Goal: Transaction & Acquisition: Purchase product/service

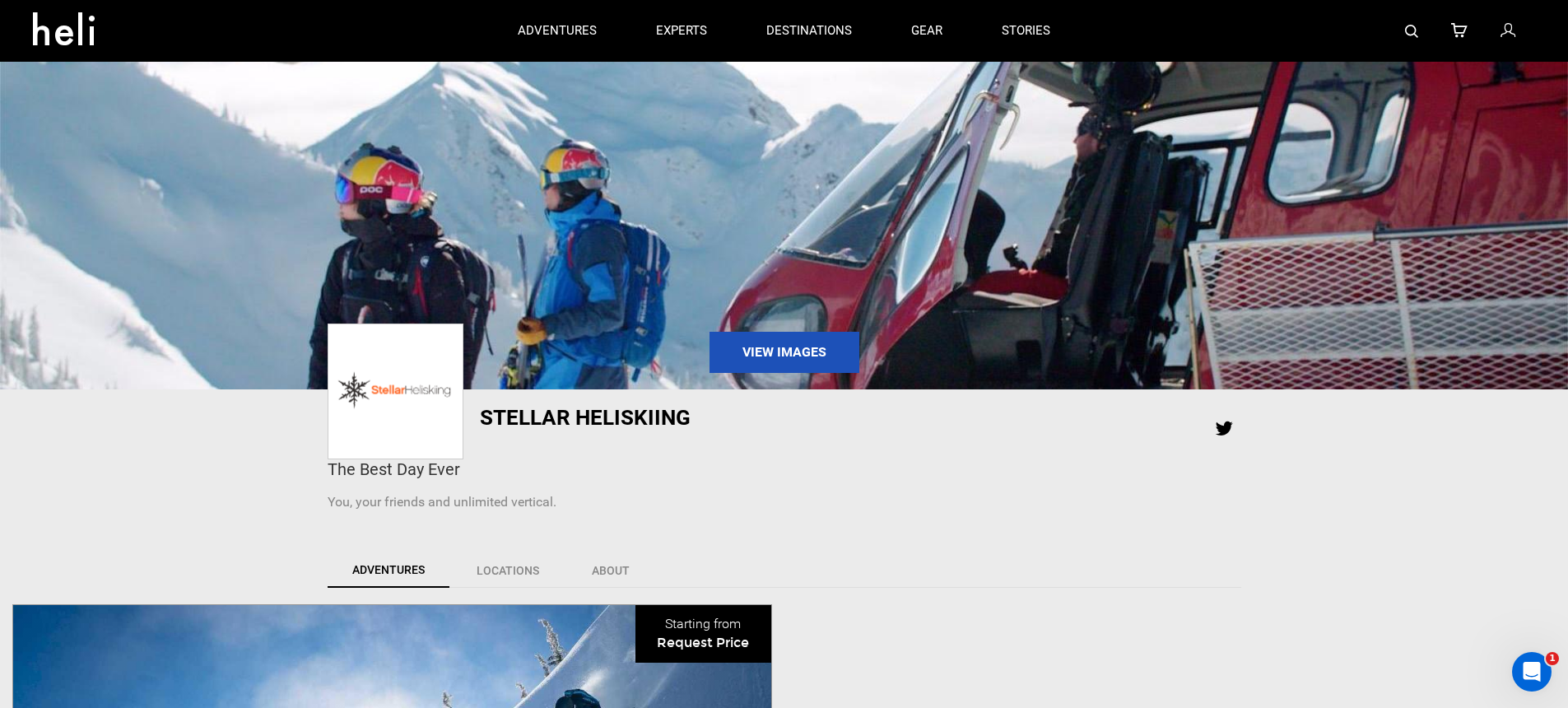
click at [1408, 27] on img at bounding box center [1412, 32] width 13 height 13
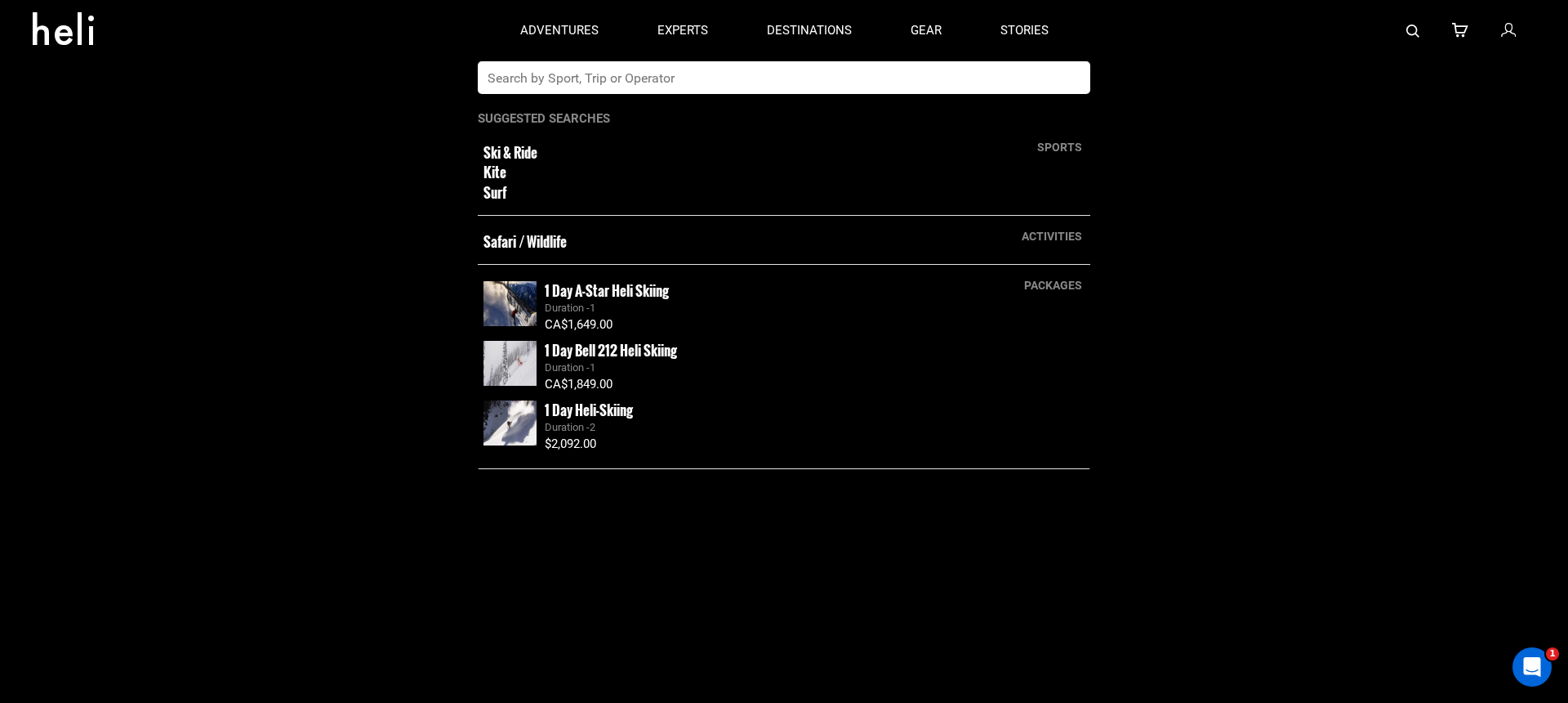
click at [834, 80] on input "text" at bounding box center [768, 77] width 579 height 33
type input "s"
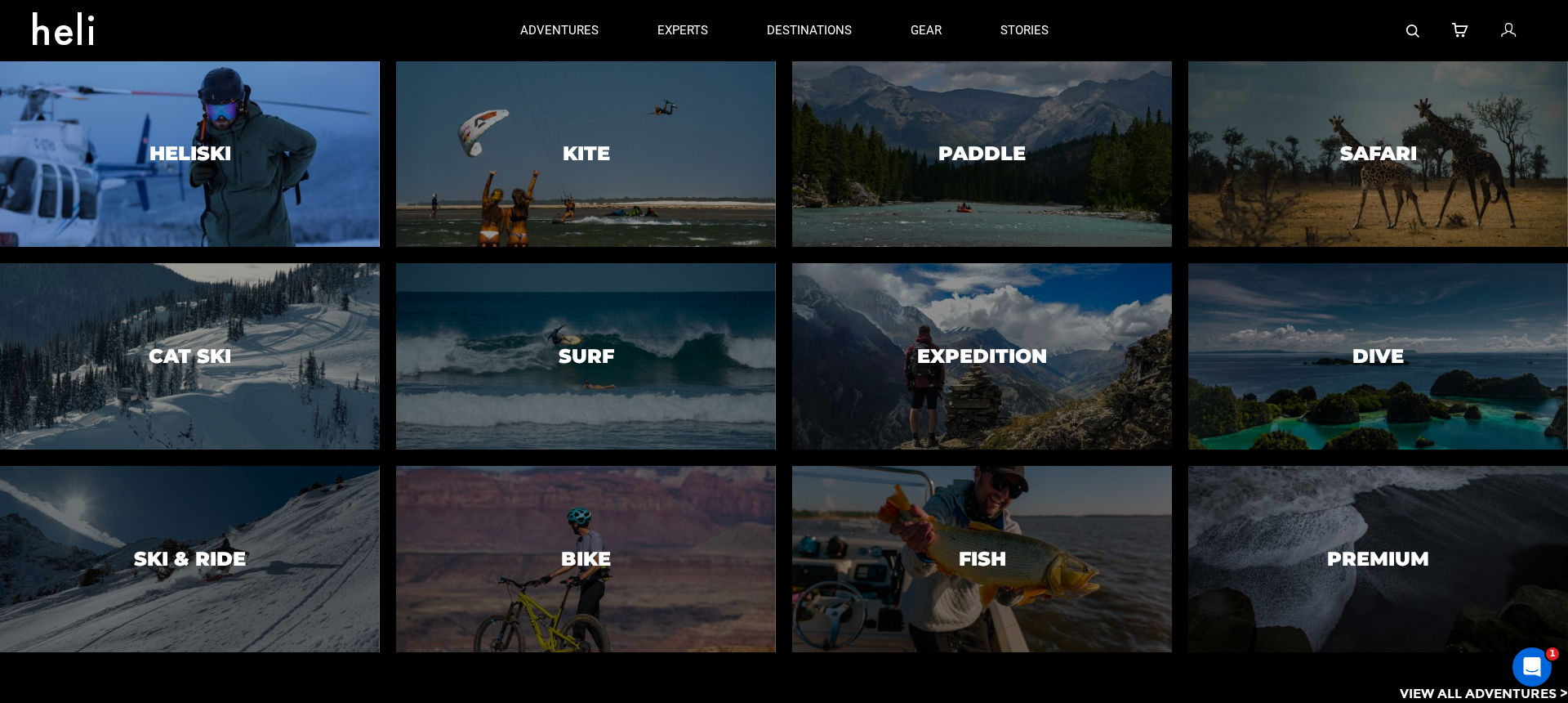
click at [281, 121] on div at bounding box center [189, 154] width 387 height 189
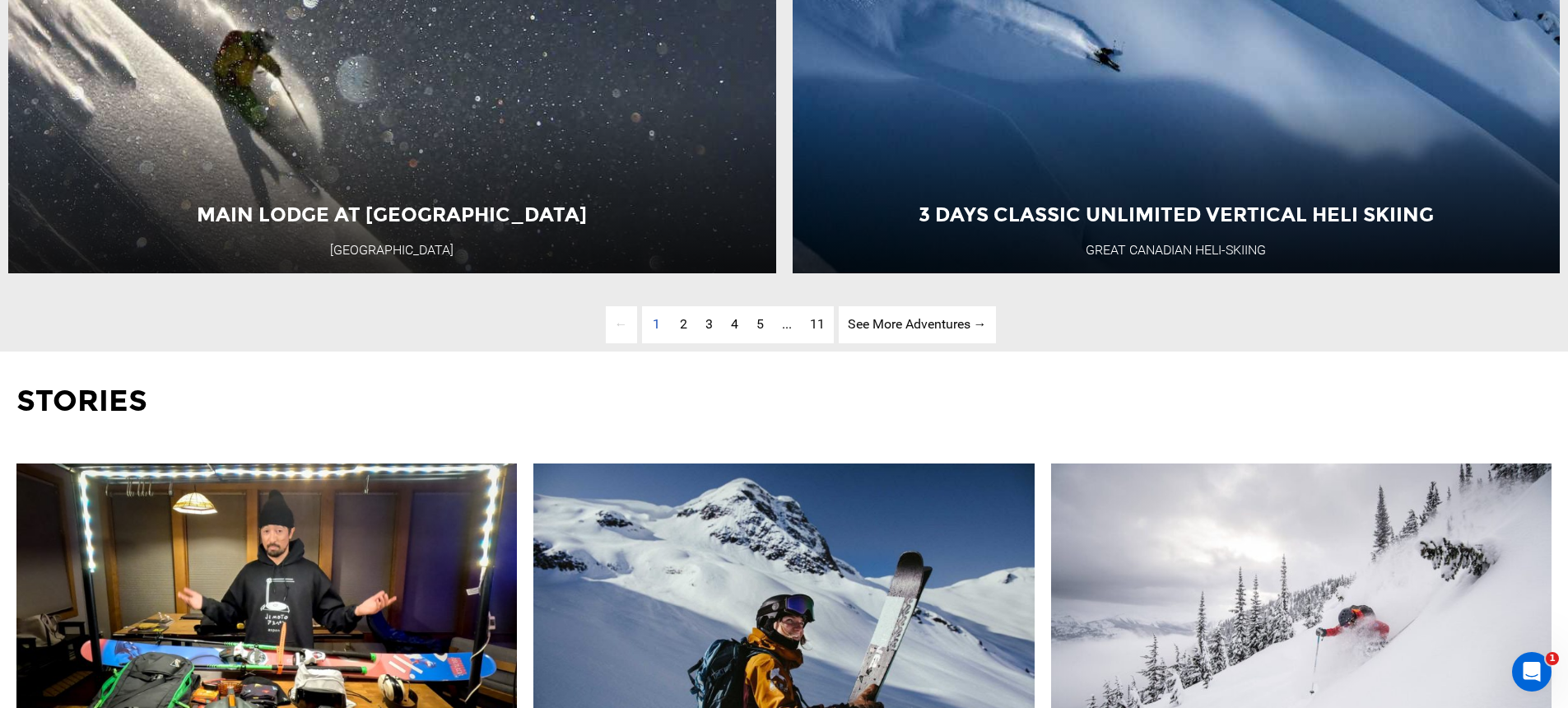
scroll to position [5637, 0]
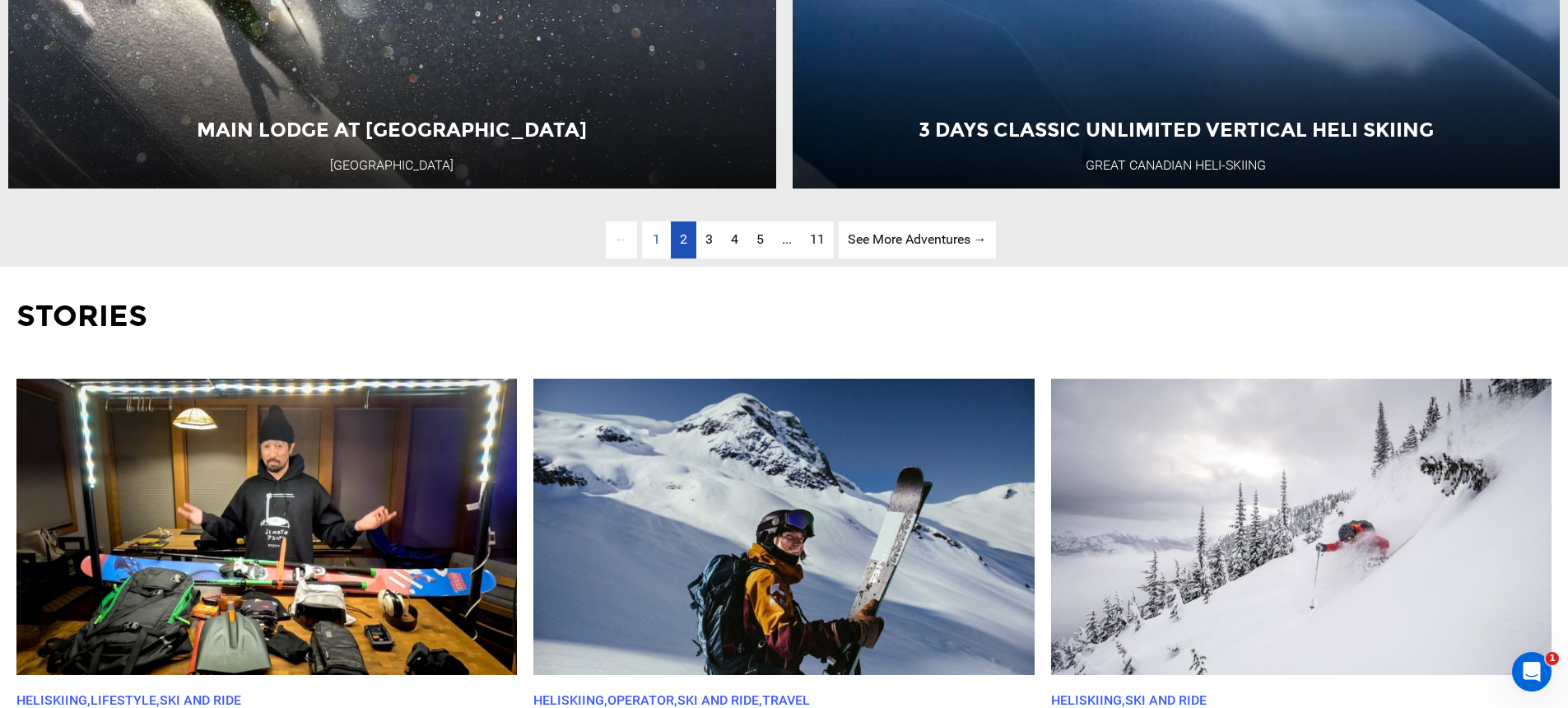
click at [677, 259] on link "page 2" at bounding box center [683, 240] width 26 height 37
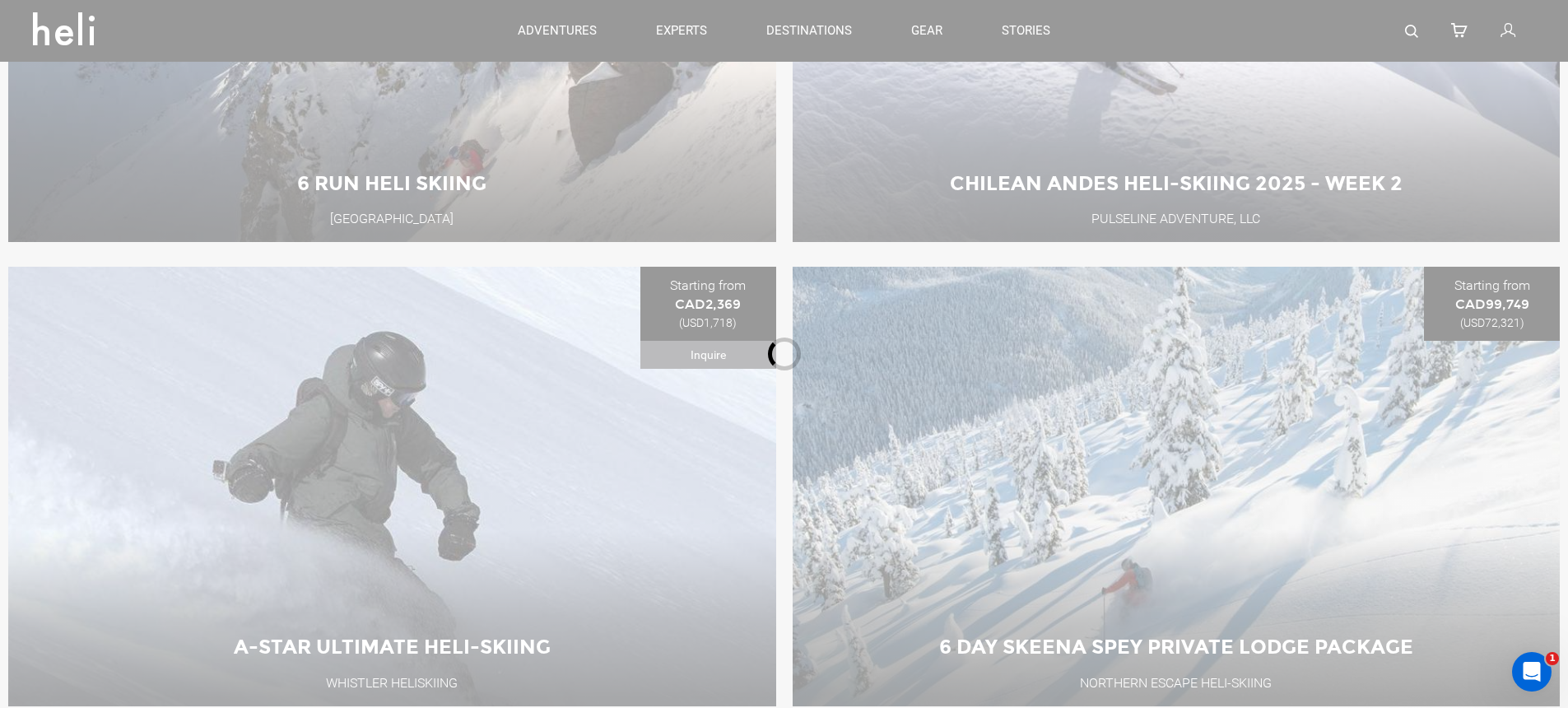
scroll to position [672, 0]
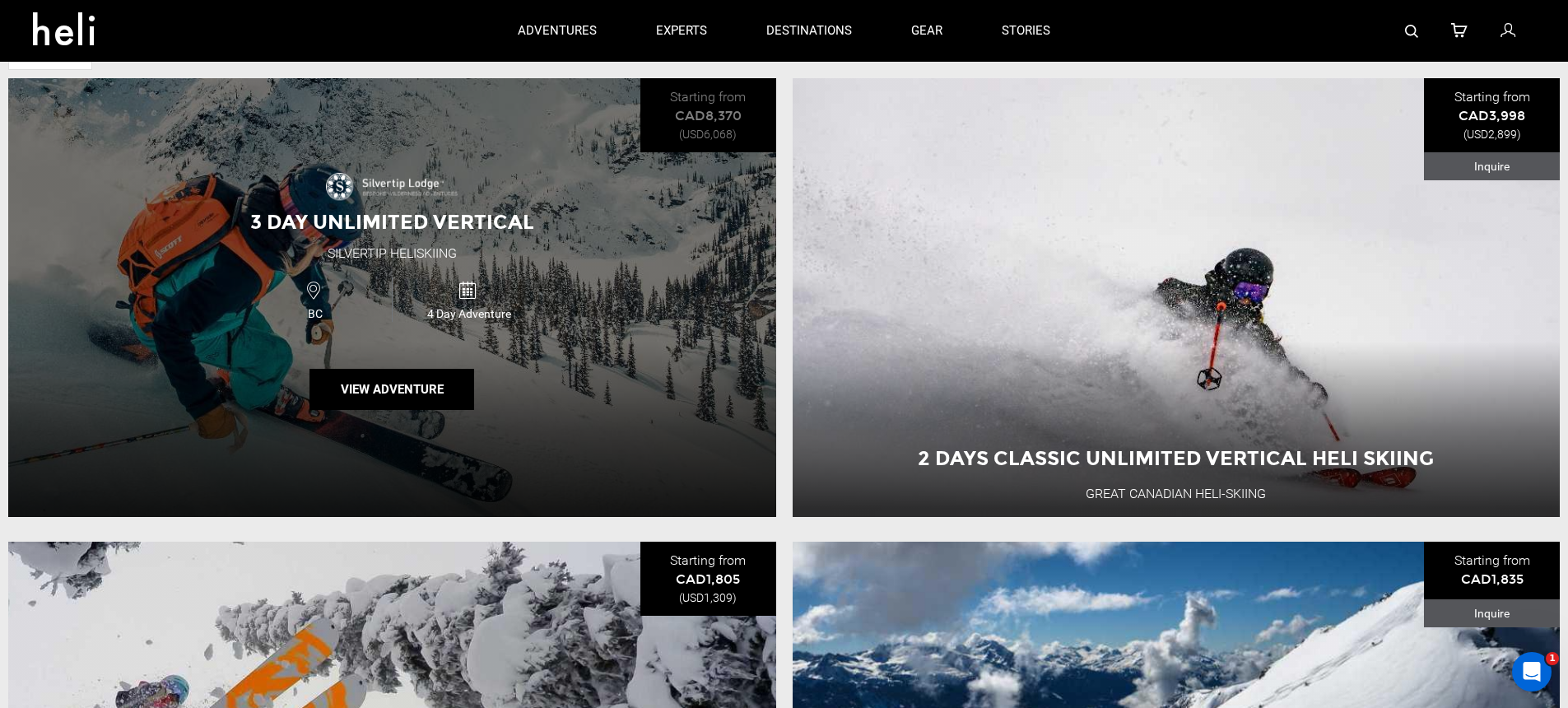
click at [654, 327] on div "3 Day Unlimited Vertical Silvertip Heliskiing BC 4 Day Adventure View Adventure" at bounding box center [392, 297] width 768 height 439
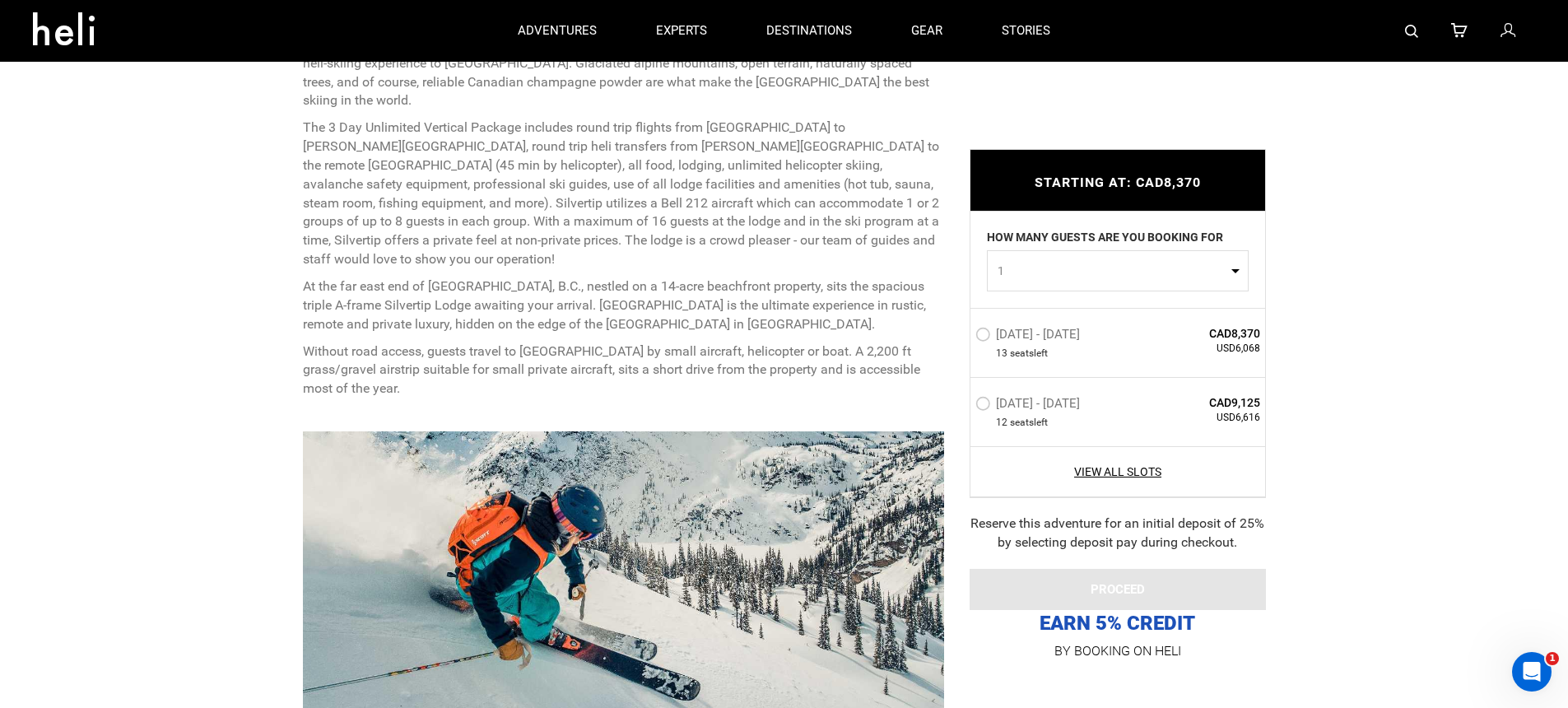
scroll to position [454, 0]
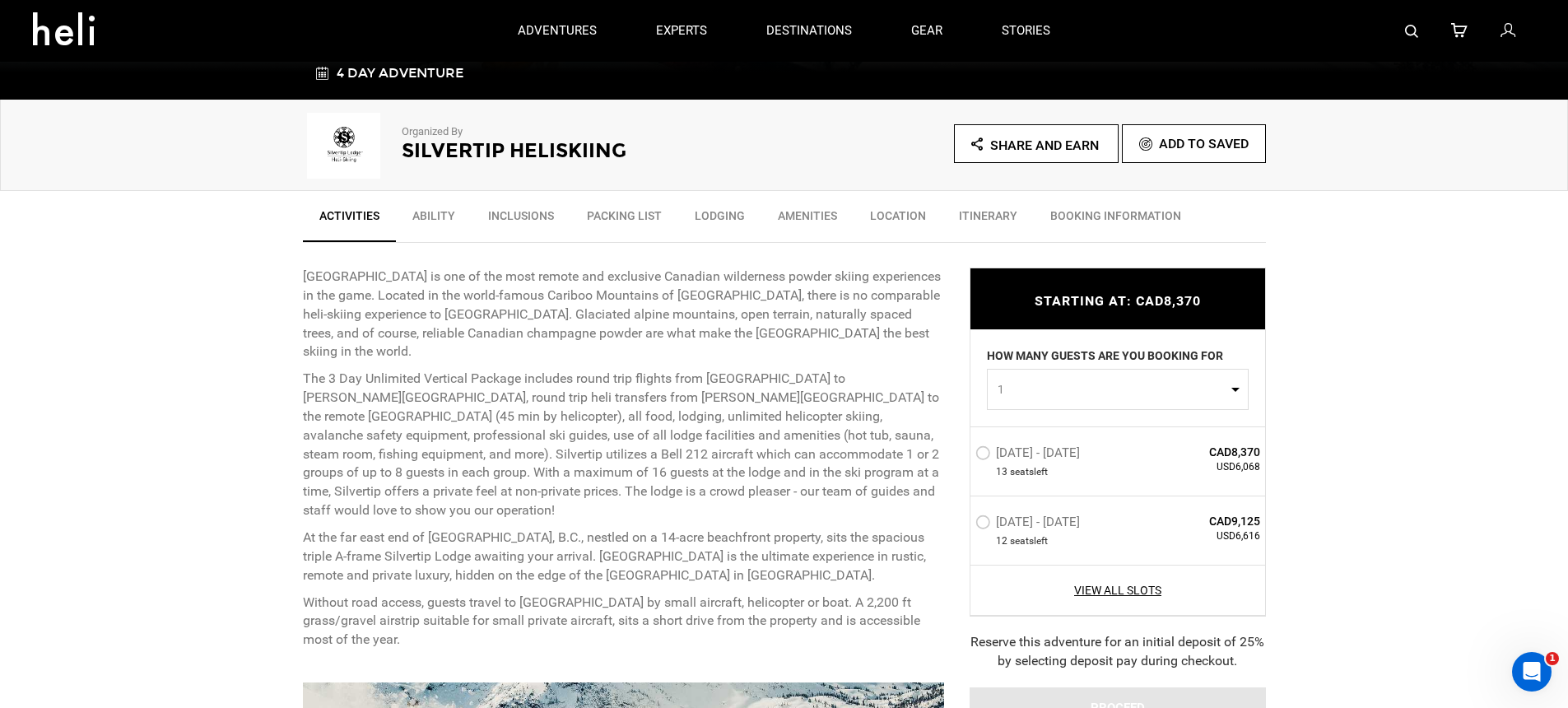
click at [993, 455] on label "Jan 5 - Jan 8, 2026" at bounding box center [1029, 455] width 109 height 20
click at [964, 455] on input "Jan 5 - Jan 8, 2026" at bounding box center [964, 459] width 0 height 36
click at [1040, 694] on button "PROCEED" at bounding box center [1117, 706] width 296 height 41
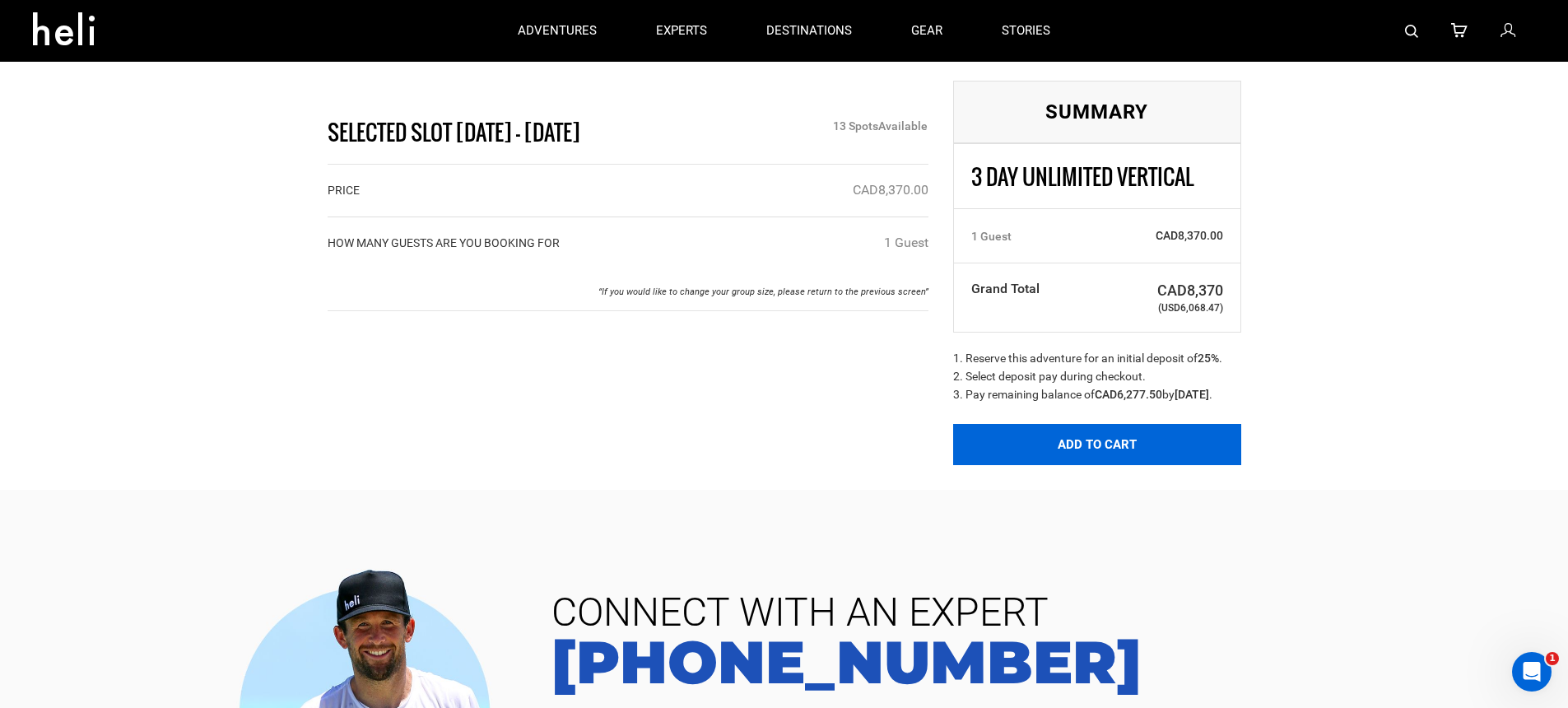
click at [1018, 458] on button "Add to Cart" at bounding box center [1097, 444] width 288 height 41
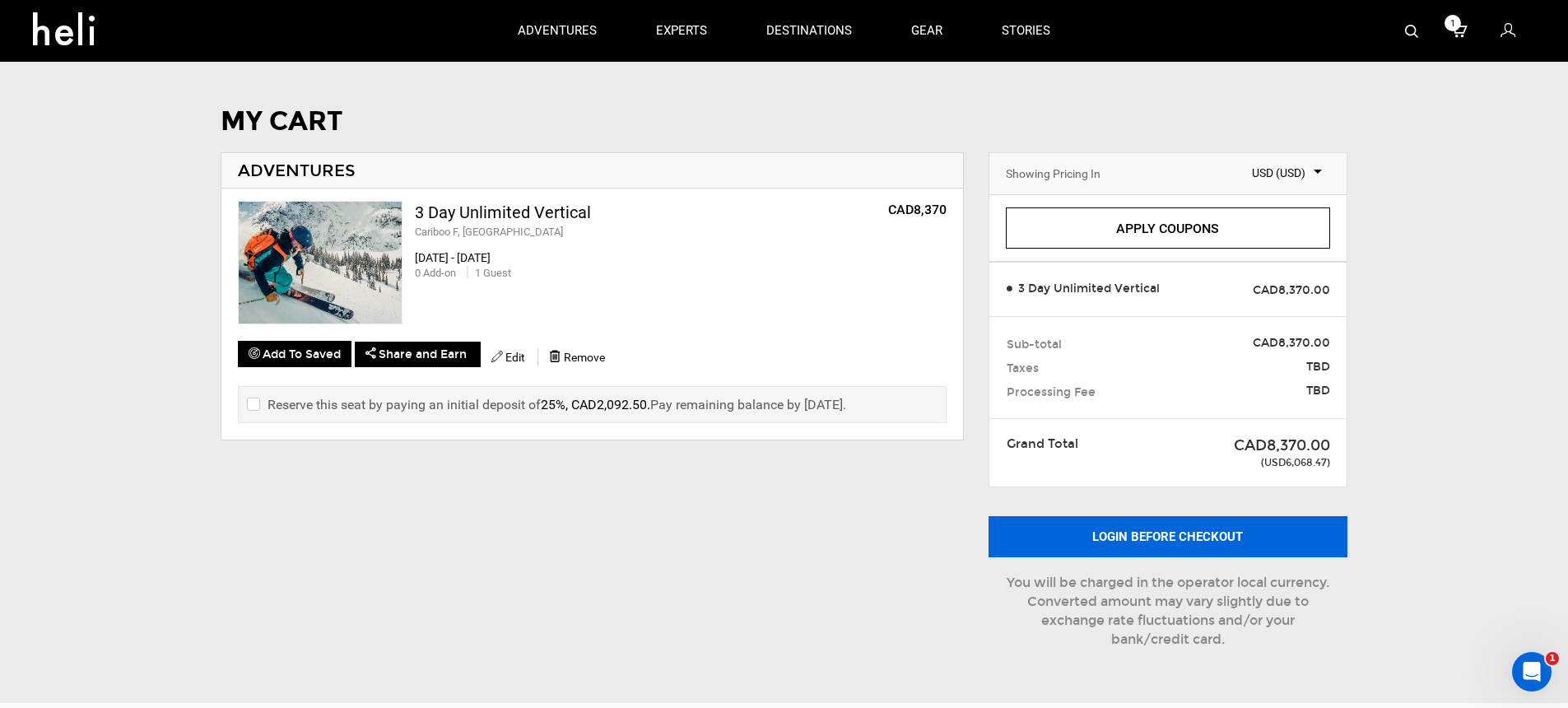
click at [1108, 524] on button "Login before checkout" at bounding box center [1168, 536] width 359 height 41
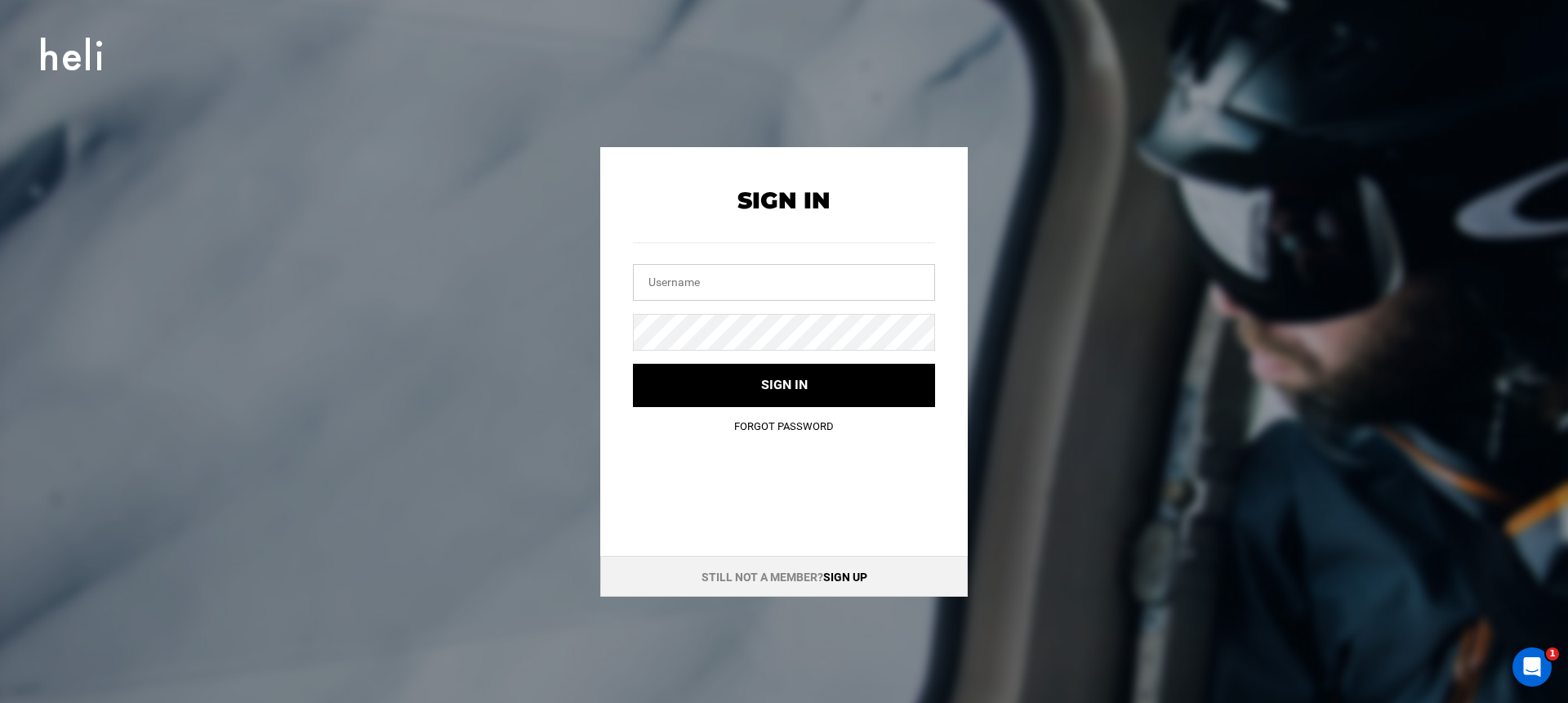
click at [792, 266] on input "text" at bounding box center [783, 282] width 302 height 37
type input "spencer@heli.life"
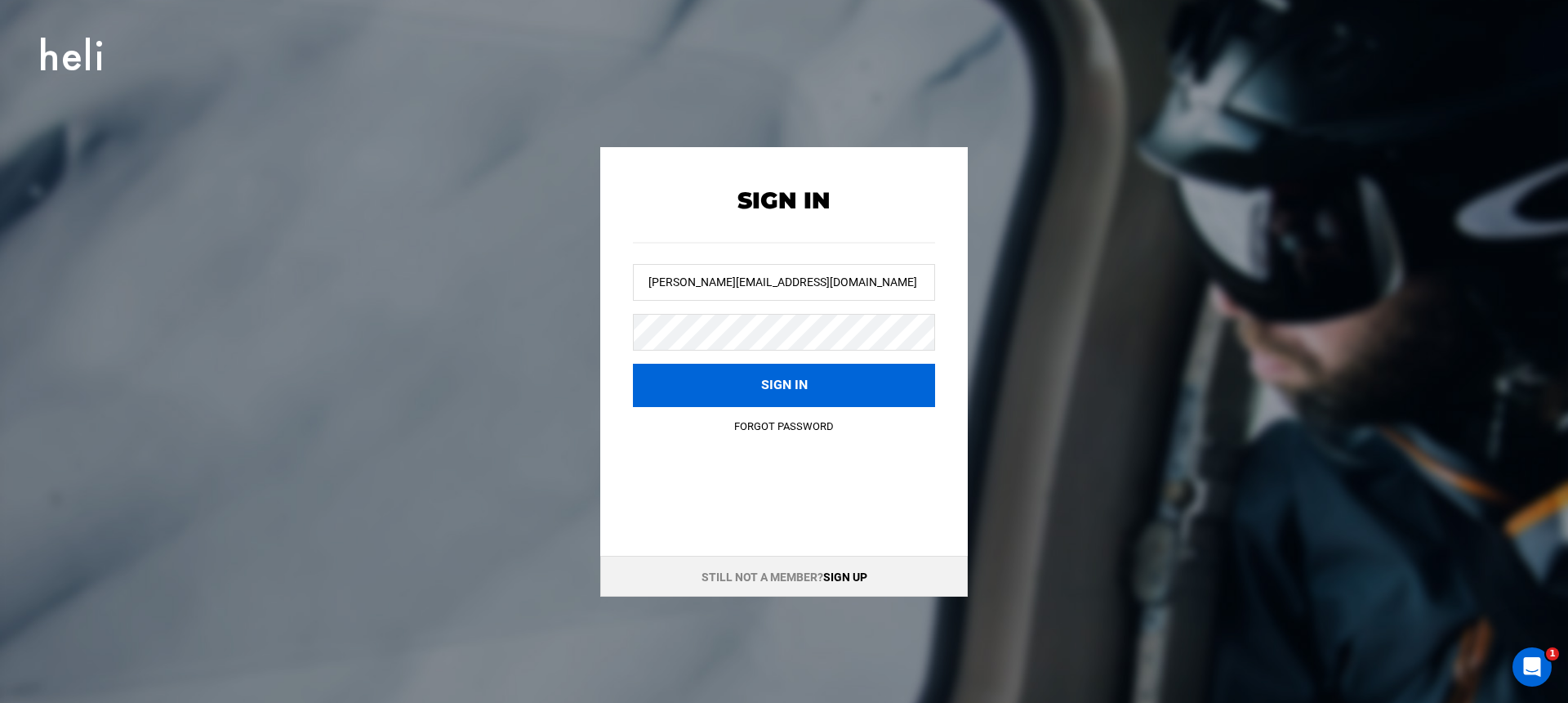
click at [756, 382] on button "Sign in" at bounding box center [783, 385] width 302 height 44
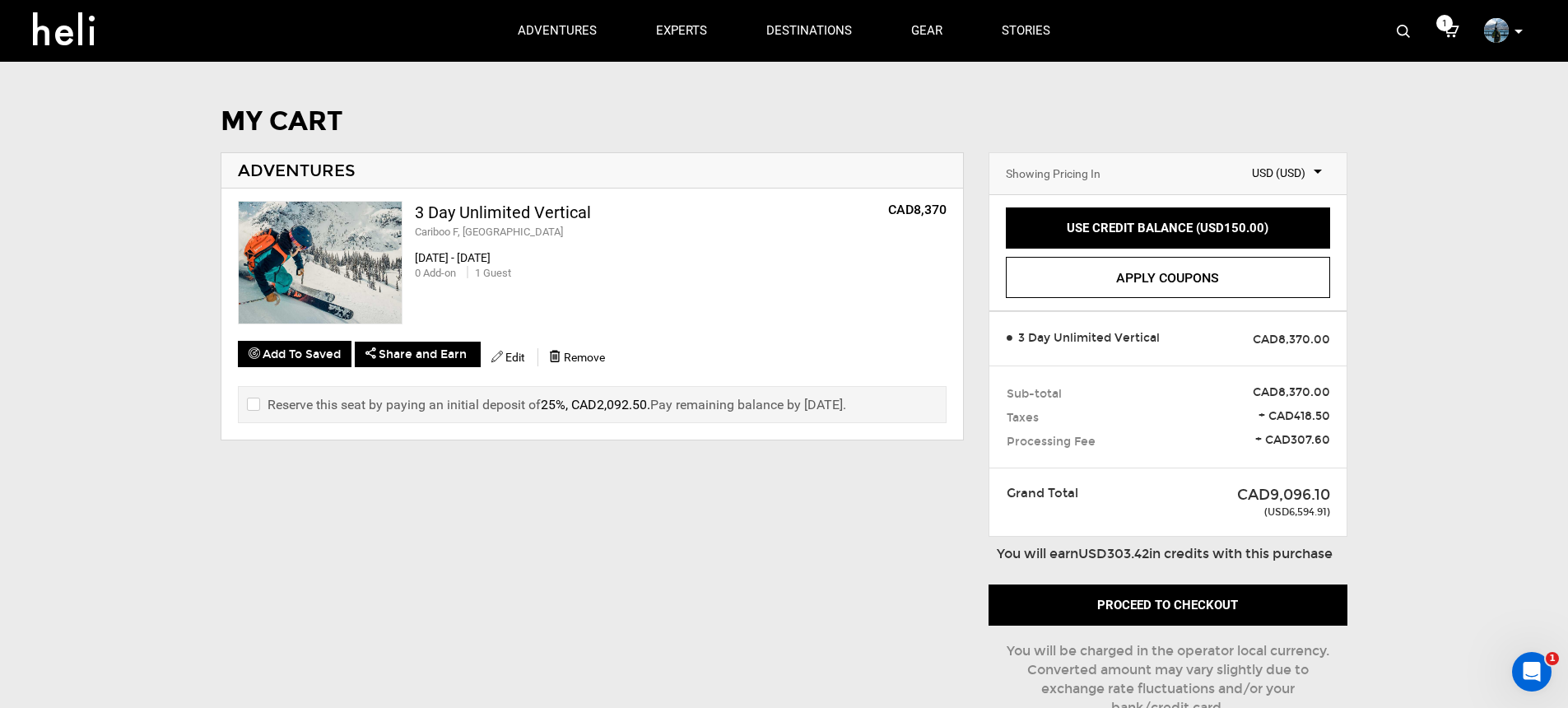
scroll to position [10, 0]
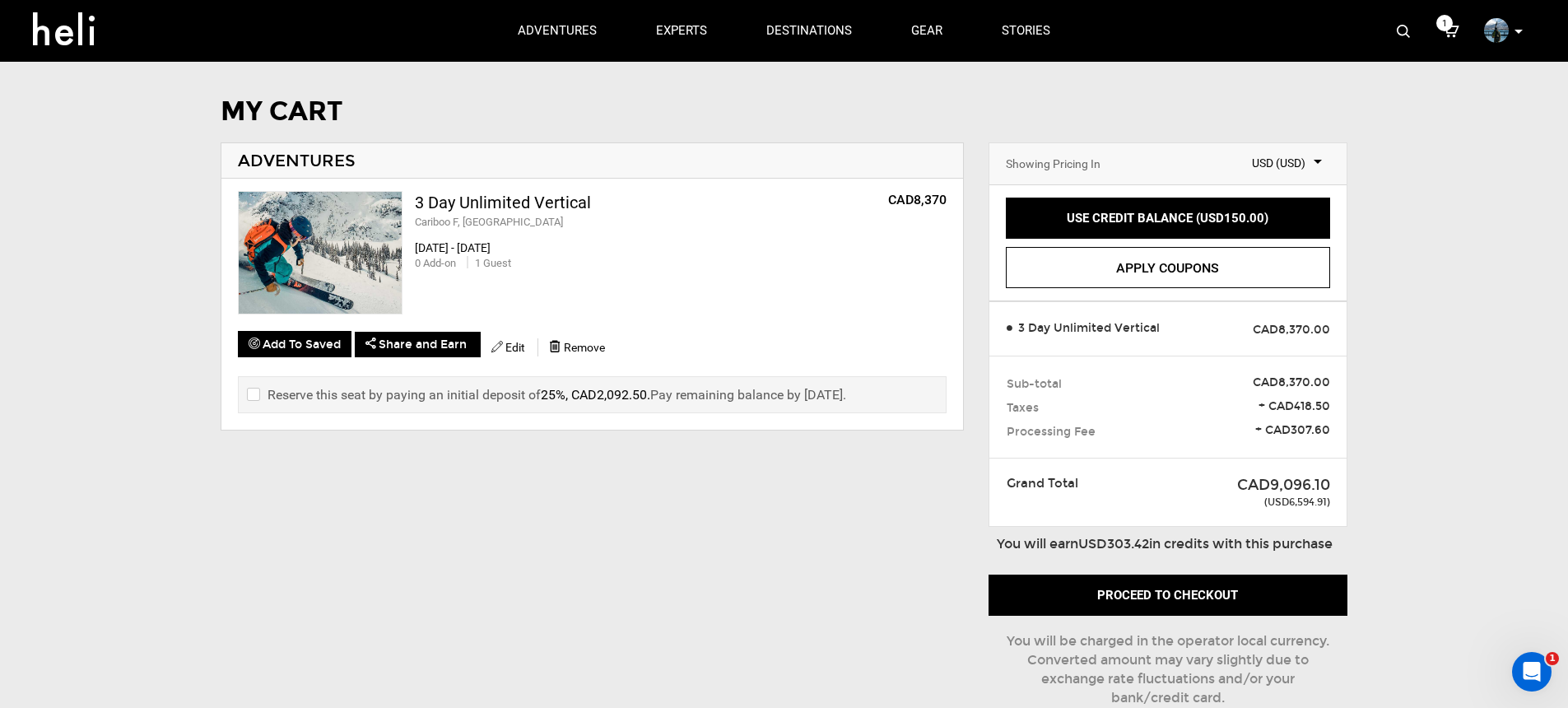
click at [1206, 424] on span "+ CAD307.60" at bounding box center [1255, 430] width 150 height 17
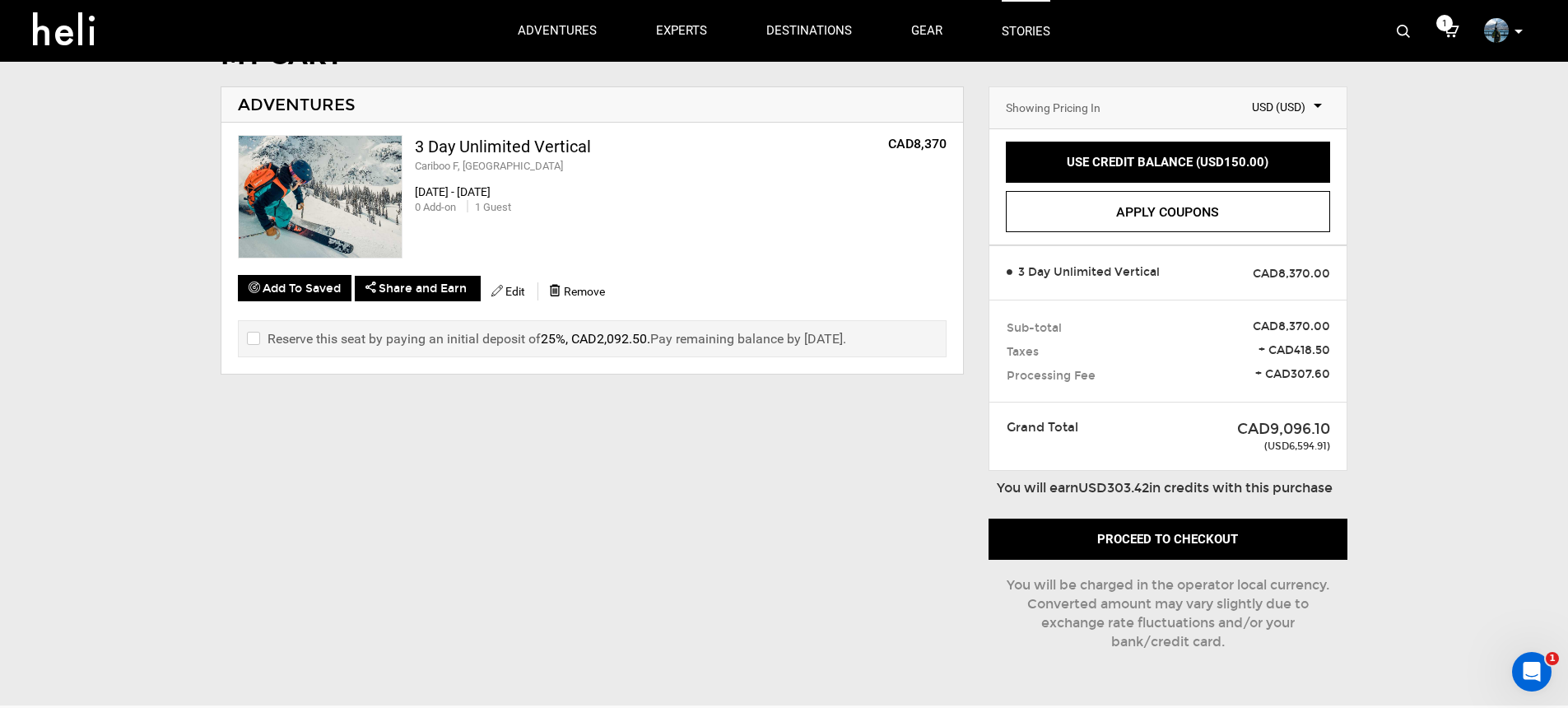
scroll to position [0, 0]
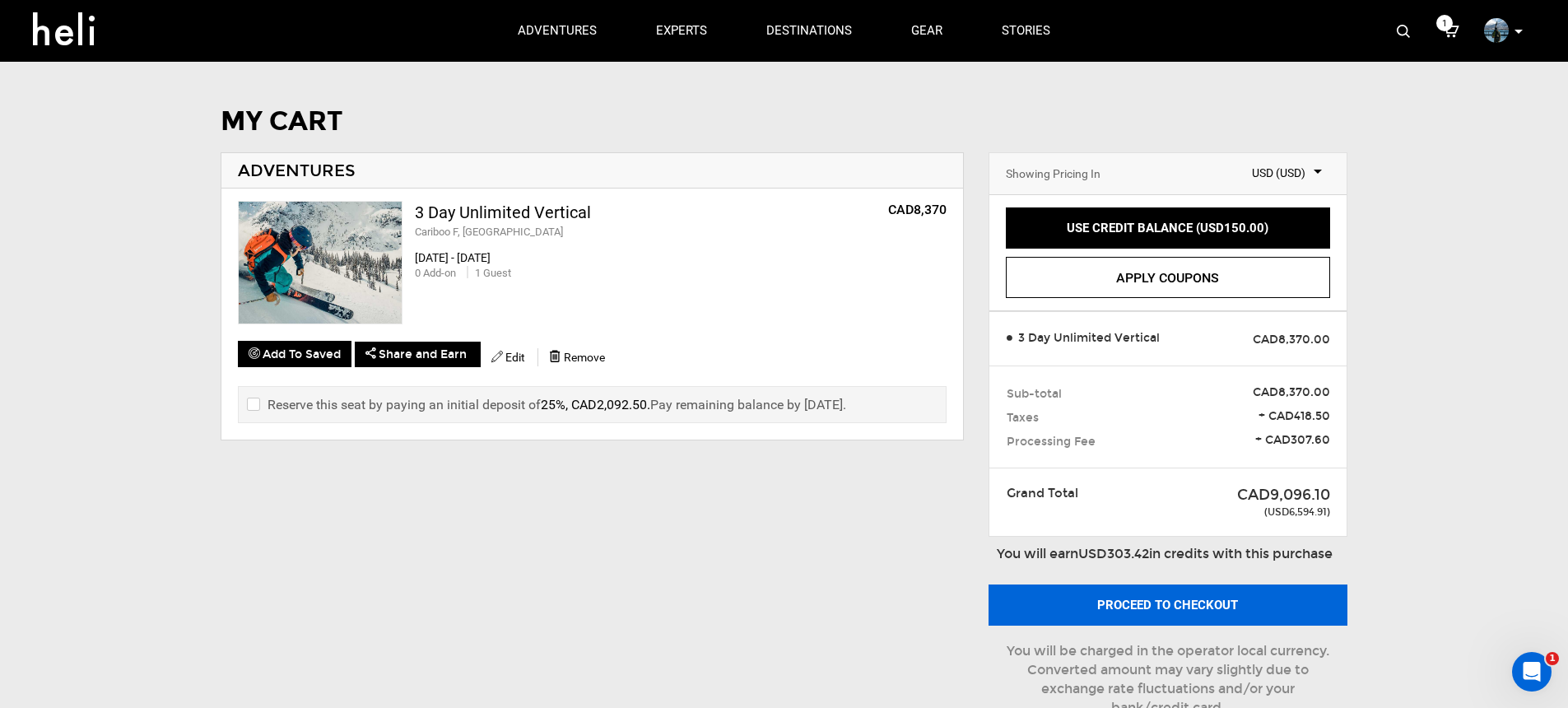
click at [1107, 599] on button "Proceed to checkout" at bounding box center [1168, 605] width 359 height 41
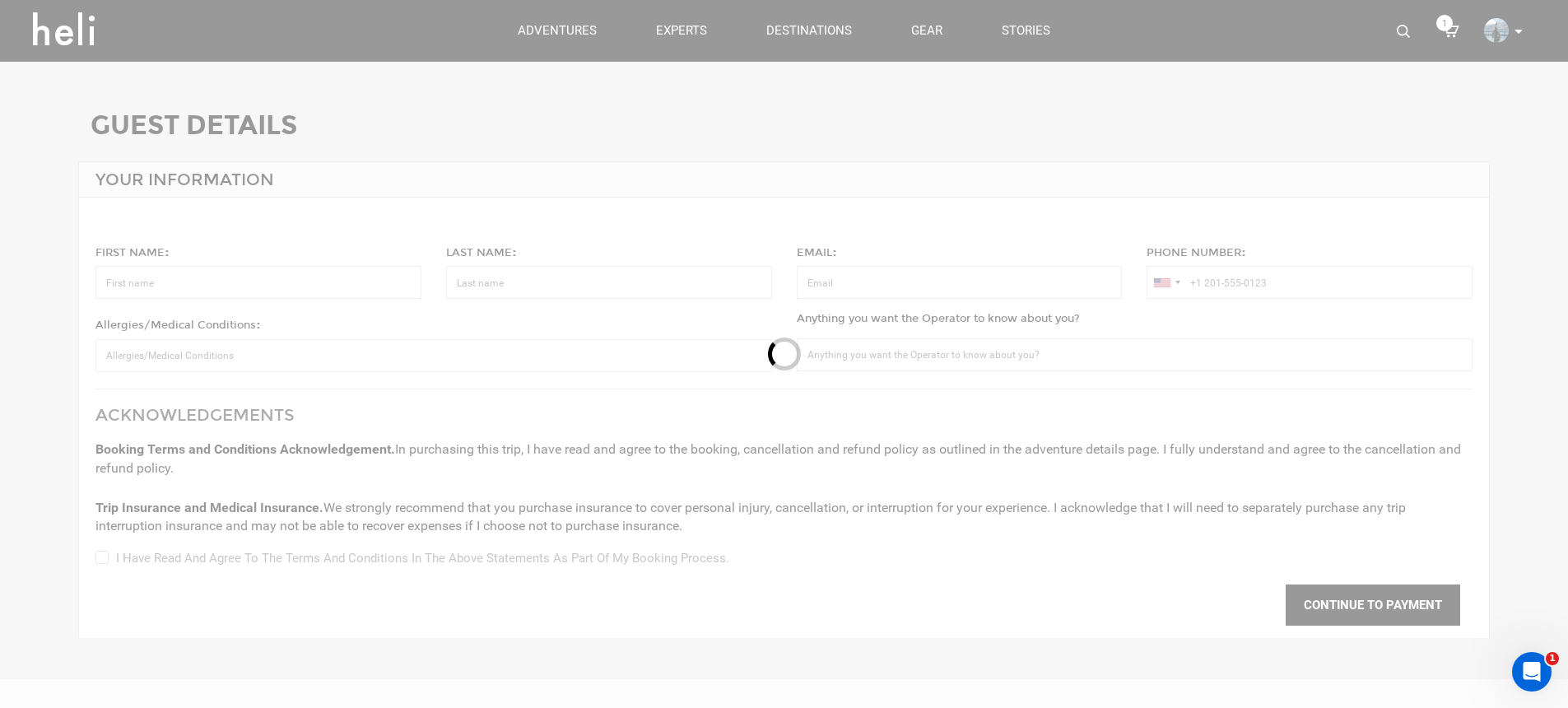
type input "Spencer"
type input "Hutchins"
type input "spencer@heli.life"
type input "+1 845-233-1090"
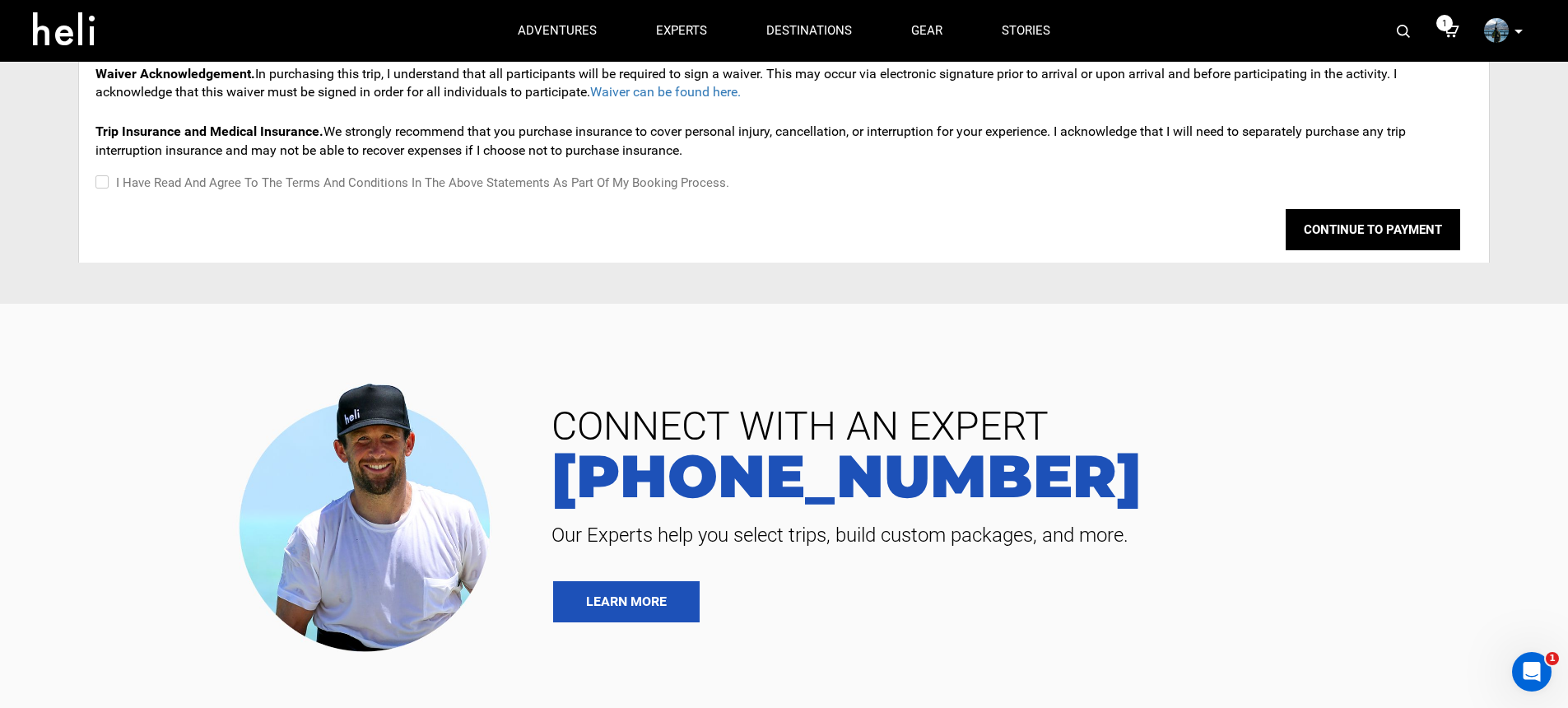
scroll to position [203, 0]
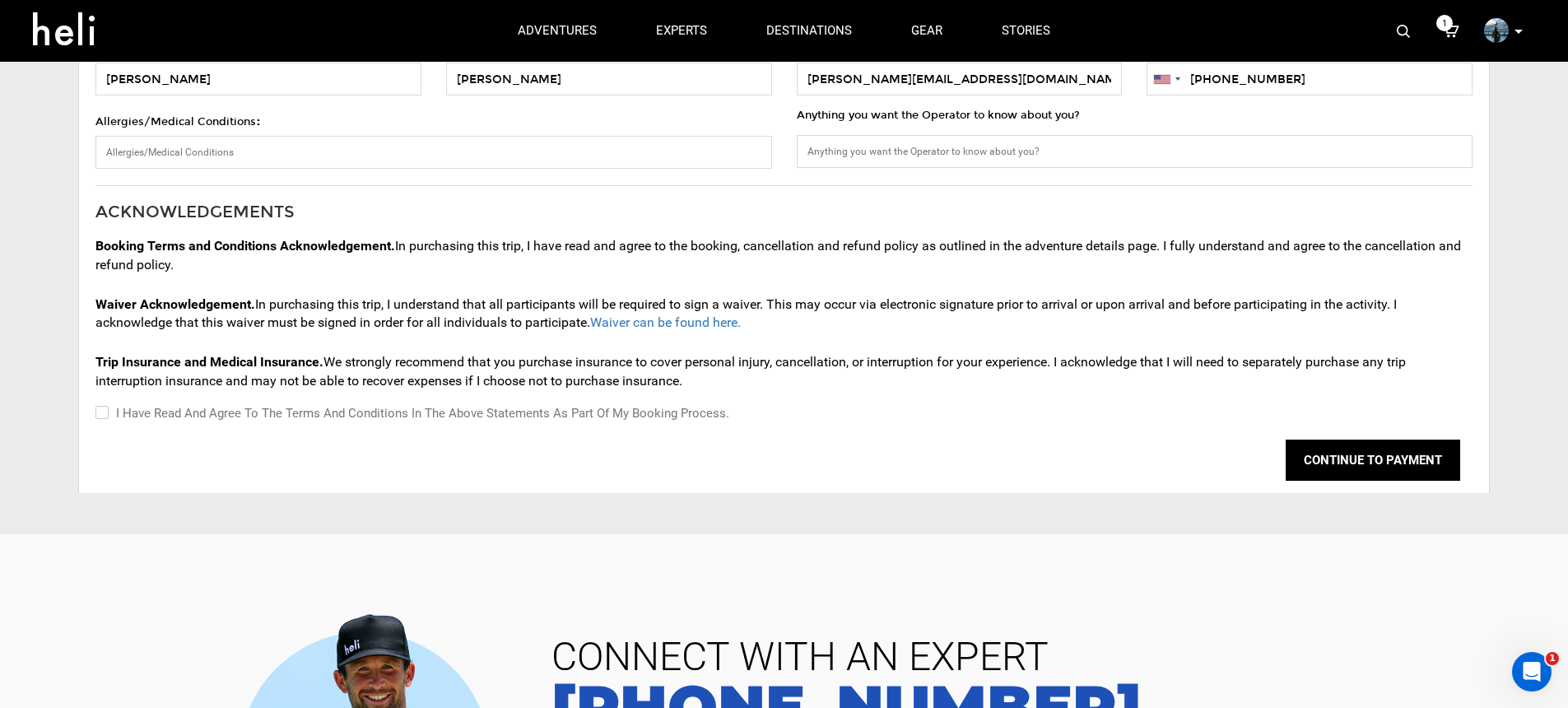
click at [620, 411] on label "I have read and agree to the terms and conditions in the above statements as pa…" at bounding box center [412, 413] width 634 height 20
click at [106, 411] on input "I have read and agree to the terms and conditions in the above statements as pa…" at bounding box center [100, 413] width 11 height 20
checkbox input "true"
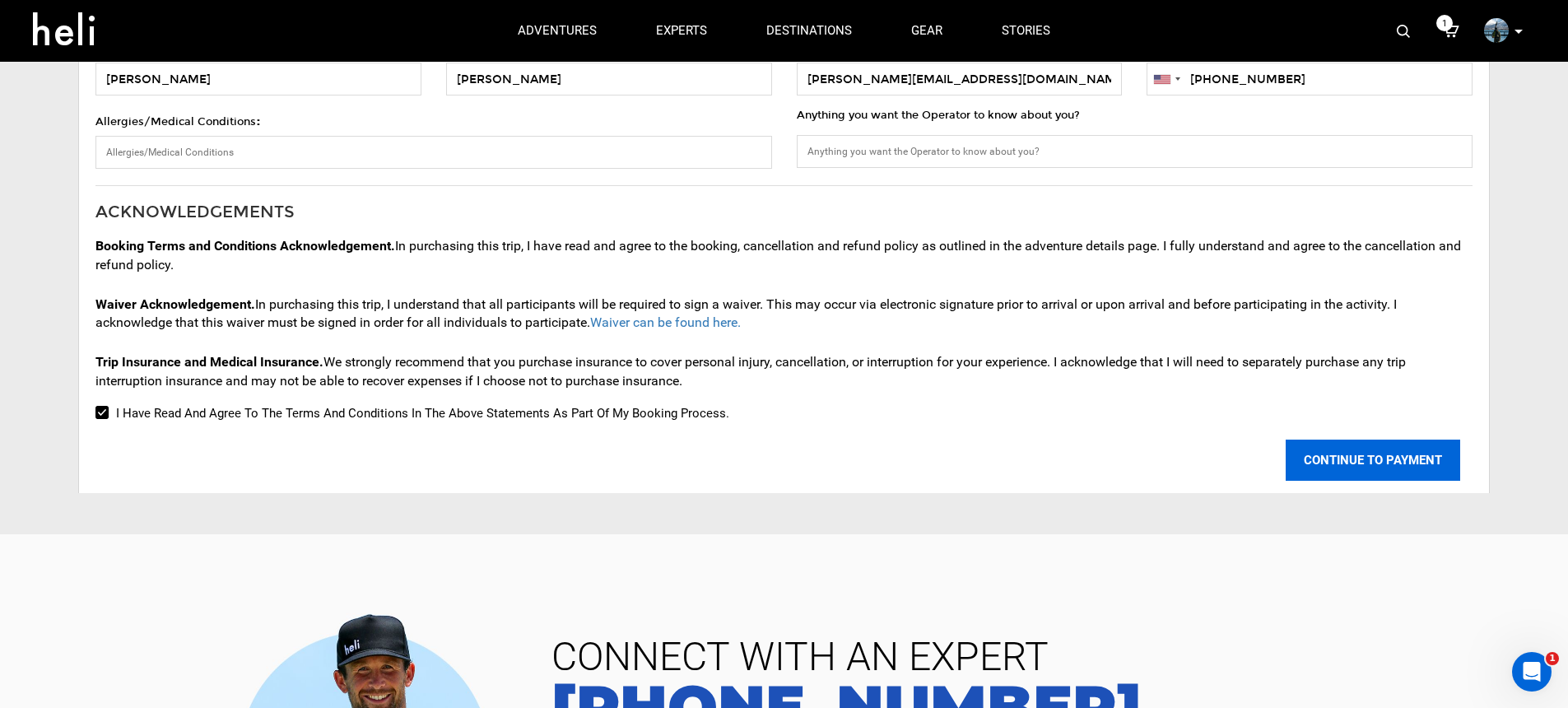
click at [1310, 465] on button "CONTINUE TO PAYMENT" at bounding box center [1373, 460] width 174 height 41
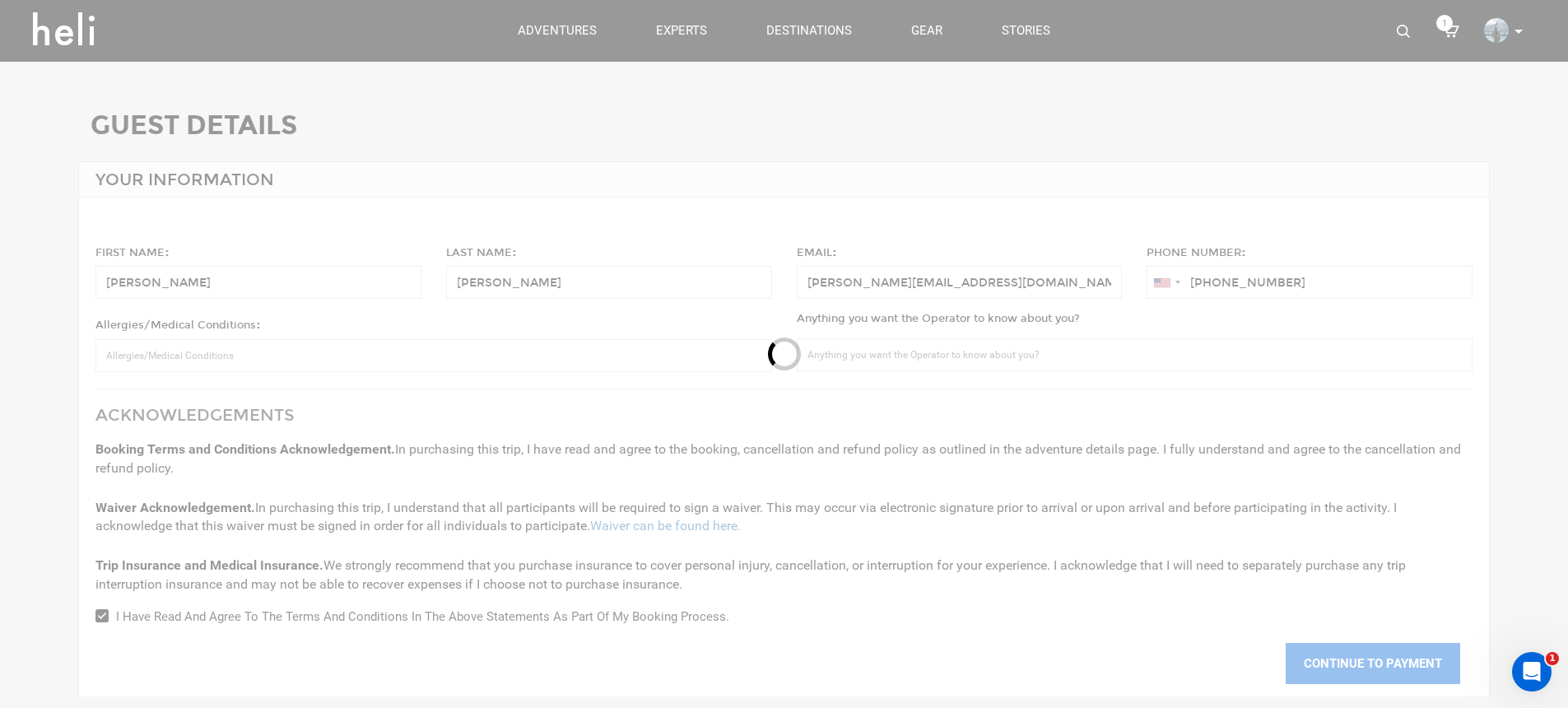
scroll to position [41, 0]
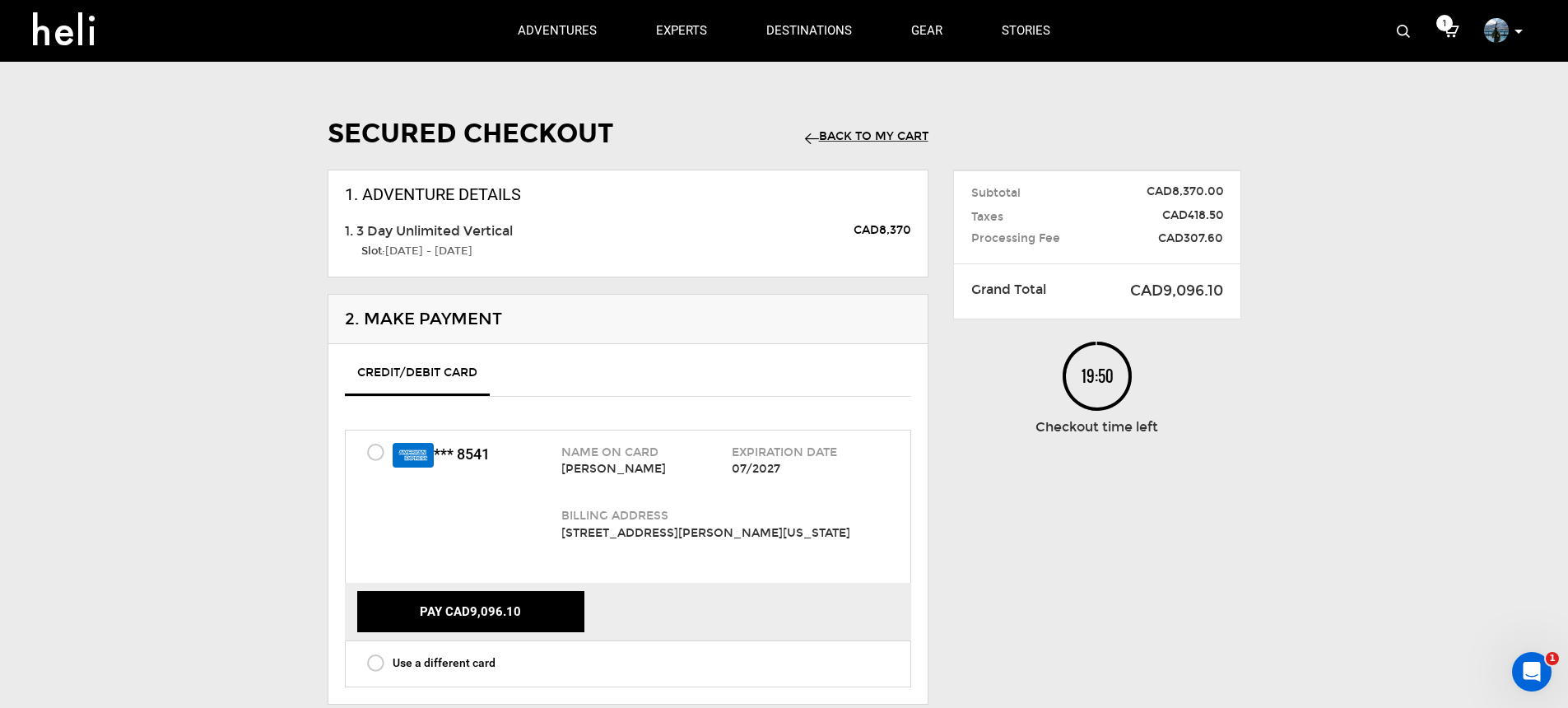
click at [855, 130] on link "Back to my Cart" at bounding box center [867, 136] width 124 height 14
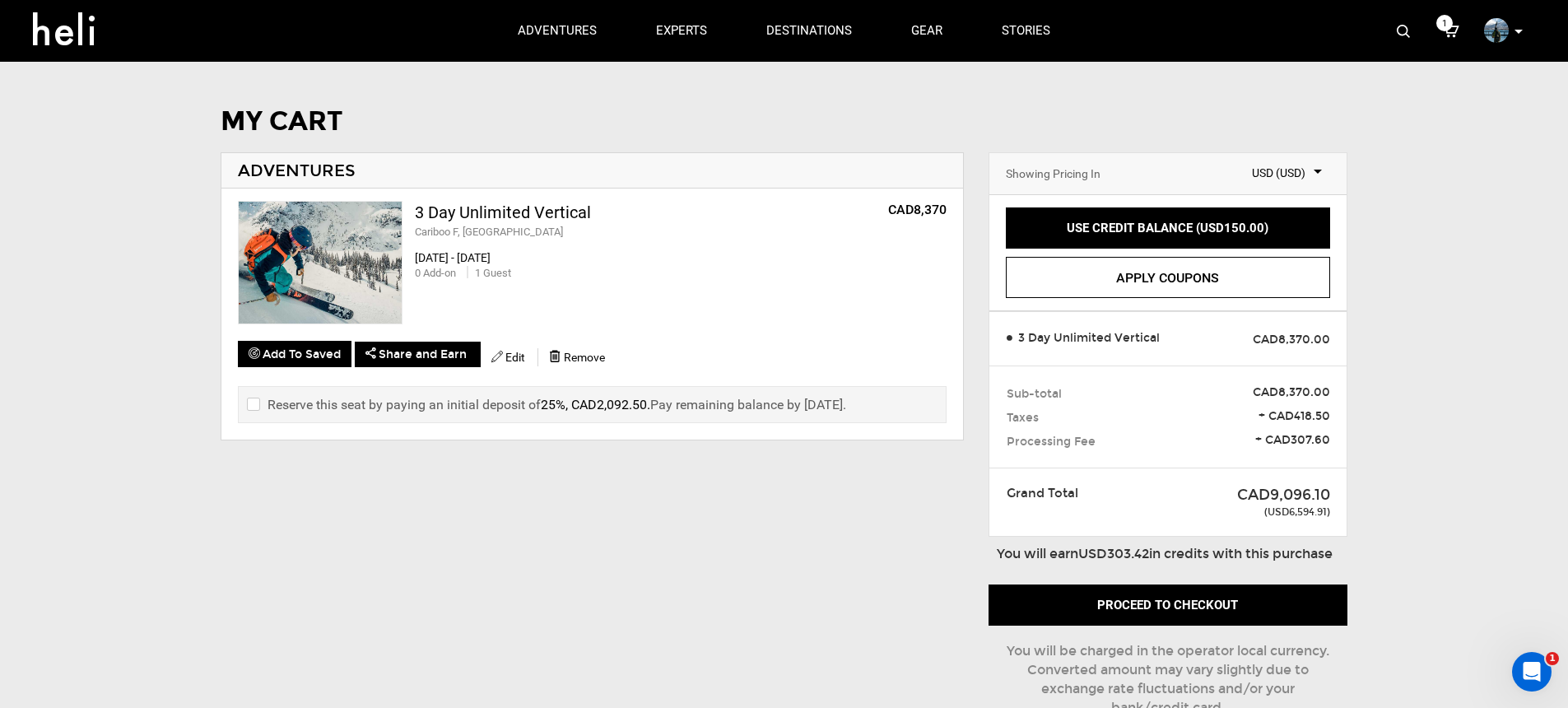
click at [698, 410] on label "Reserve this seat by paying an initial deposit of 25%, CAD2,092.50 . Pay remain…" at bounding box center [546, 405] width 600 height 19
click at [697, 401] on label "Reserve this seat by paying an initial deposit of 25%, CAD2,092.50 . Pay remain…" at bounding box center [546, 405] width 600 height 19
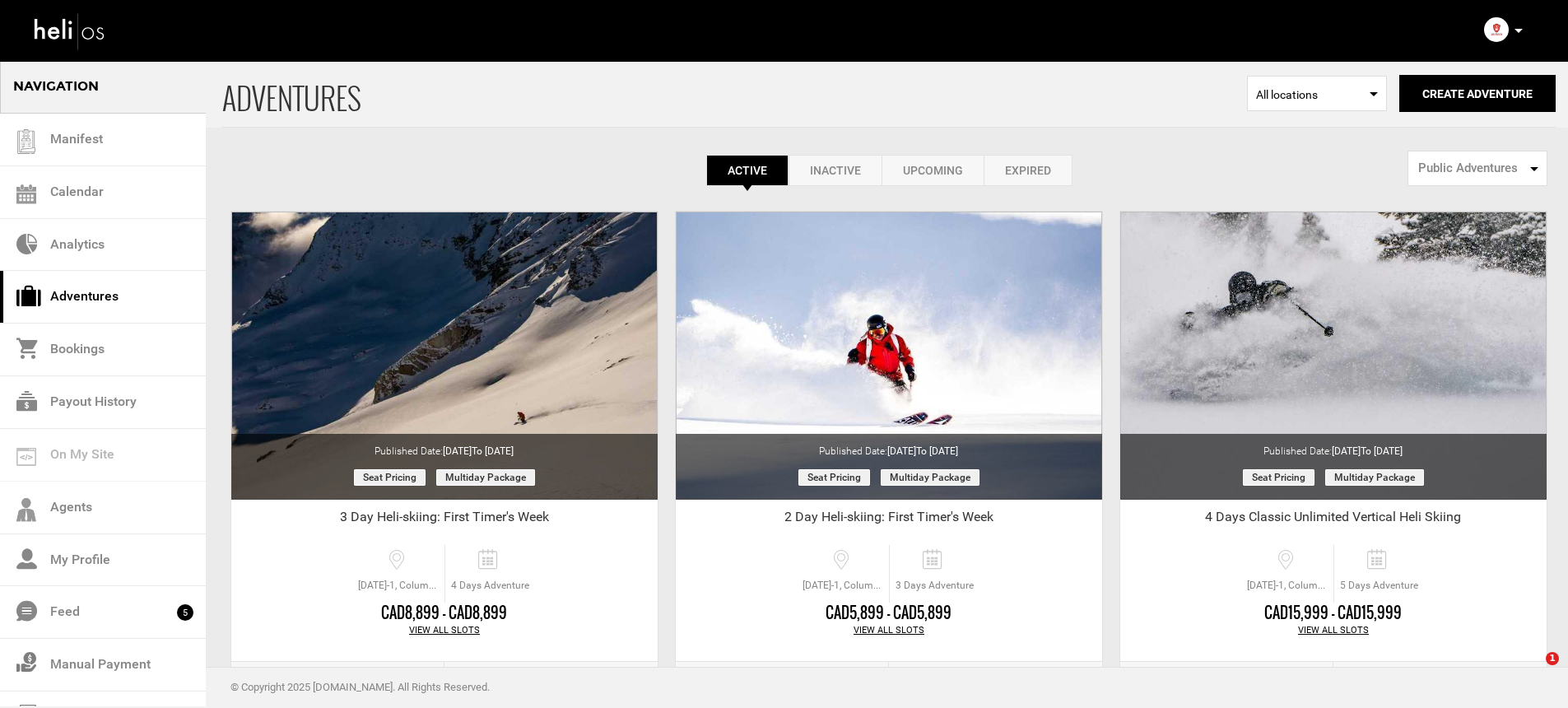
select select "number:1"
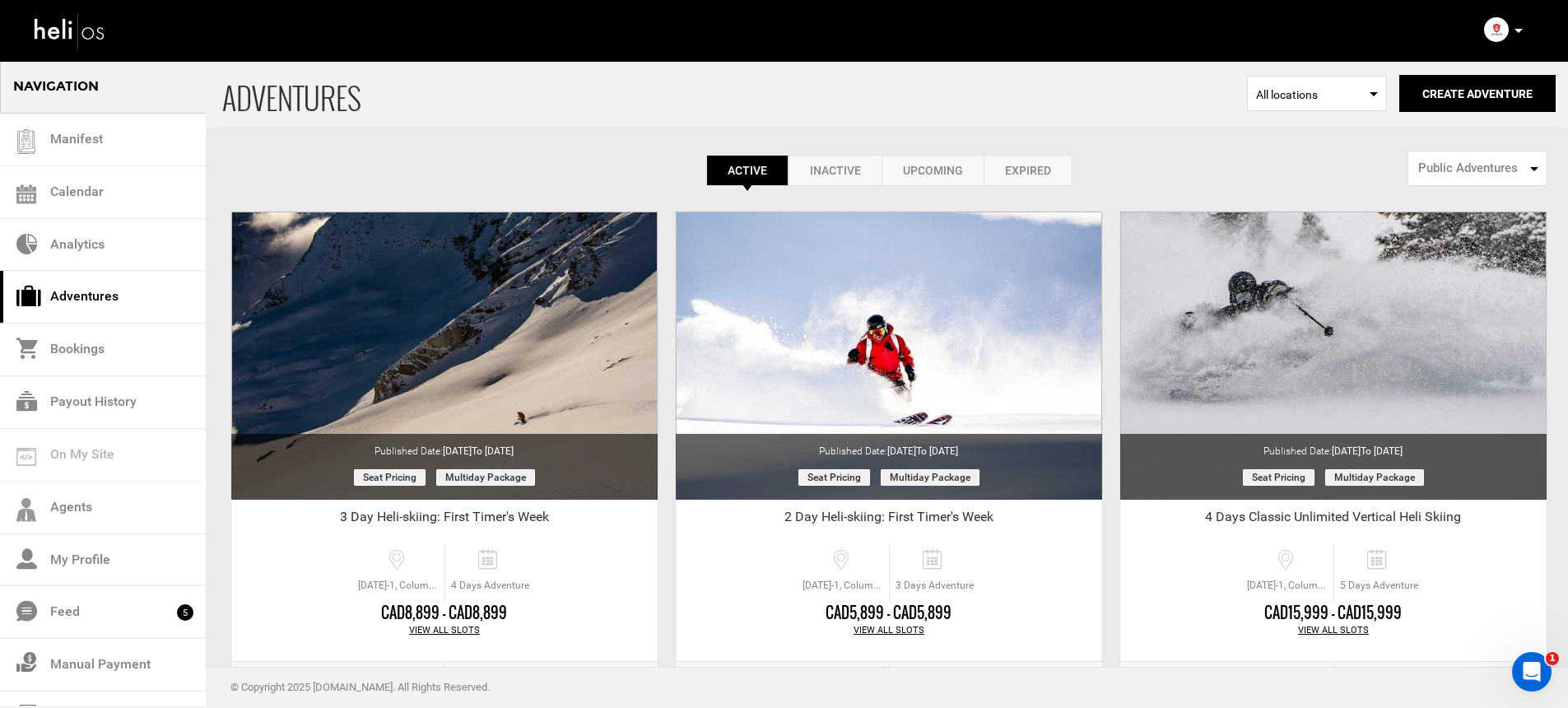
scroll to position [251, 0]
select select "number:1"
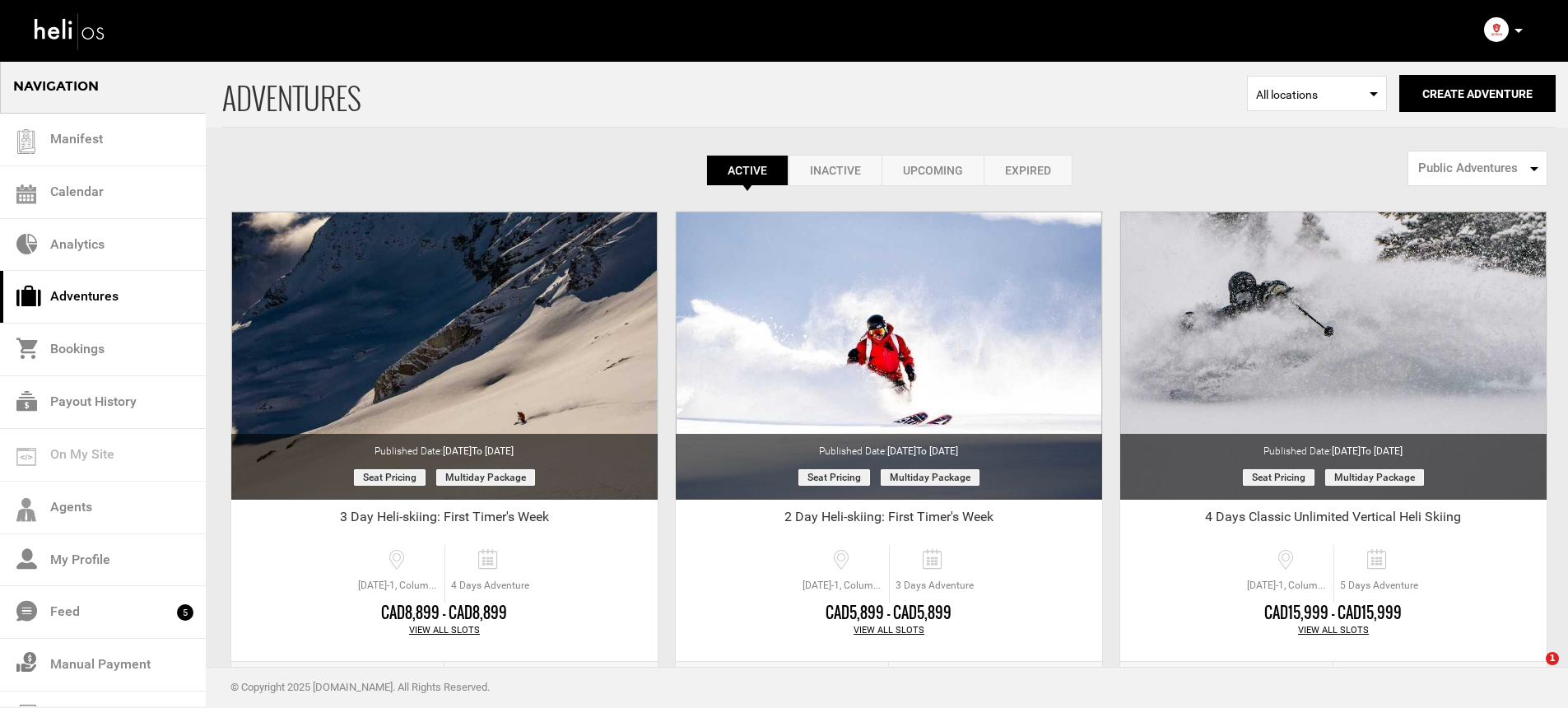
select select "number:1"
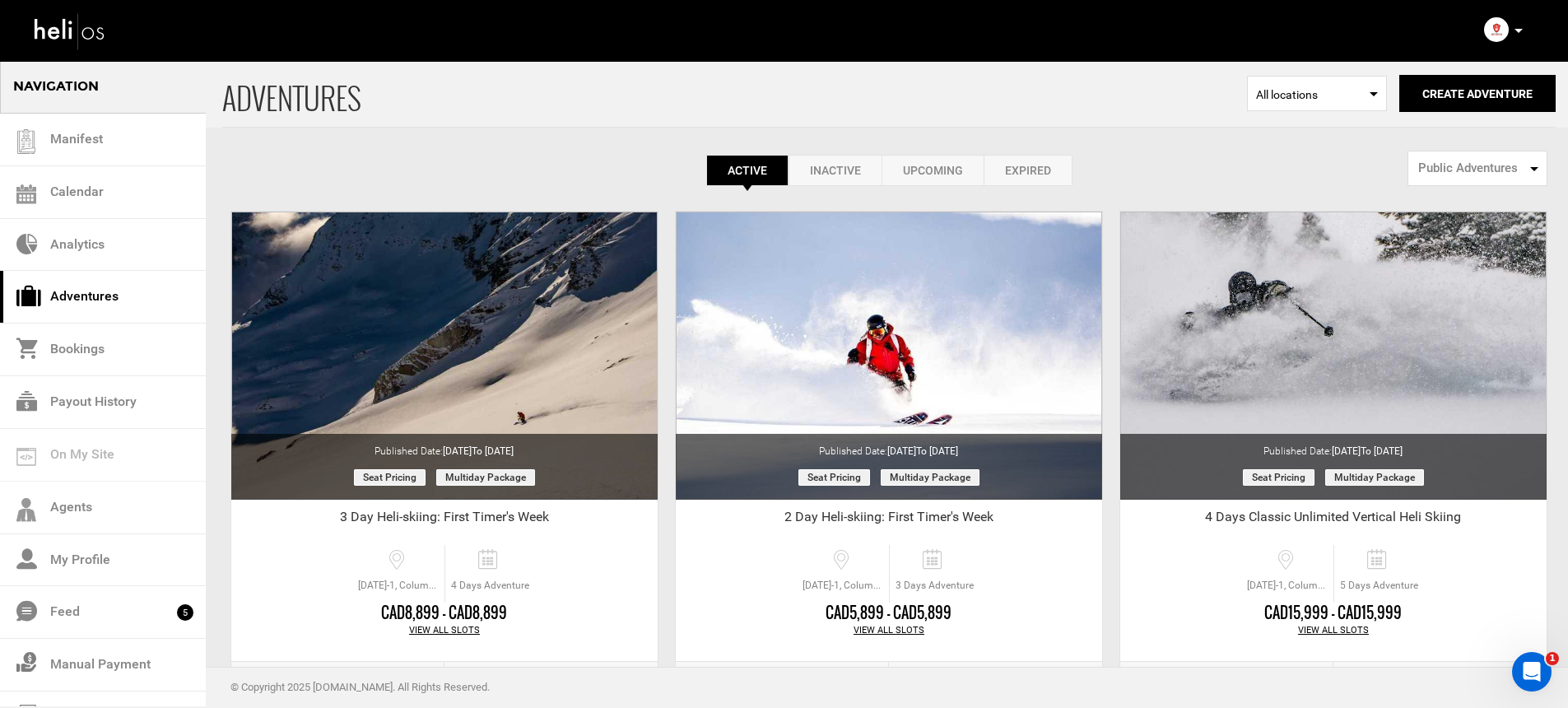
scroll to position [251, 0]
select select "number:1"
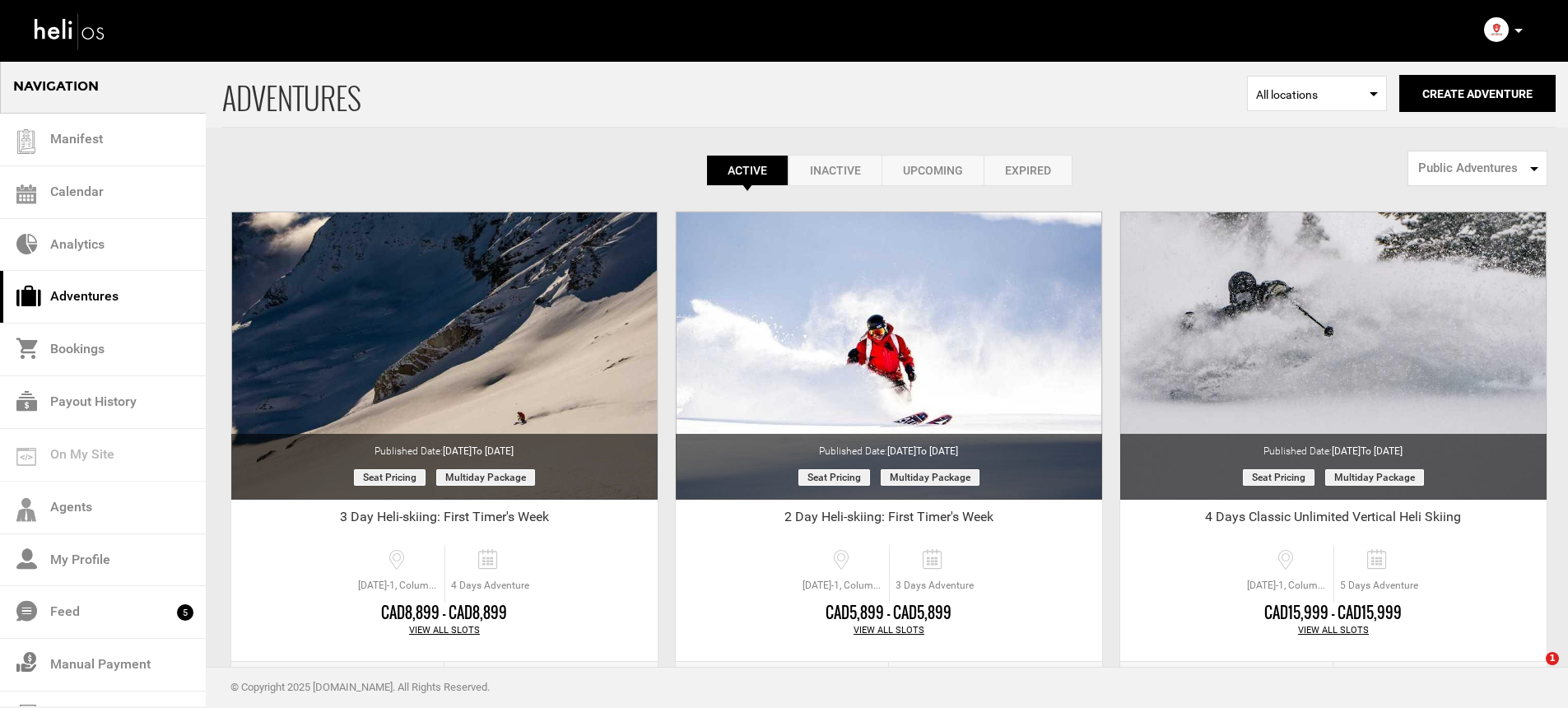
select select "number:1"
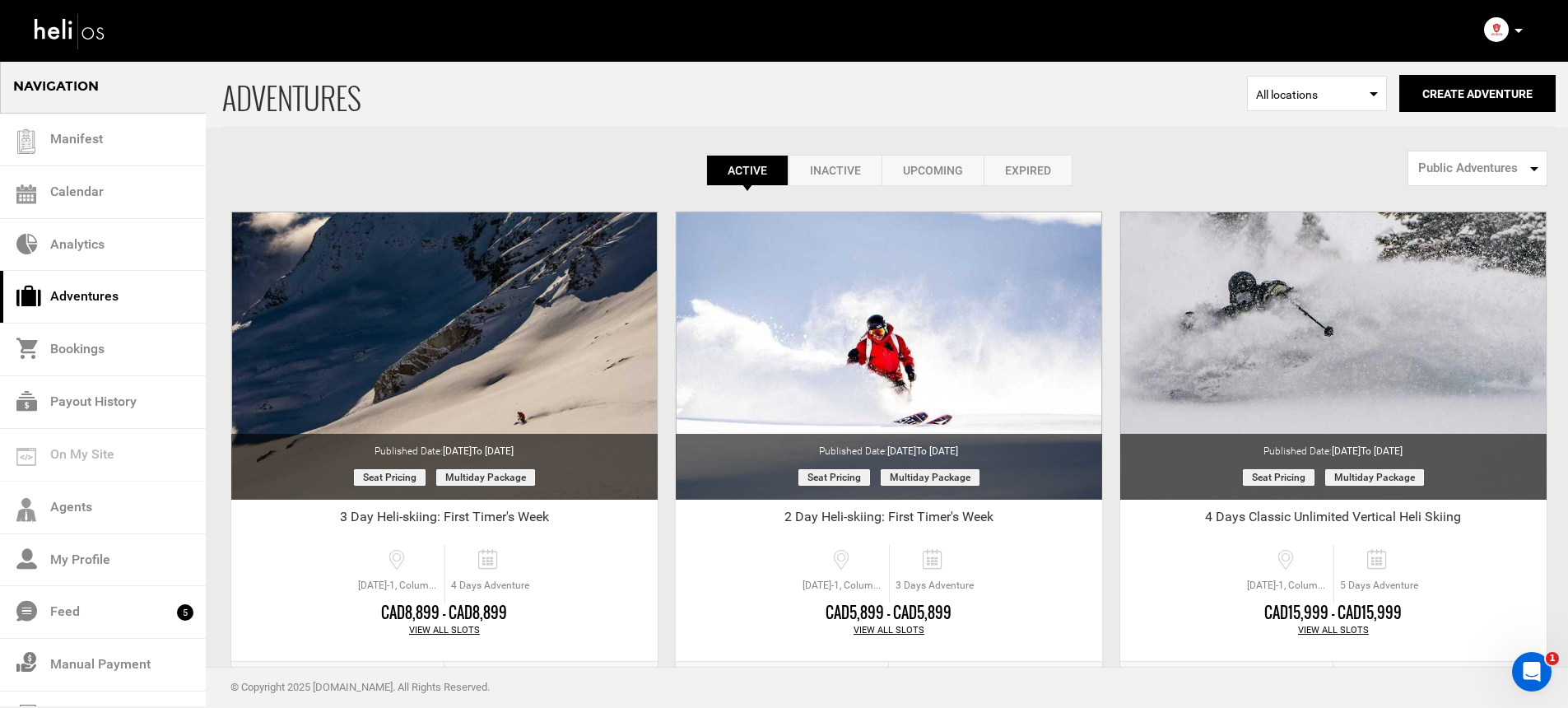
scroll to position [251, 0]
select select "number:1"
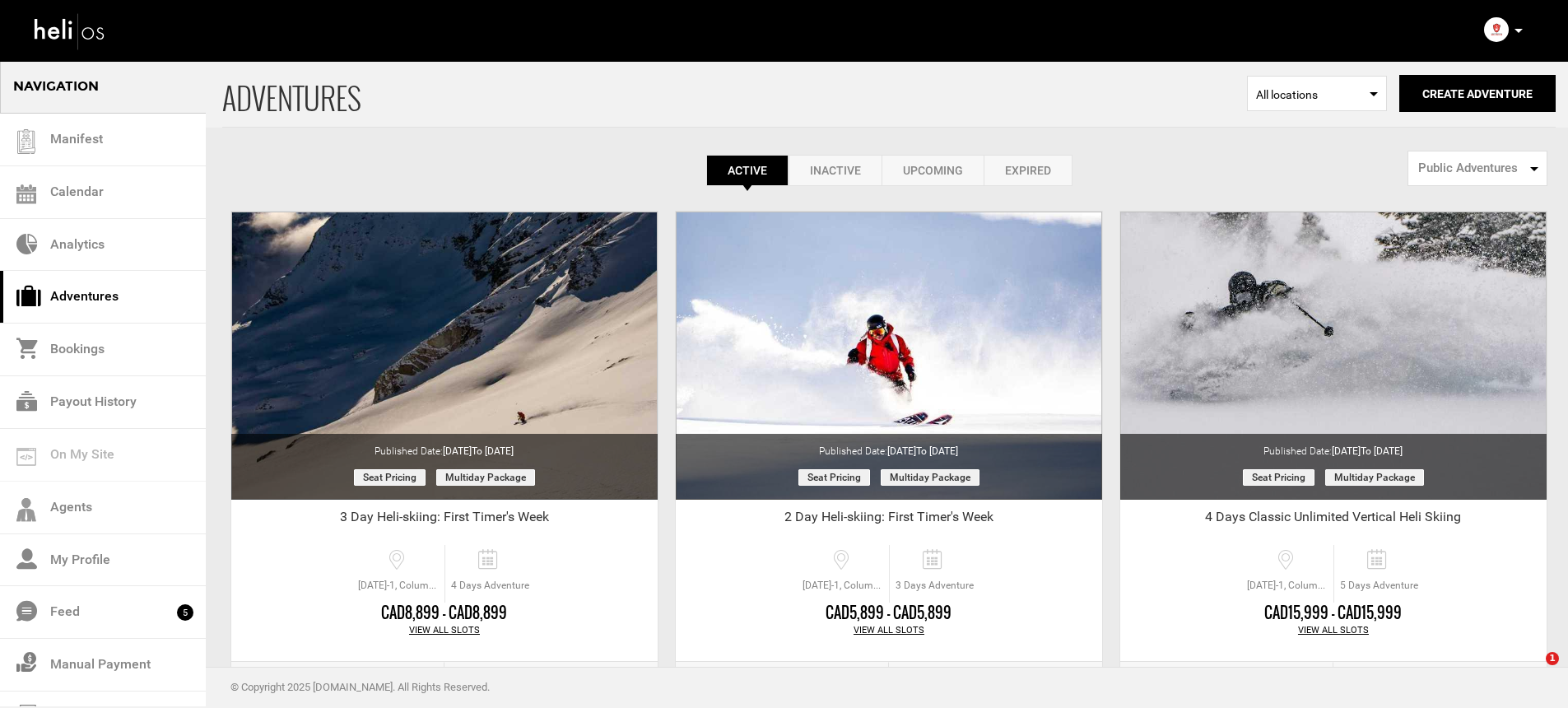
select select "number:1"
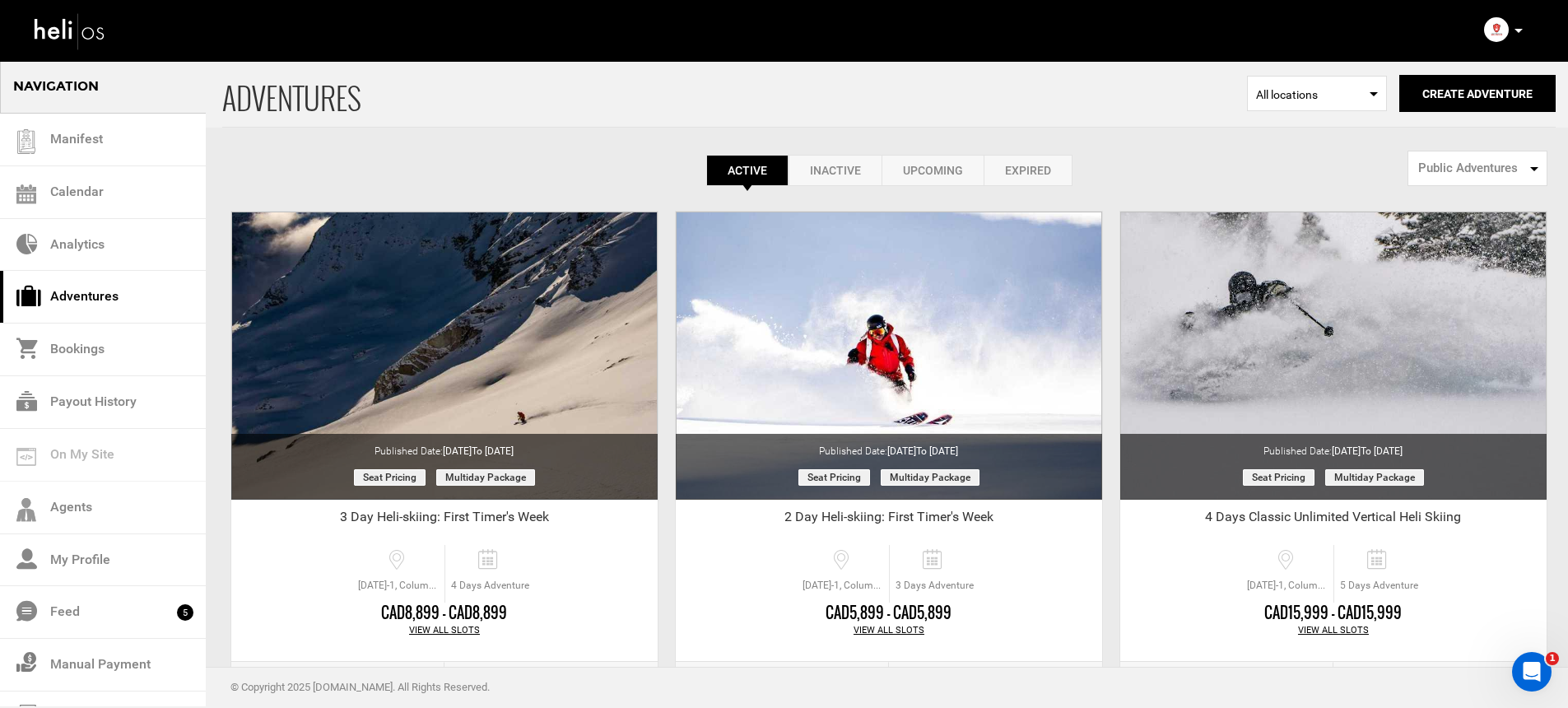
scroll to position [251, 0]
select select "number:1"
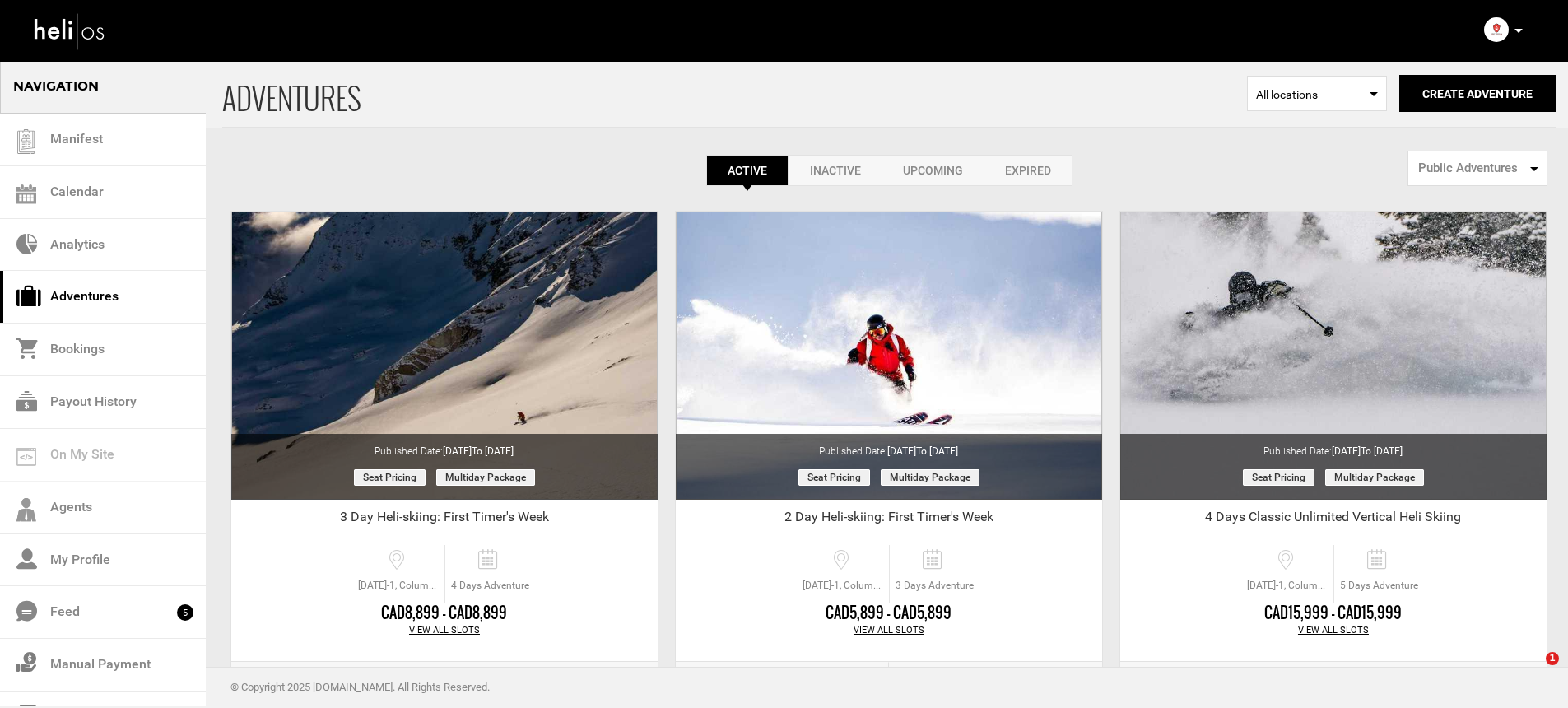
select select "number:1"
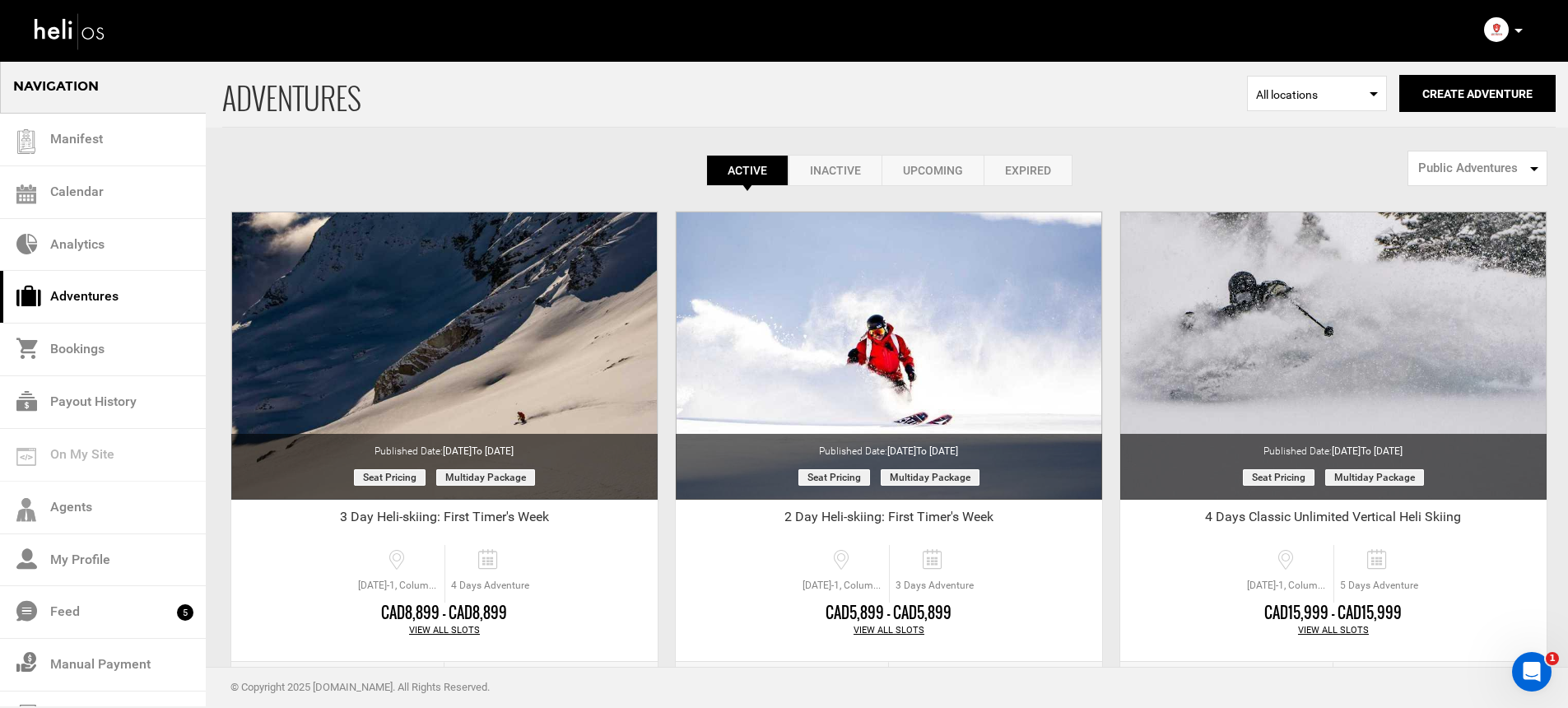
scroll to position [251, 0]
select select "number:1"
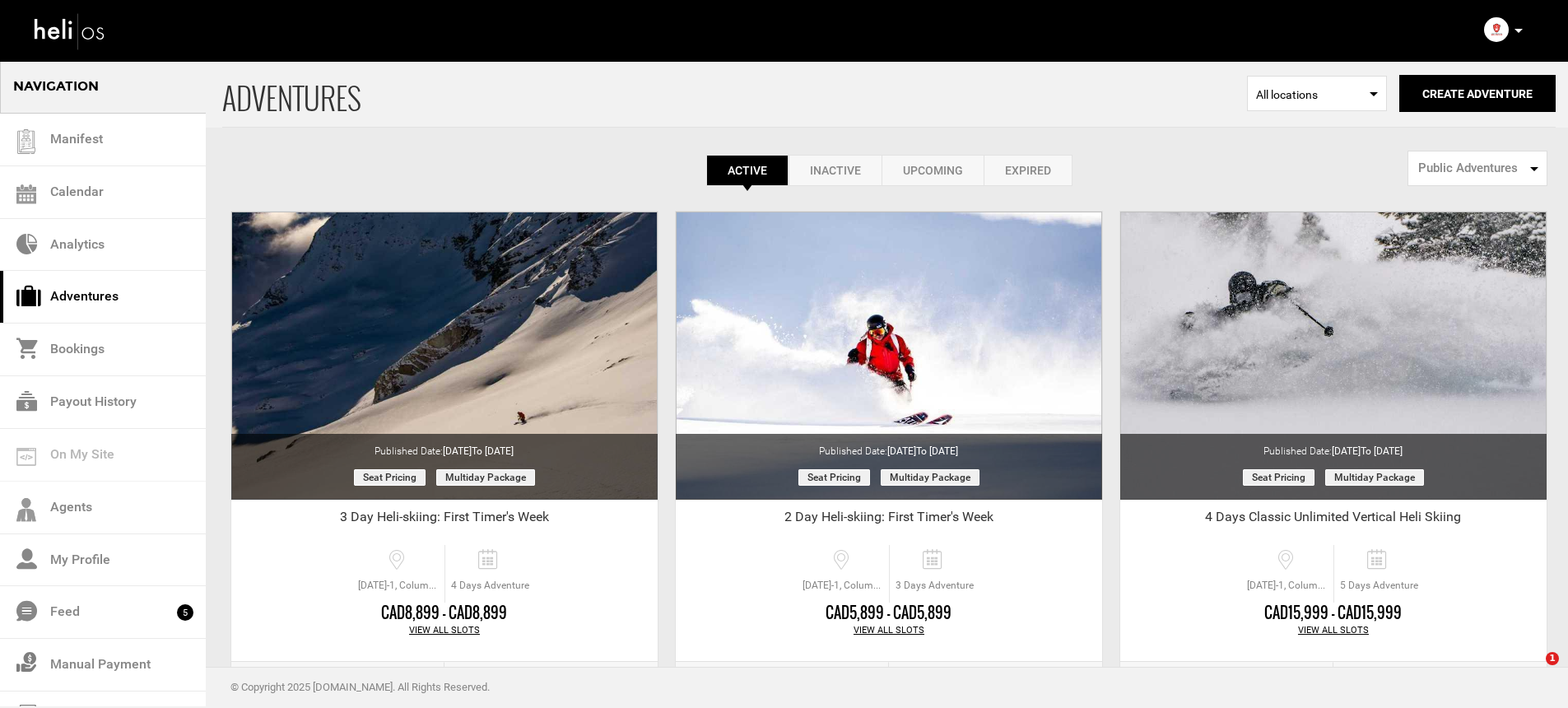
select select "number:1"
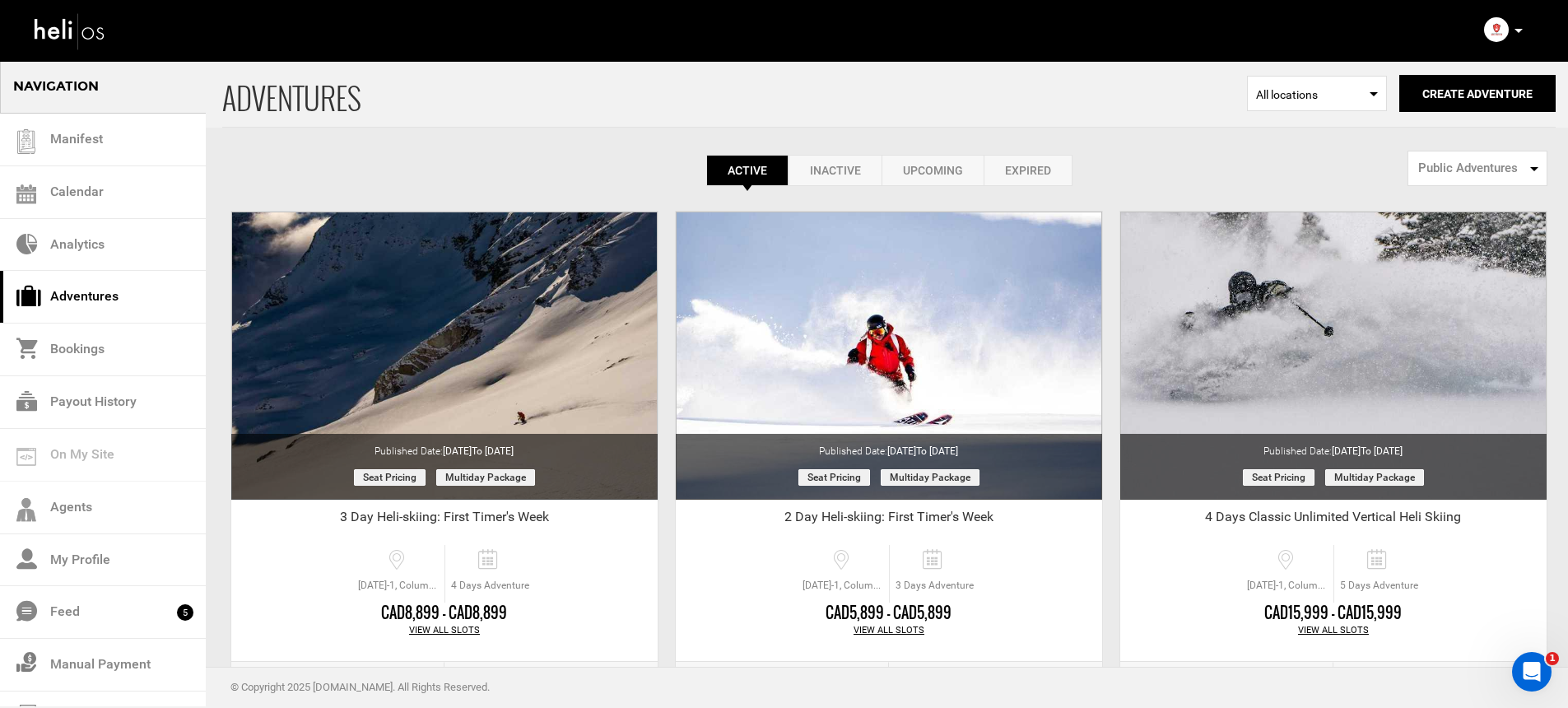
scroll to position [251, 0]
select select "number:1"
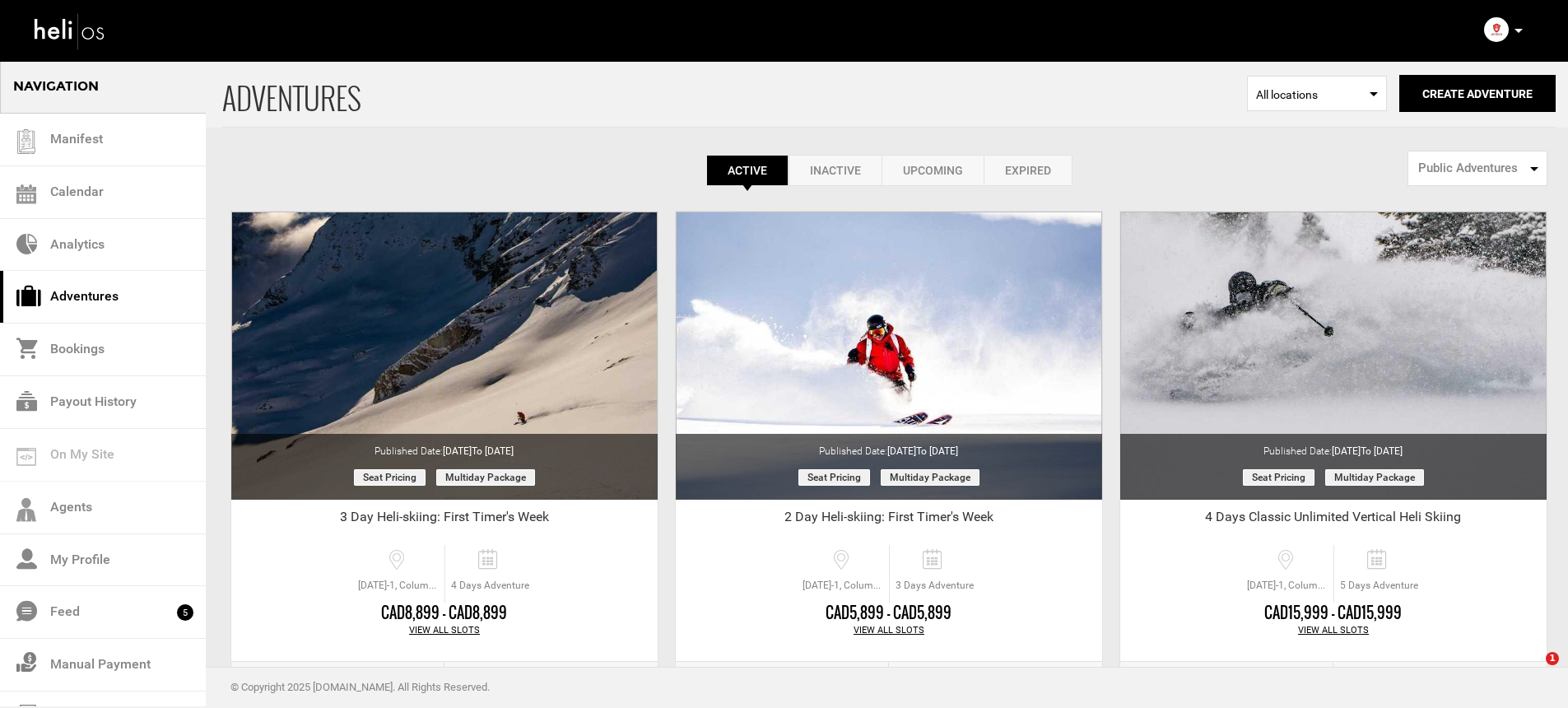
select select "number:1"
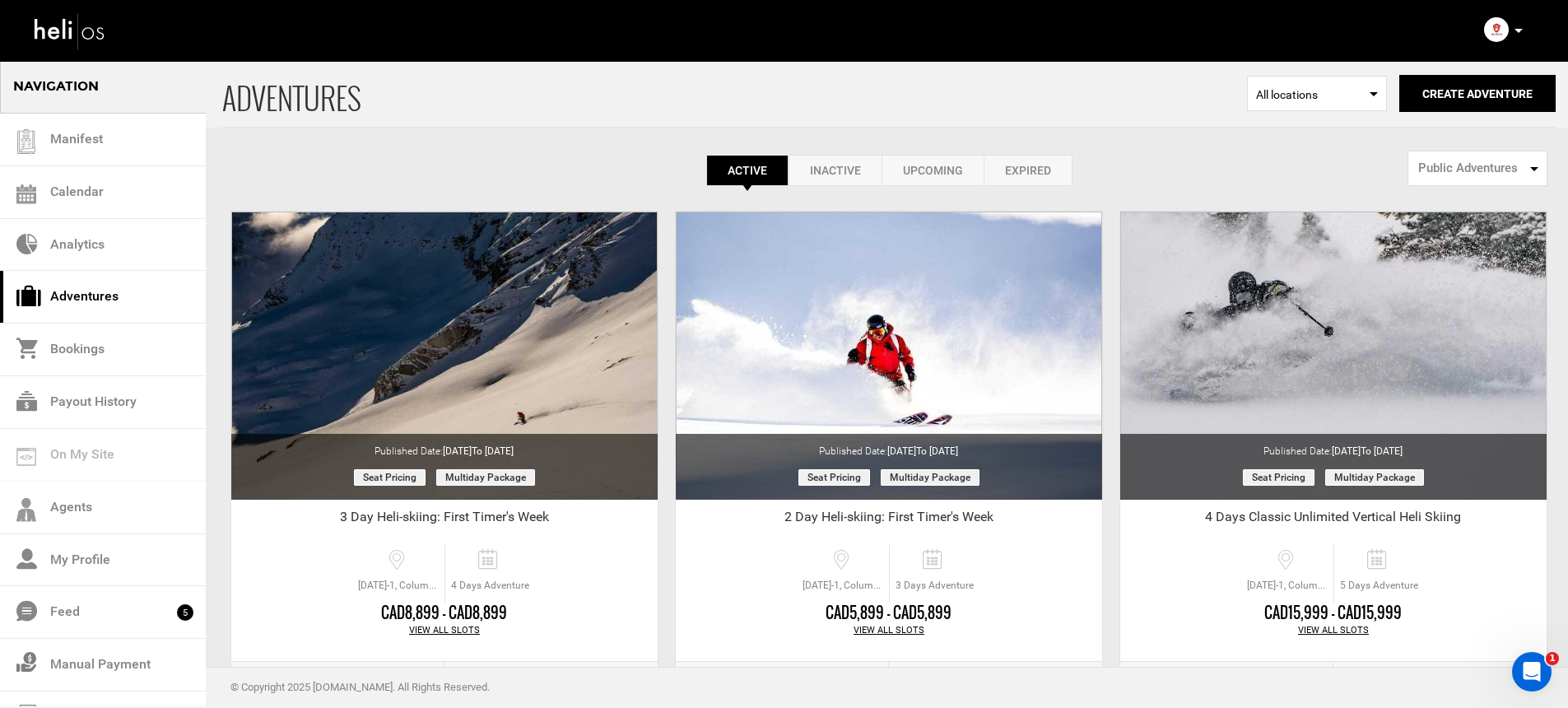
scroll to position [251, 0]
select select "number:1"
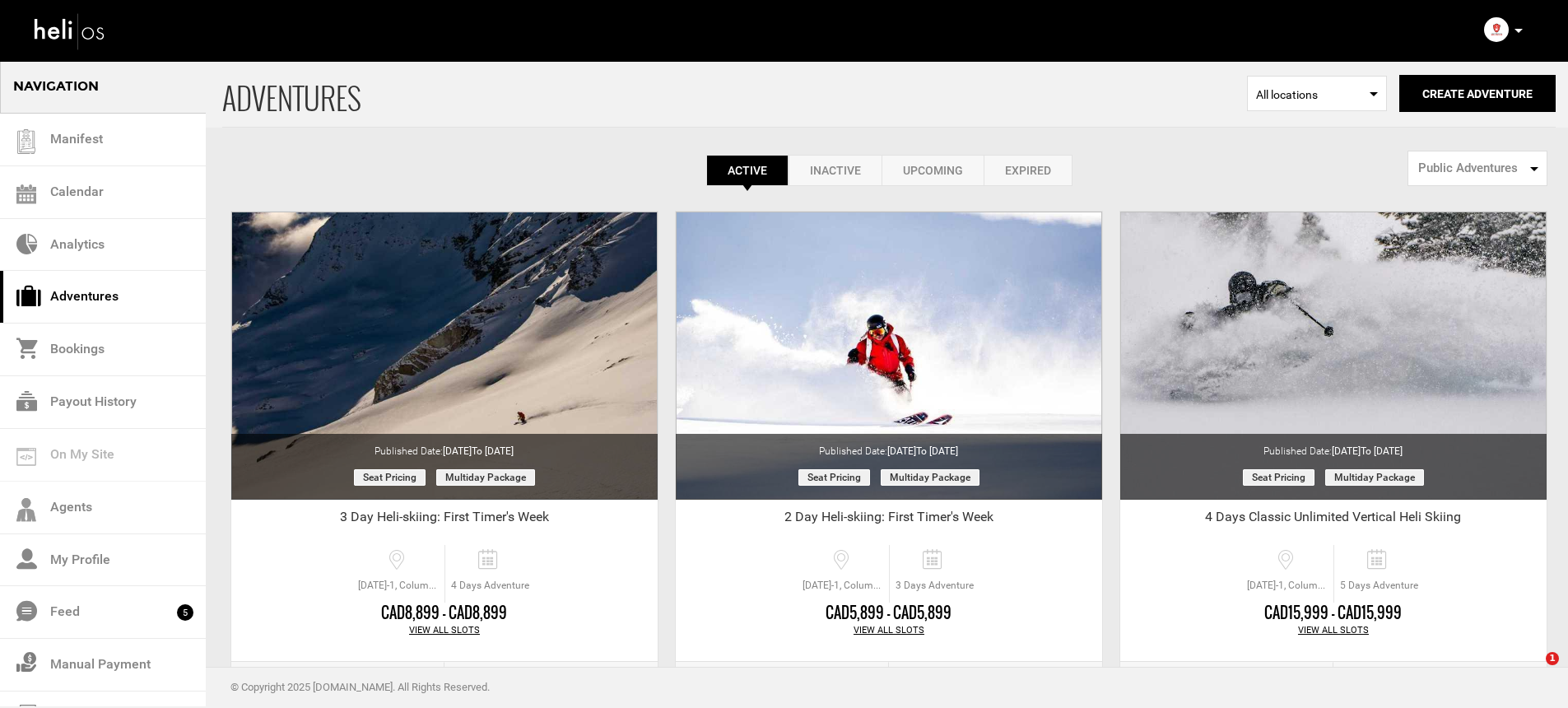
select select "number:1"
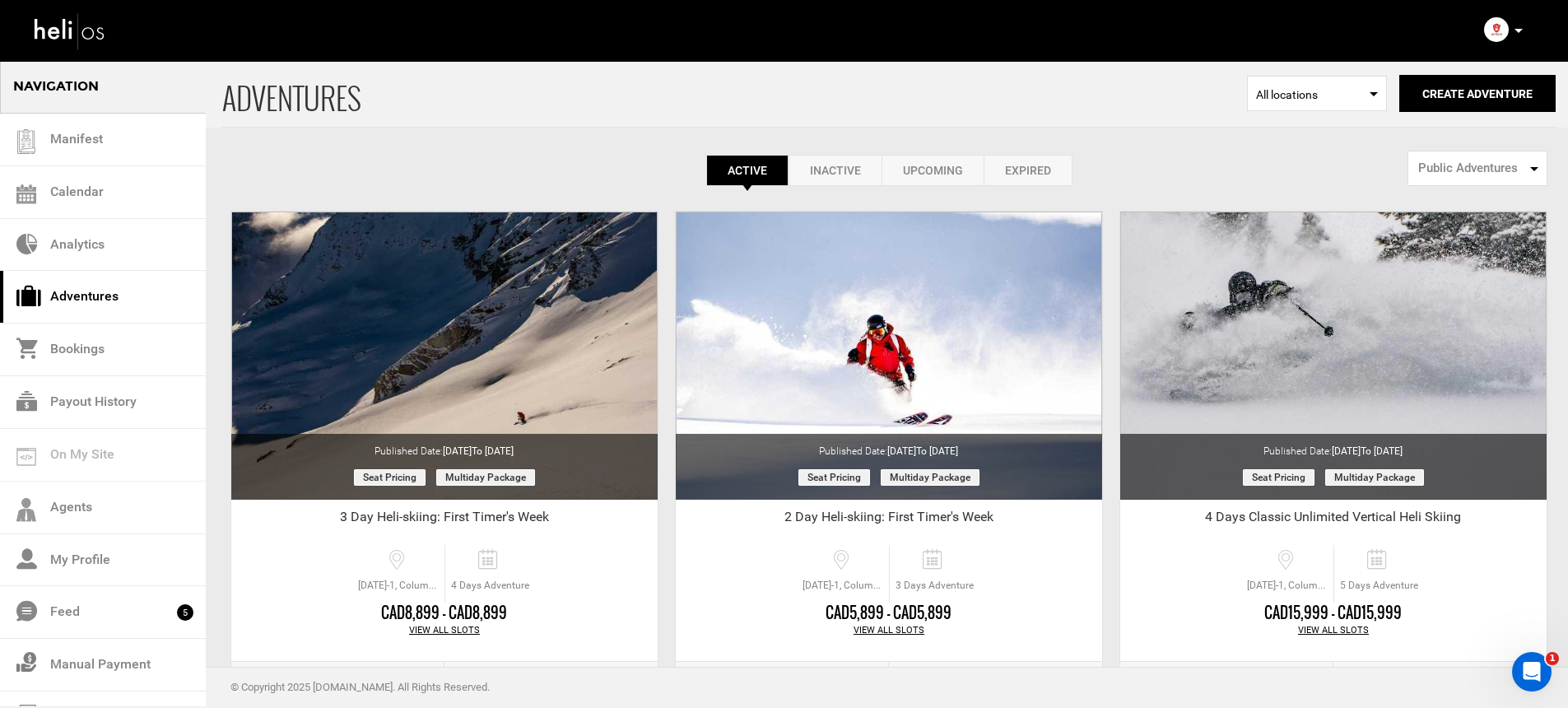
scroll to position [251, 0]
select select "number:1"
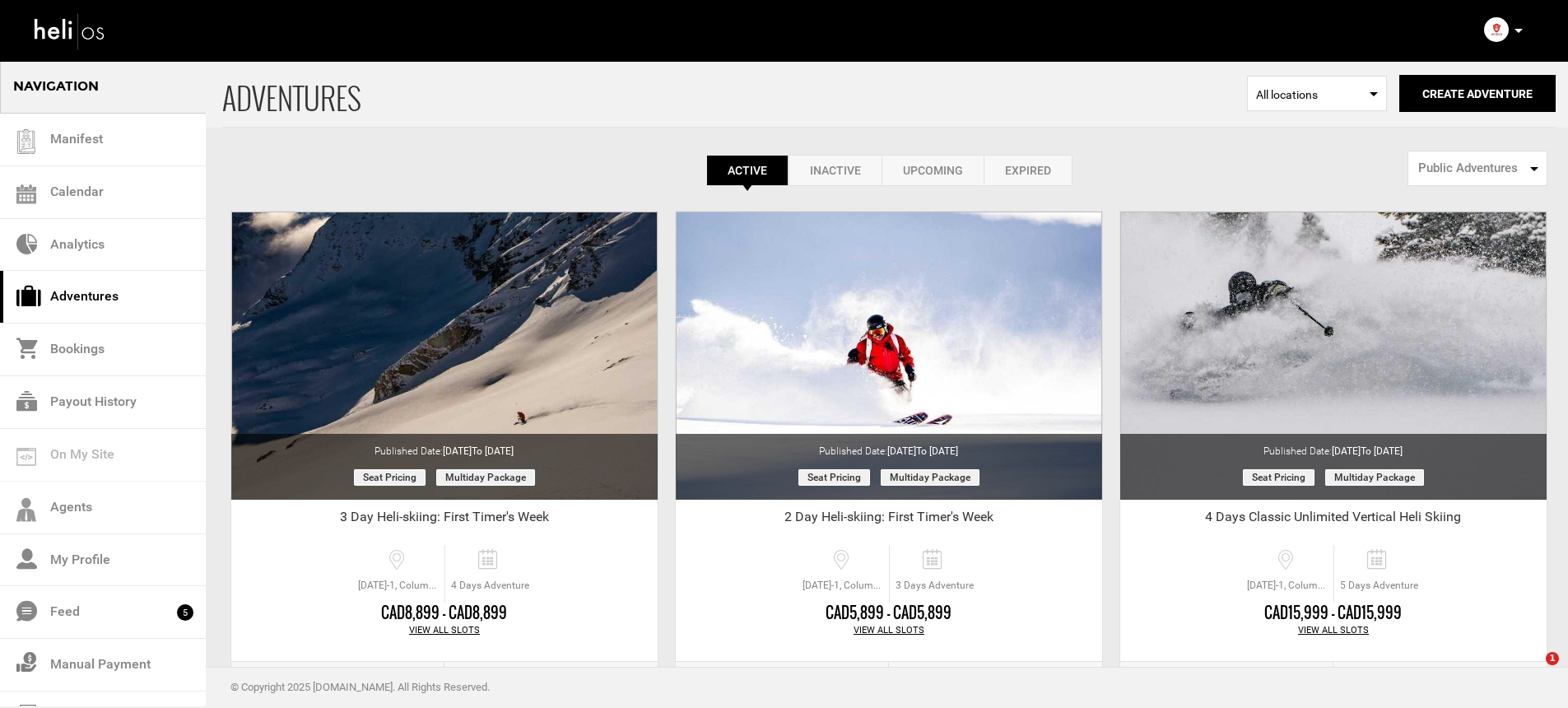
select select "number:1"
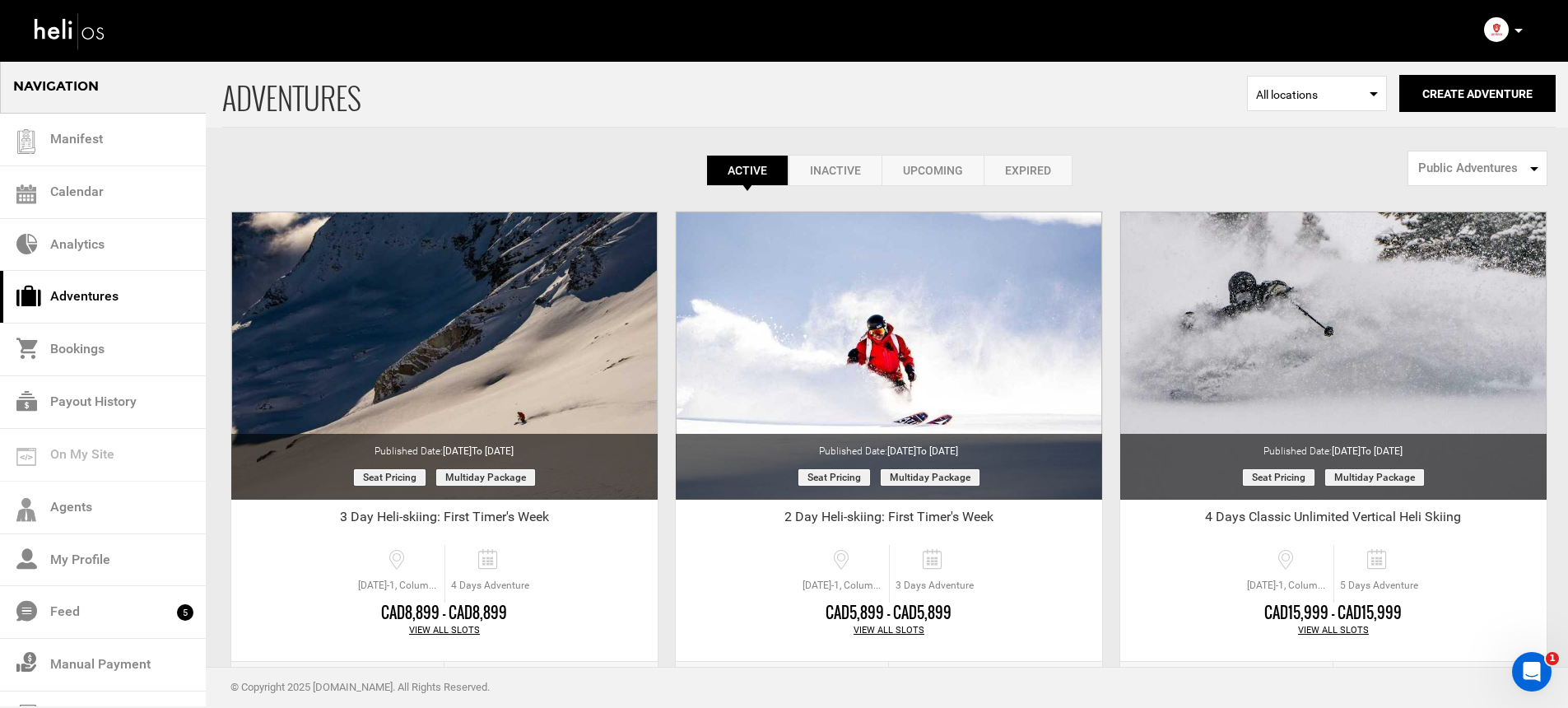
scroll to position [251, 0]
select select "number:1"
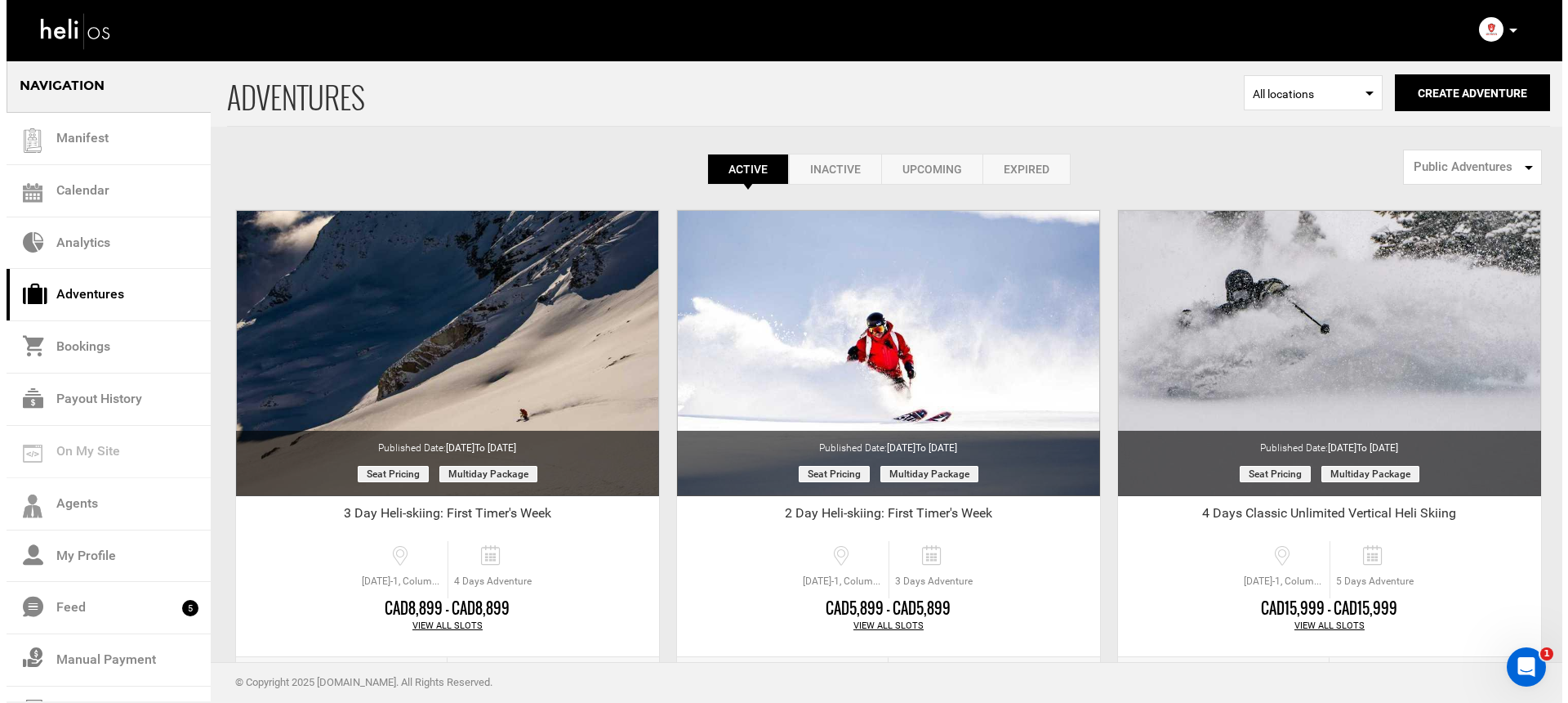
scroll to position [249, 0]
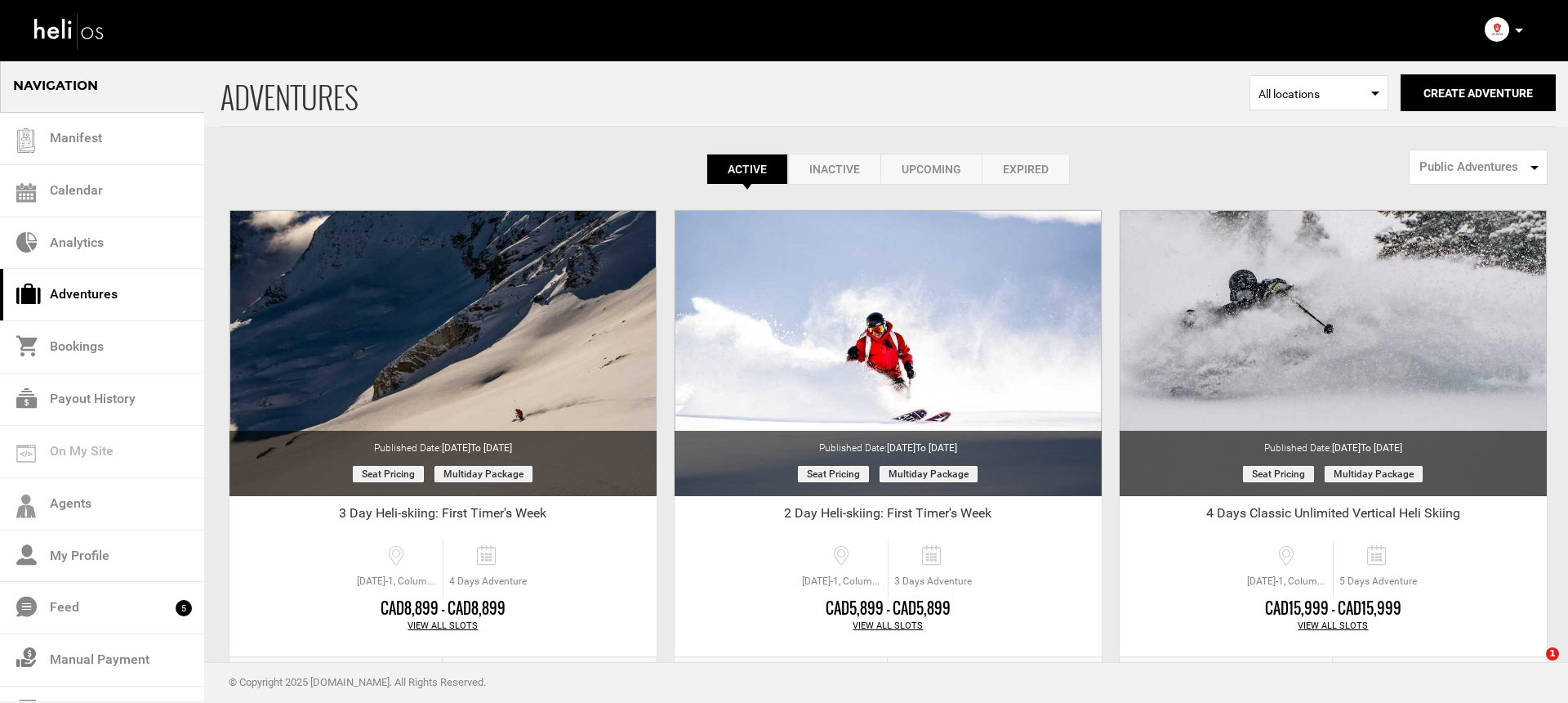
select select "number:1"
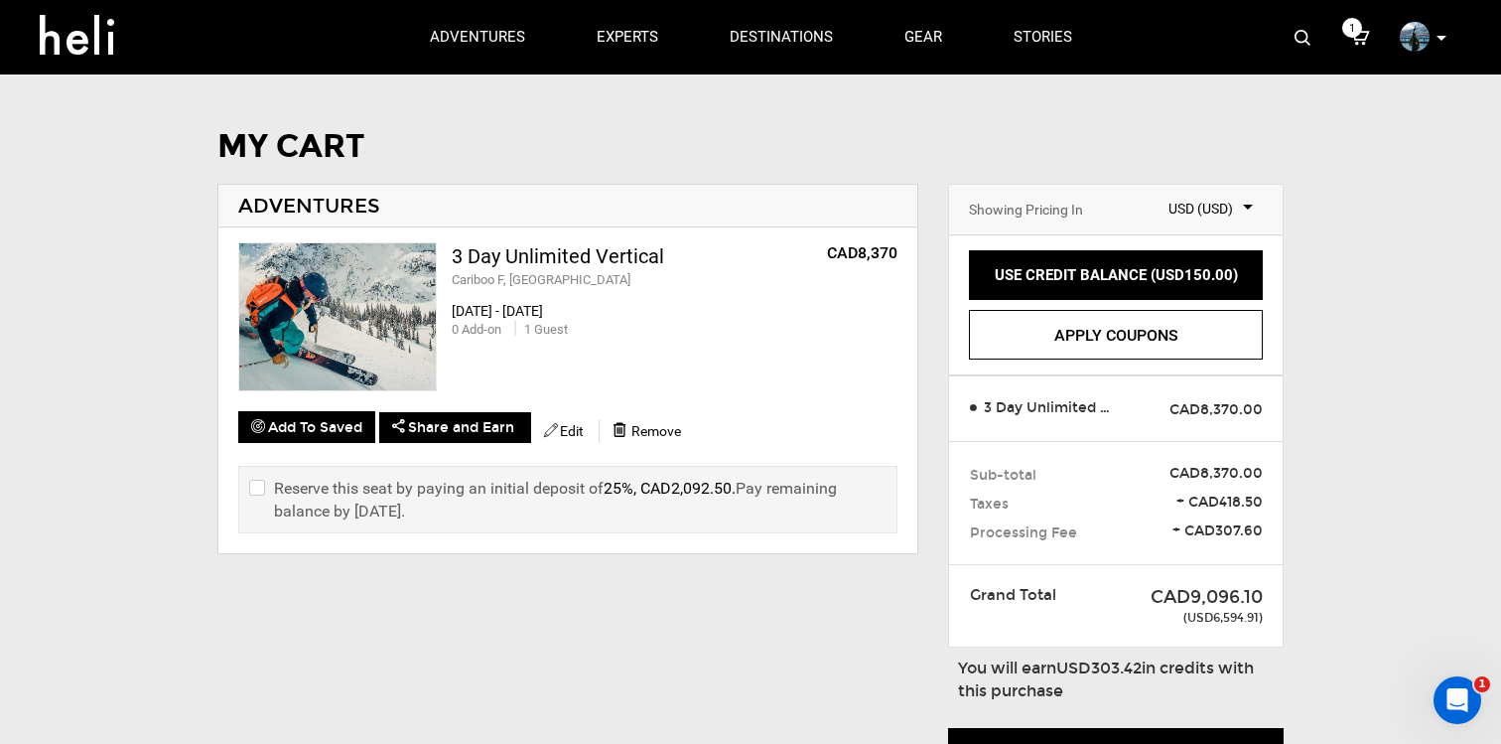
click at [1443, 41] on p at bounding box center [1441, 38] width 12 height 23
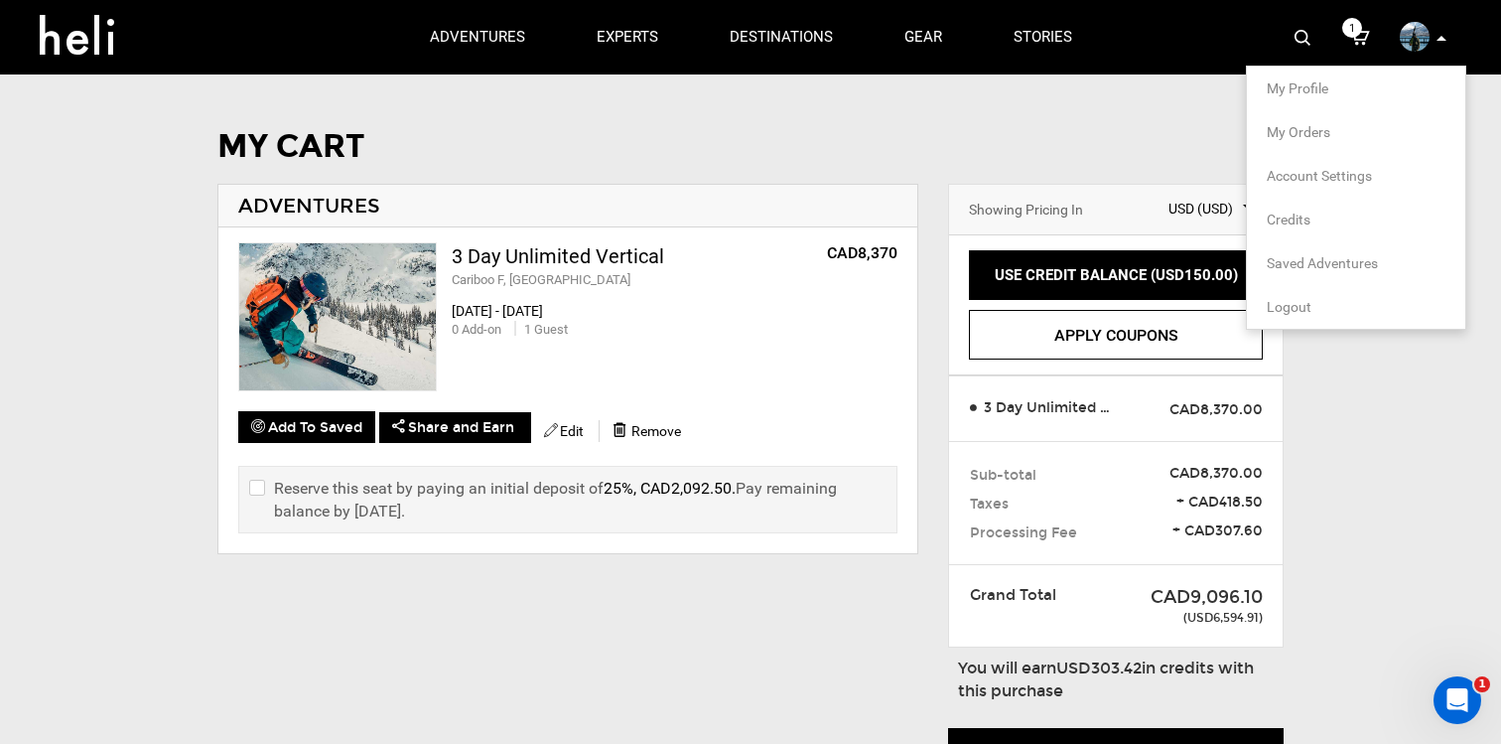
click at [1293, 307] on span "Logout" at bounding box center [1289, 307] width 45 height 16
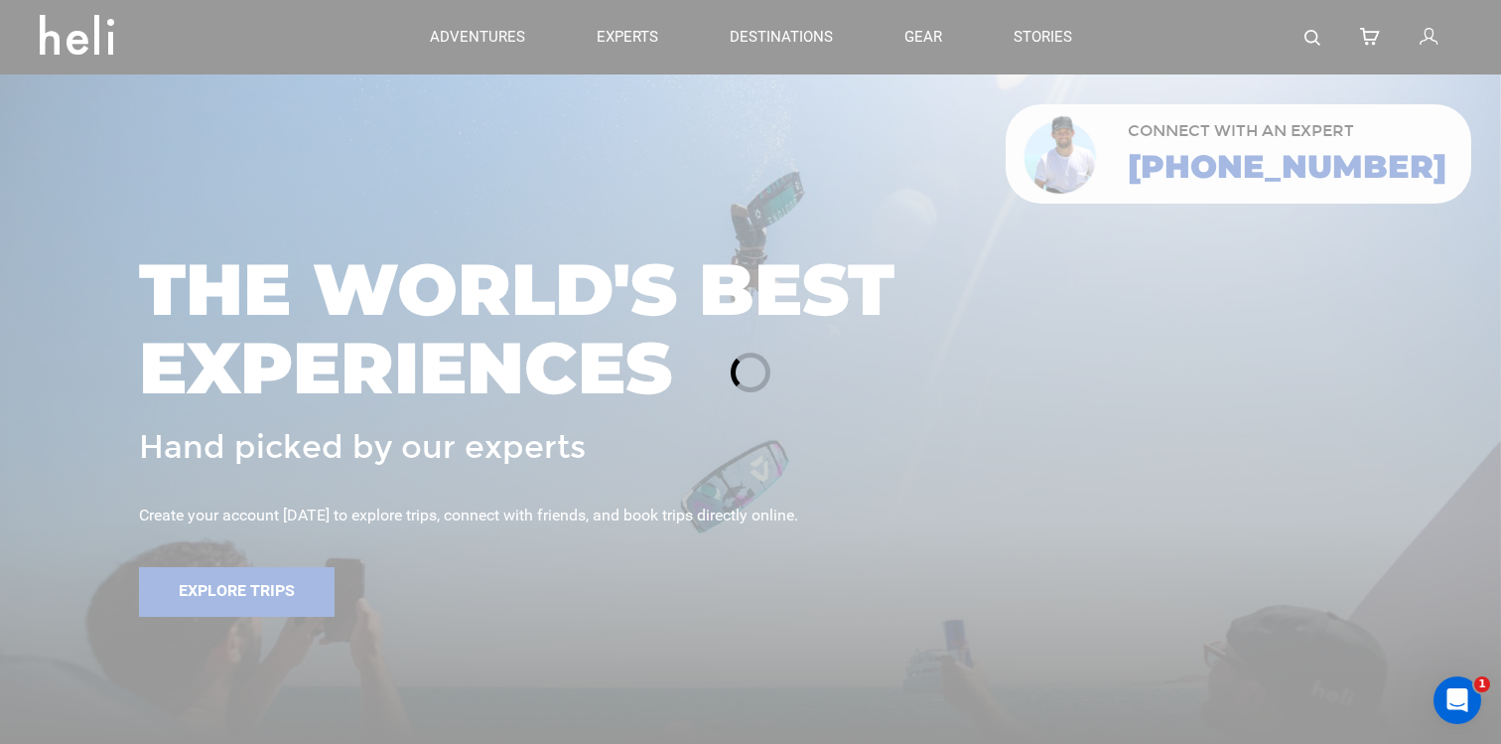
click at [1433, 37] on icon at bounding box center [1429, 38] width 18 height 26
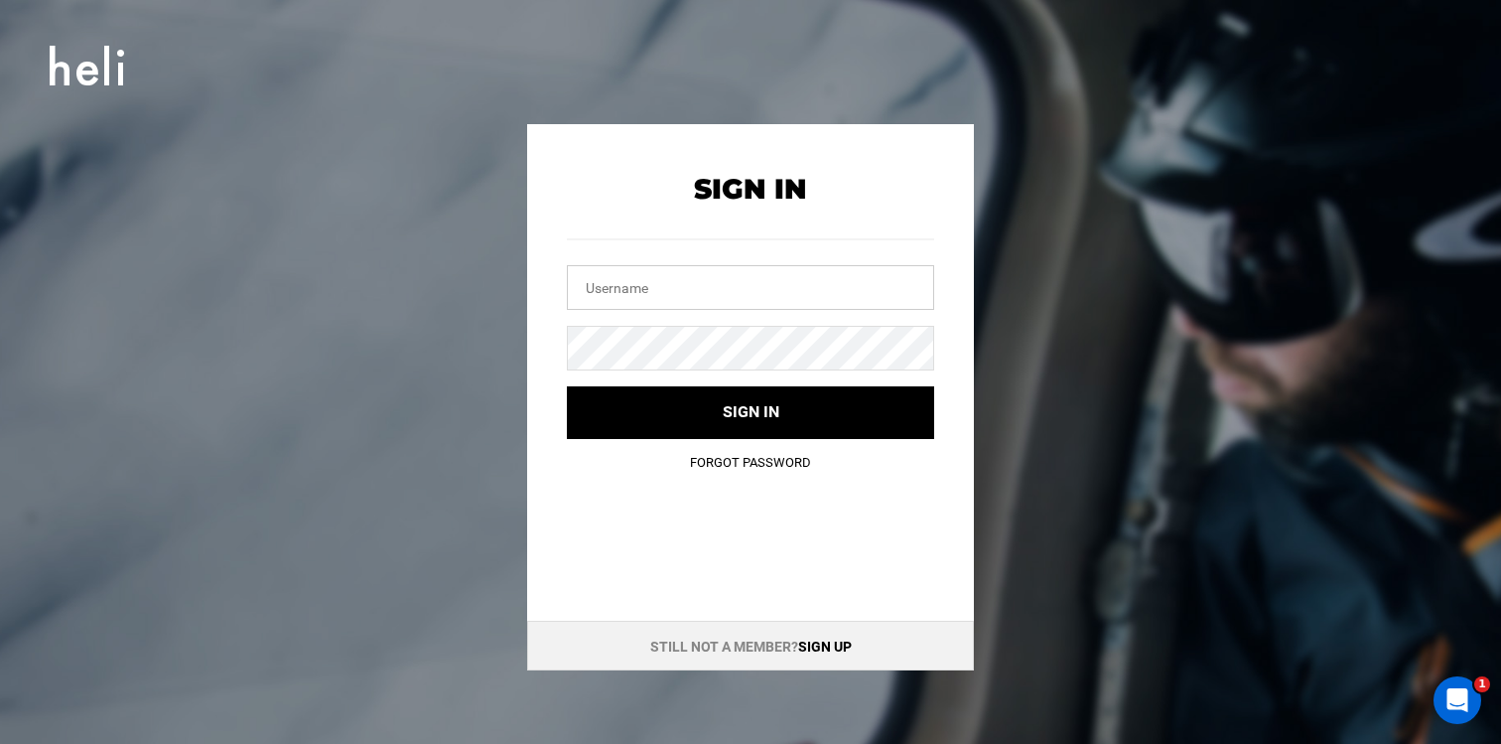
drag, startPoint x: 725, startPoint y: 300, endPoint x: 729, endPoint y: 289, distance: 11.6
click at [725, 300] on input "text" at bounding box center [750, 287] width 367 height 45
type input "info@silvertipheliskiing.com"
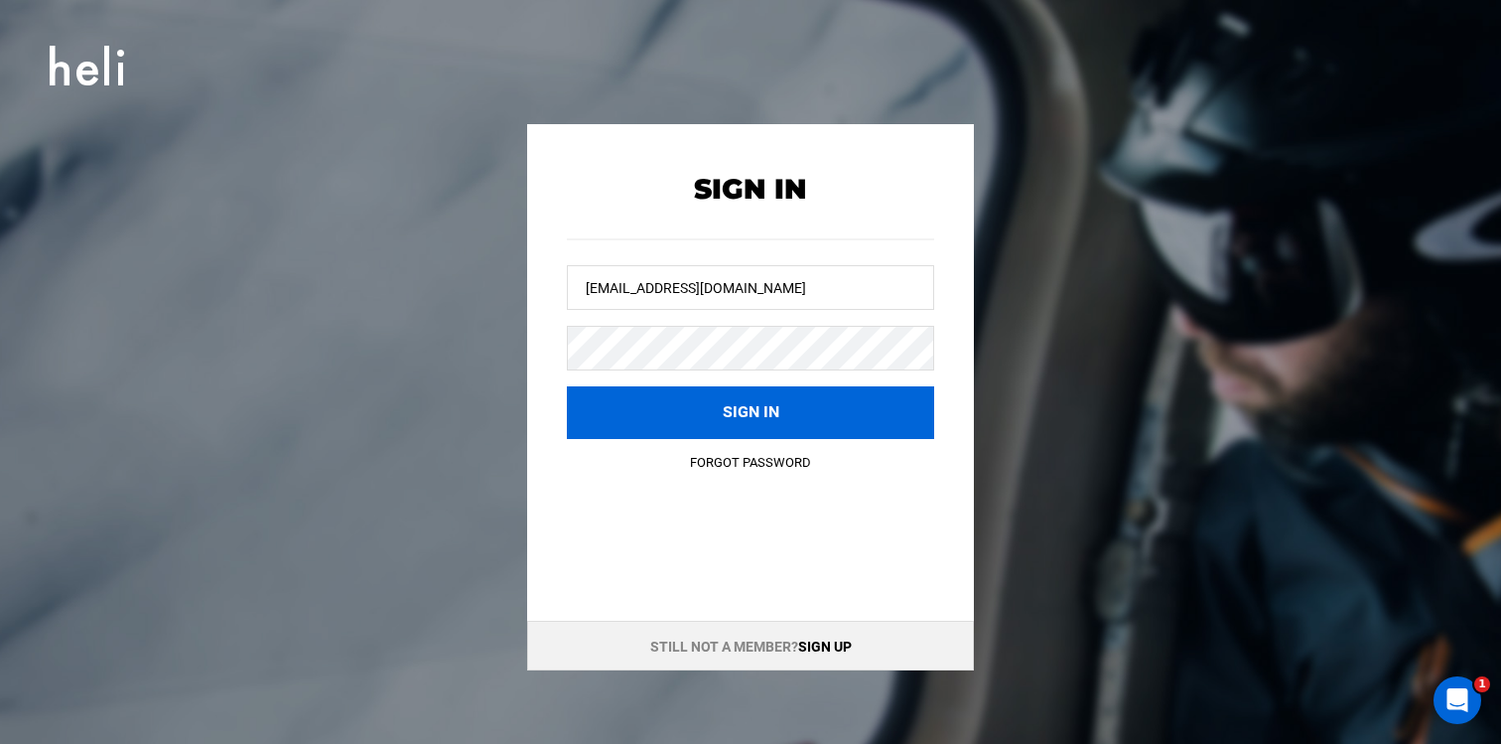
click at [681, 412] on button "Sign in" at bounding box center [750, 412] width 367 height 53
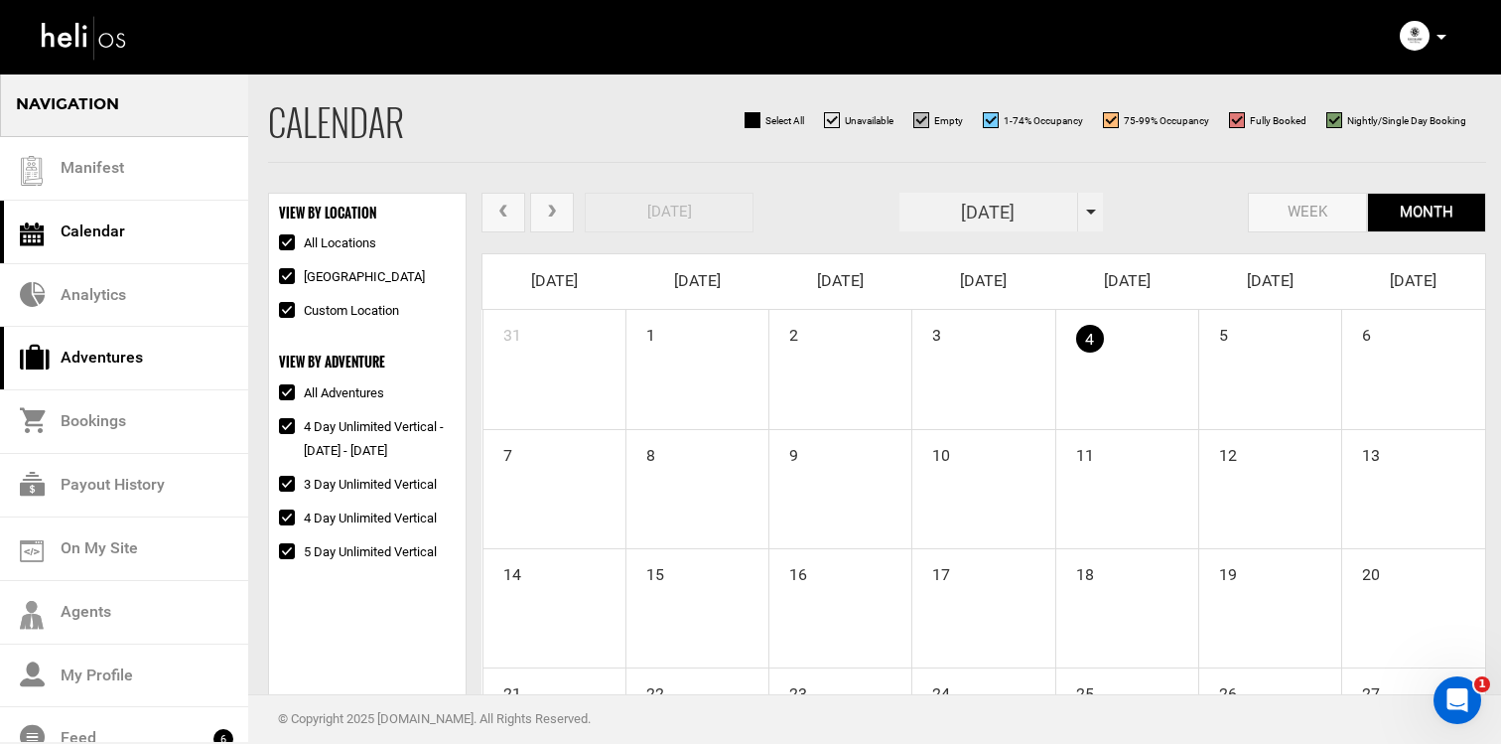
click at [150, 372] on link "Adventures" at bounding box center [124, 359] width 248 height 64
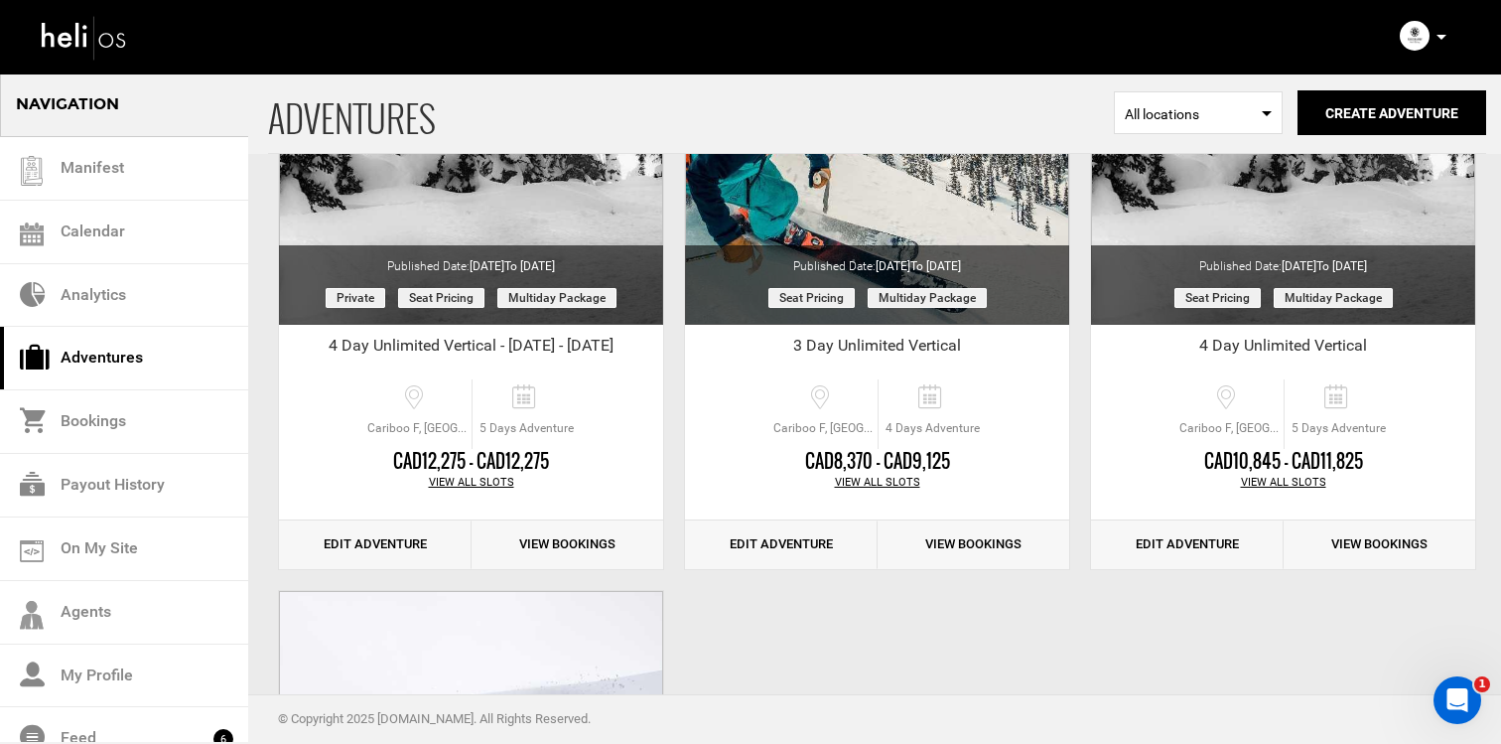
scroll to position [279, 0]
click at [537, 555] on link "View Bookings" at bounding box center [568, 543] width 193 height 49
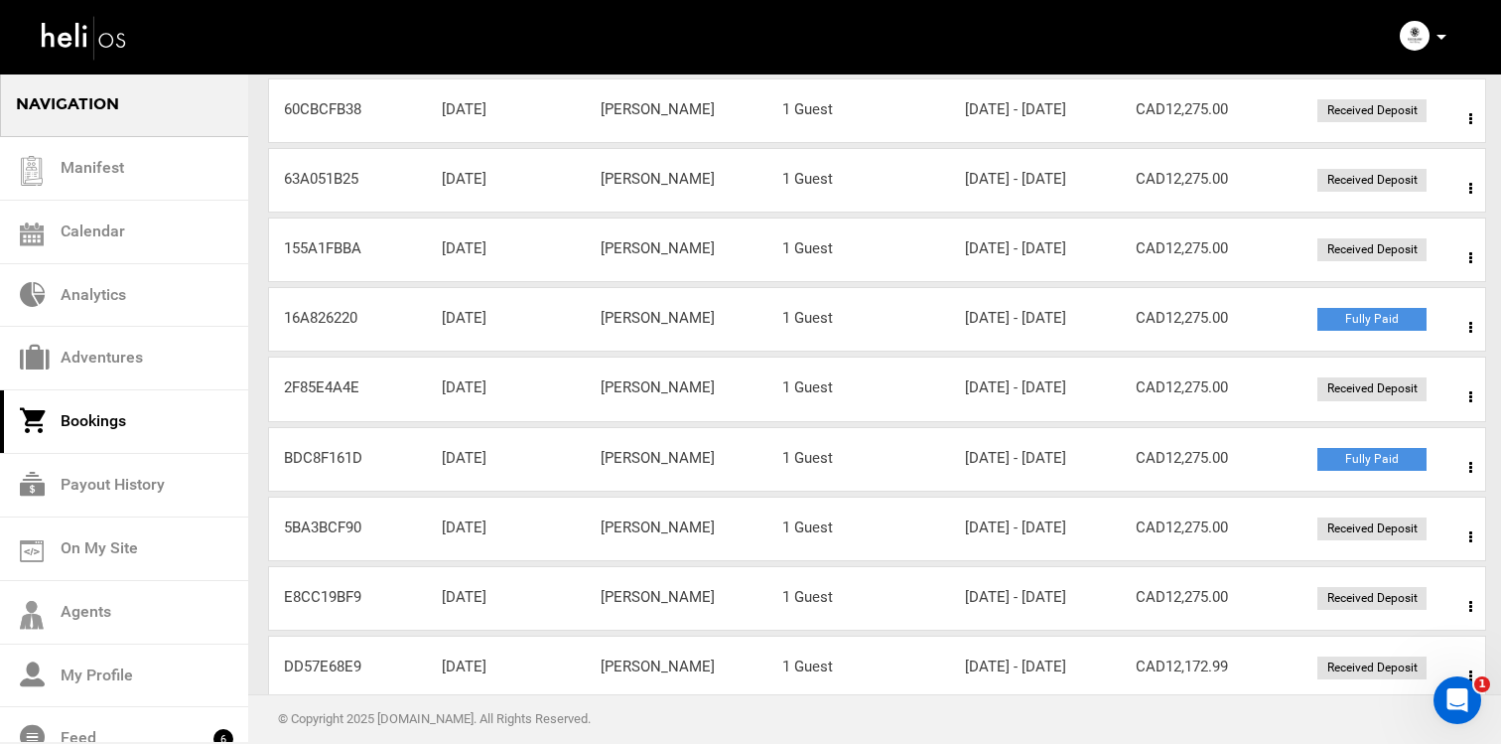
scroll to position [619, 0]
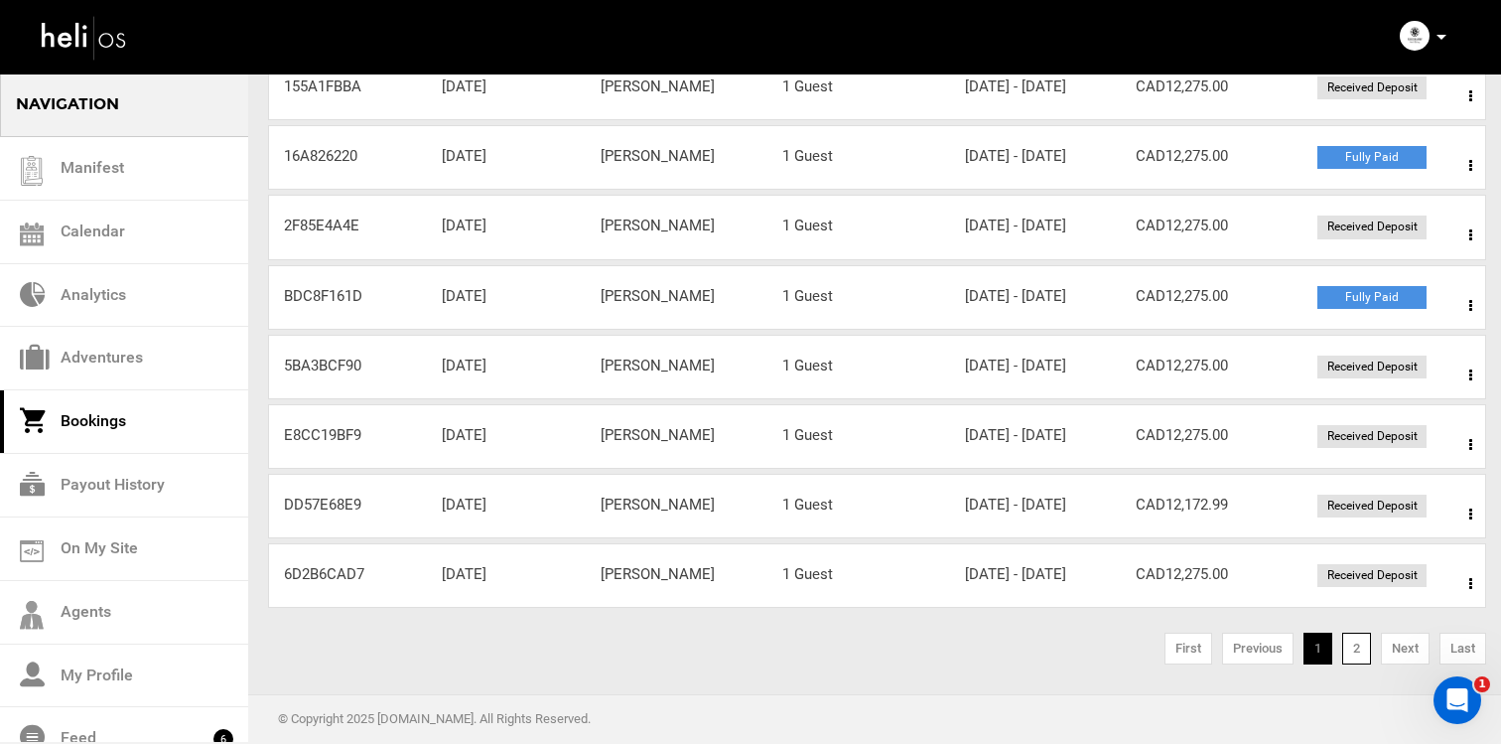
click at [1350, 659] on link "2" at bounding box center [1356, 648] width 29 height 32
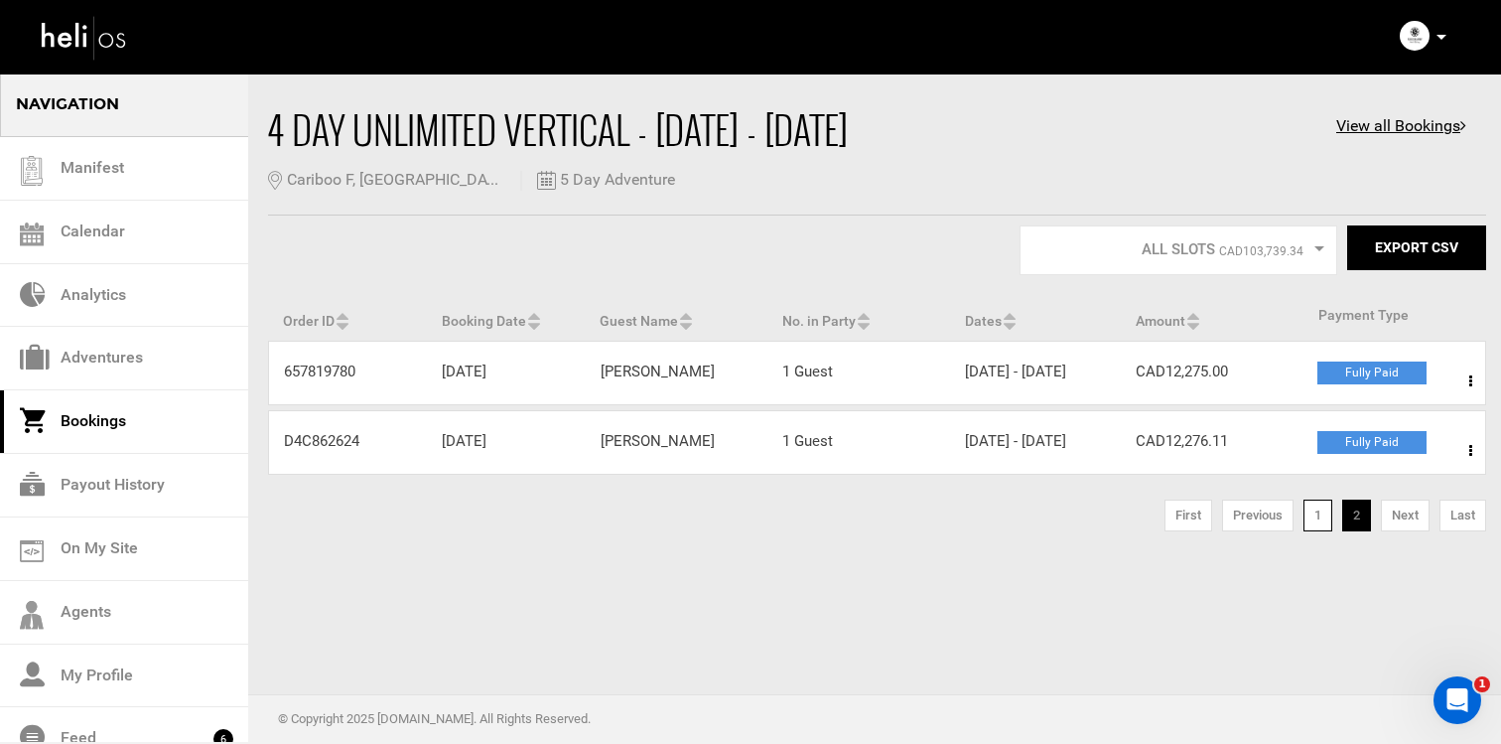
click at [1324, 531] on link "1" at bounding box center [1317, 515] width 29 height 32
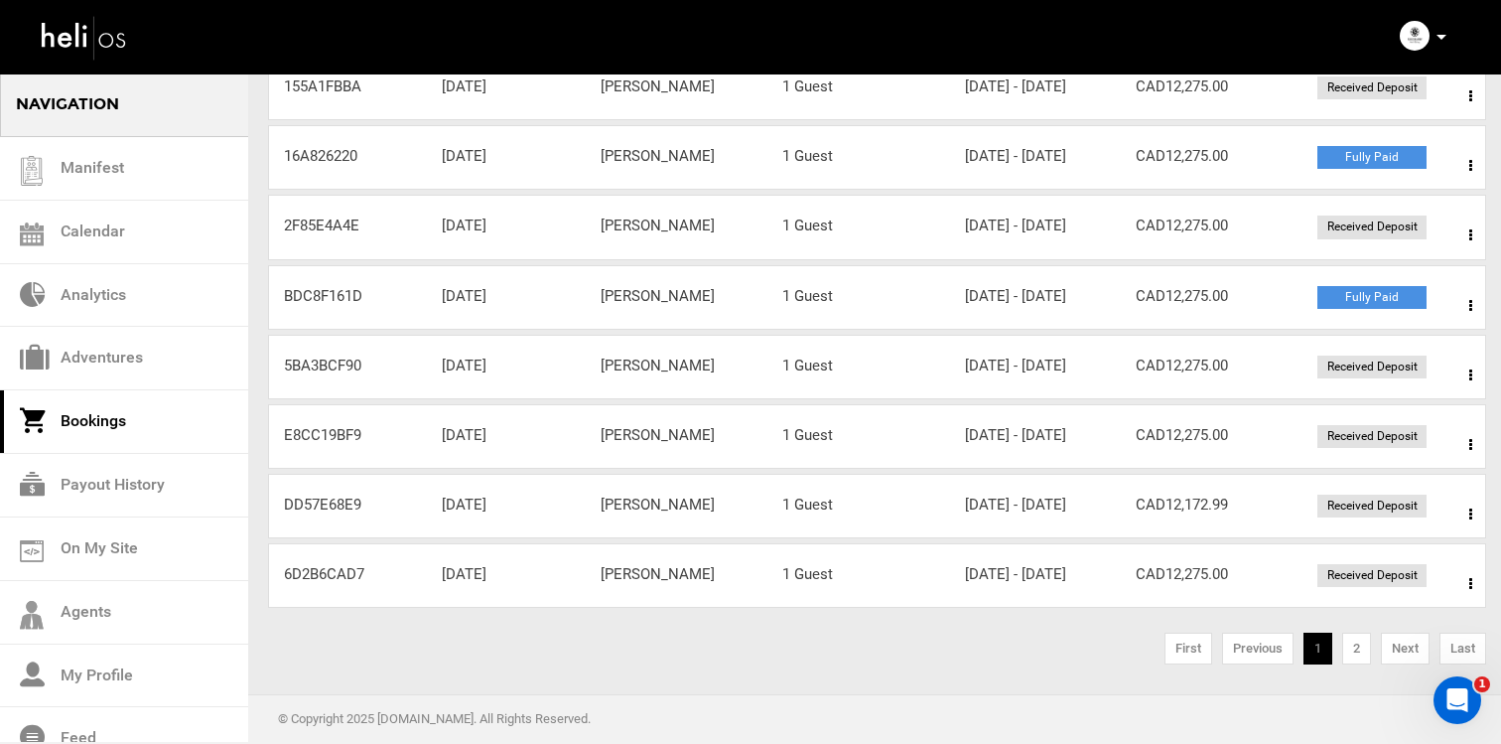
scroll to position [587, 0]
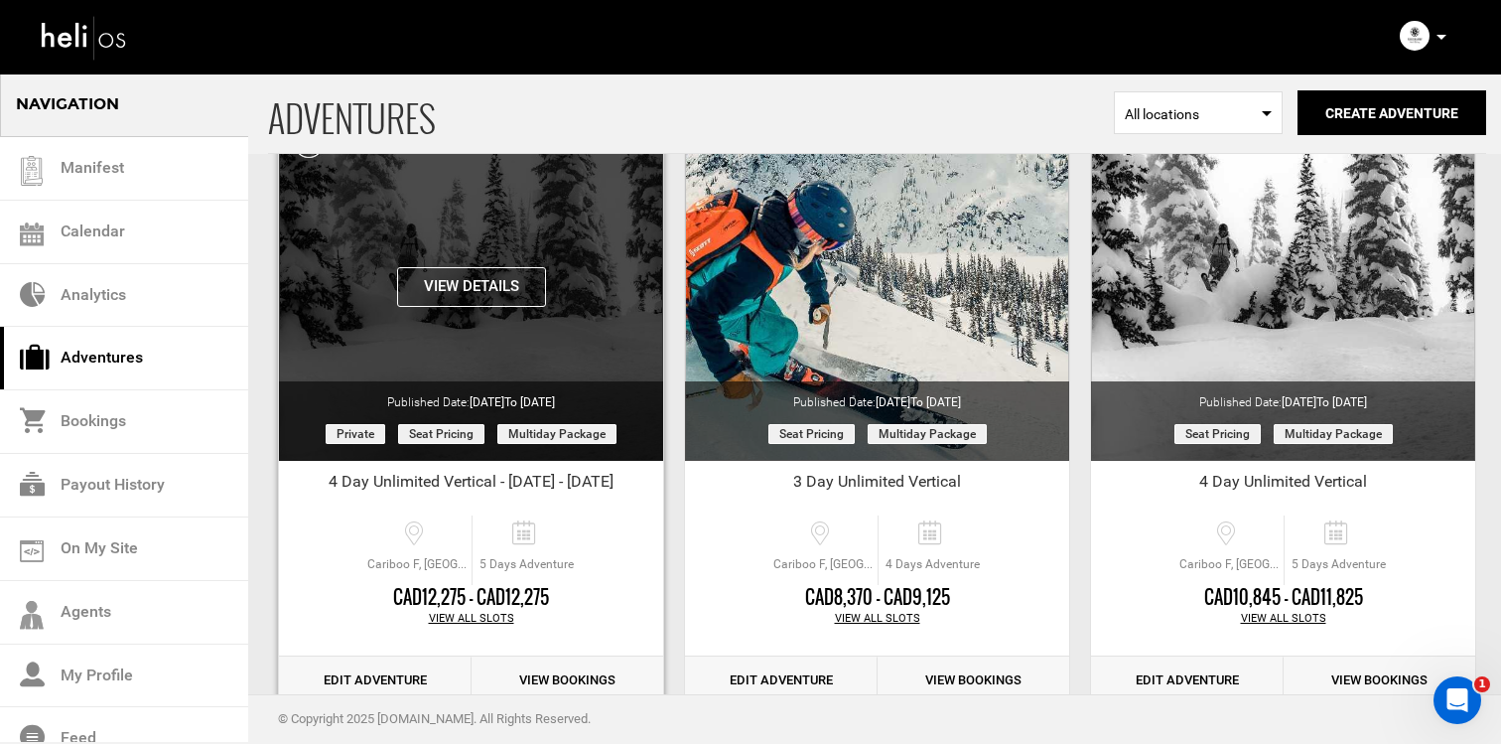
scroll to position [245, 0]
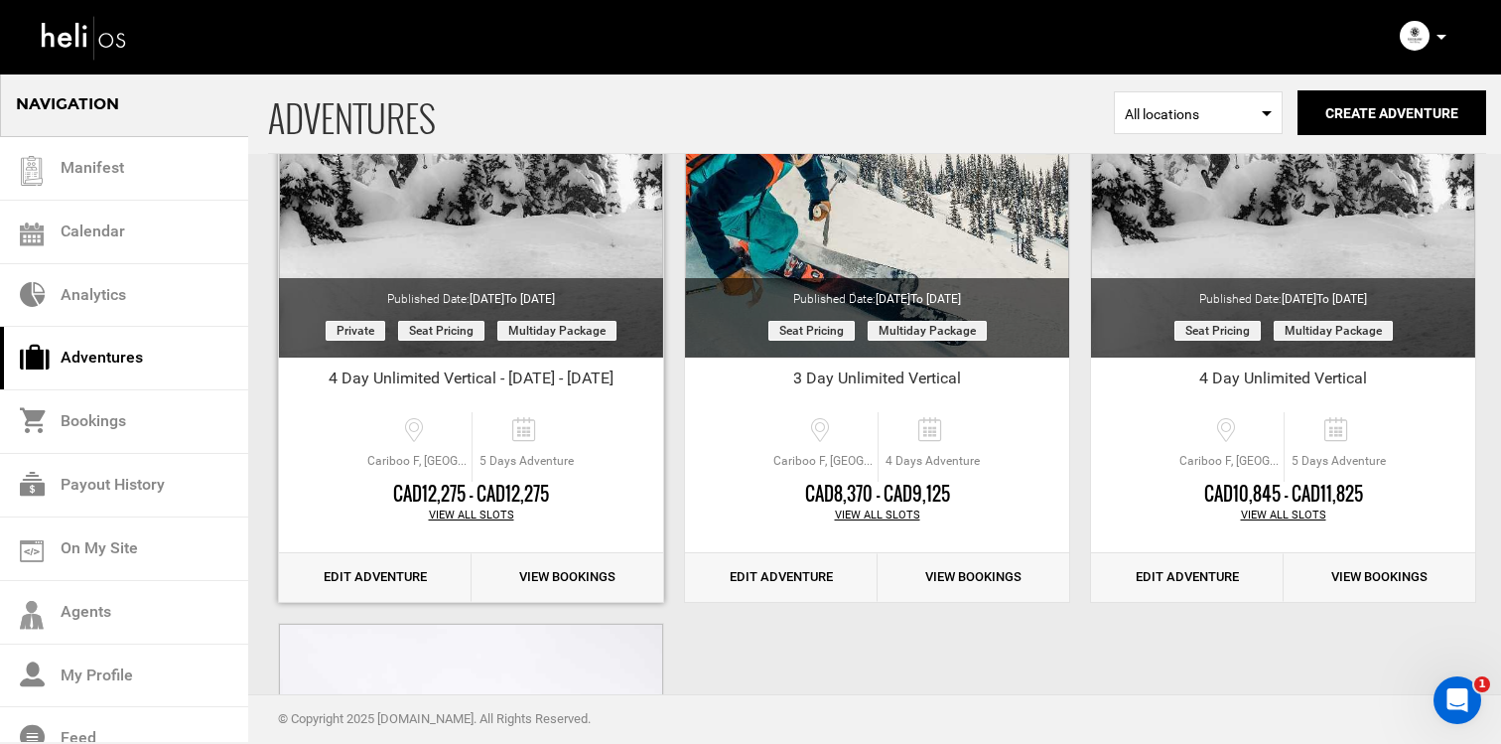
click at [500, 515] on div "View All Slots" at bounding box center [471, 515] width 384 height 16
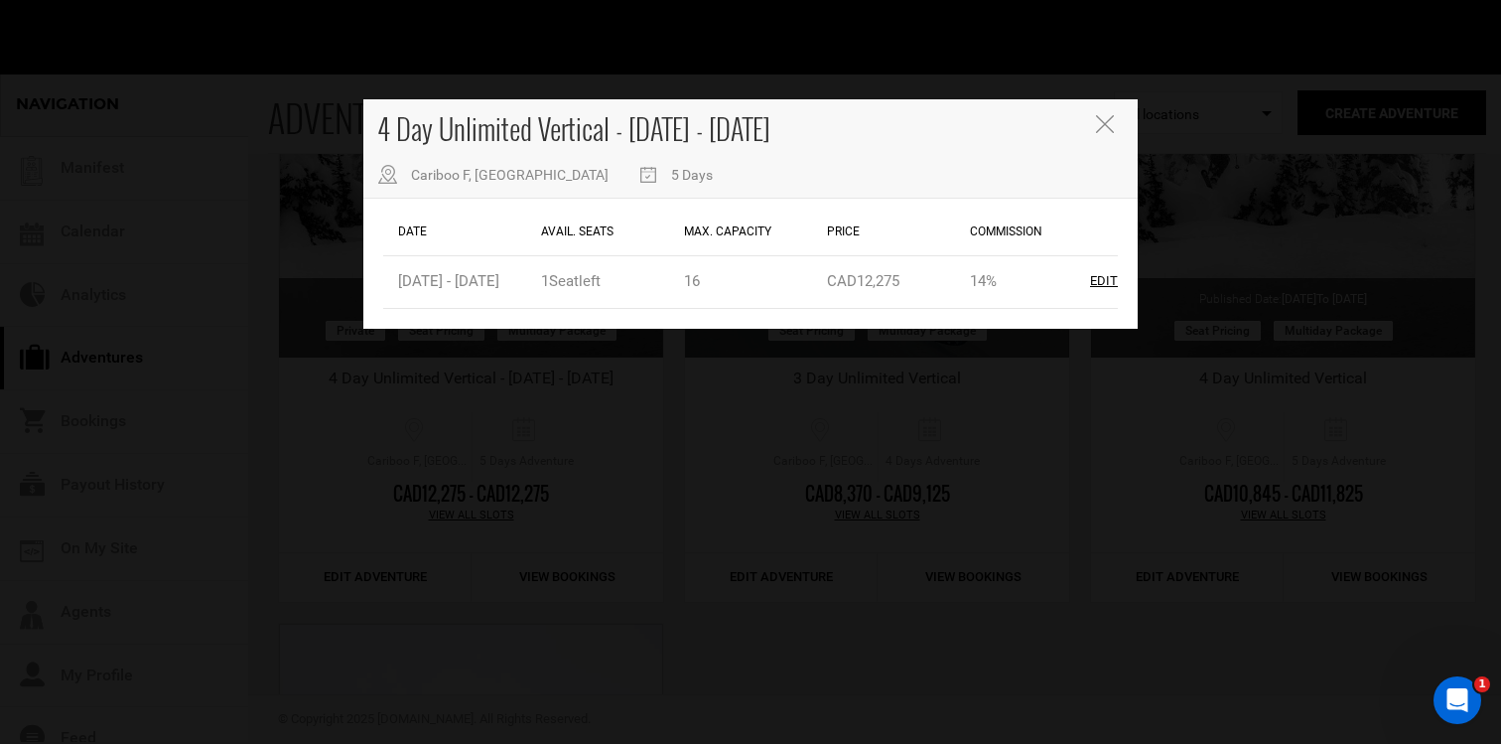
click at [742, 452] on div "4 Day Unlimited Vertical - Jan 29 - Feb 2 Cariboo F, BC 5 Days Date Avail. Seat…" at bounding box center [750, 372] width 1501 height 744
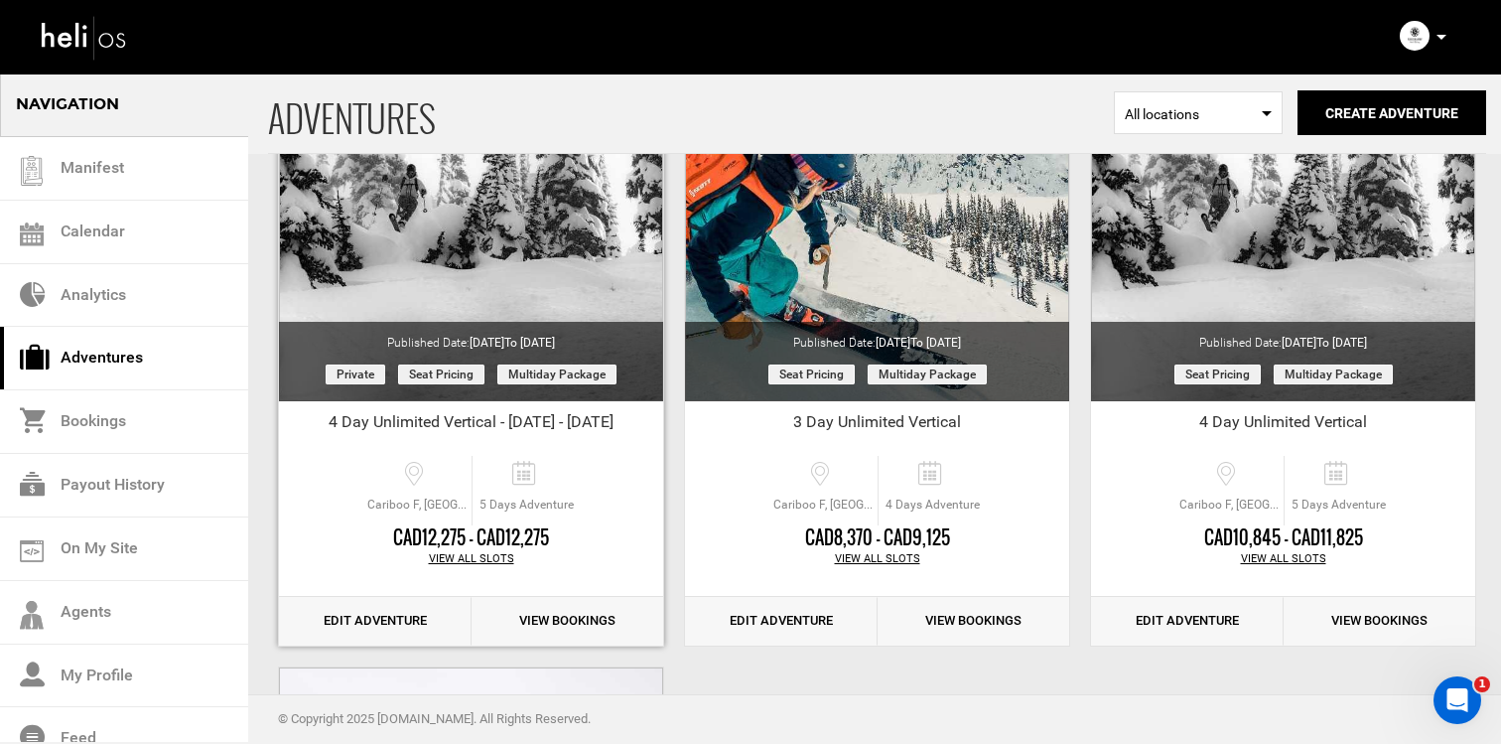
scroll to position [205, 0]
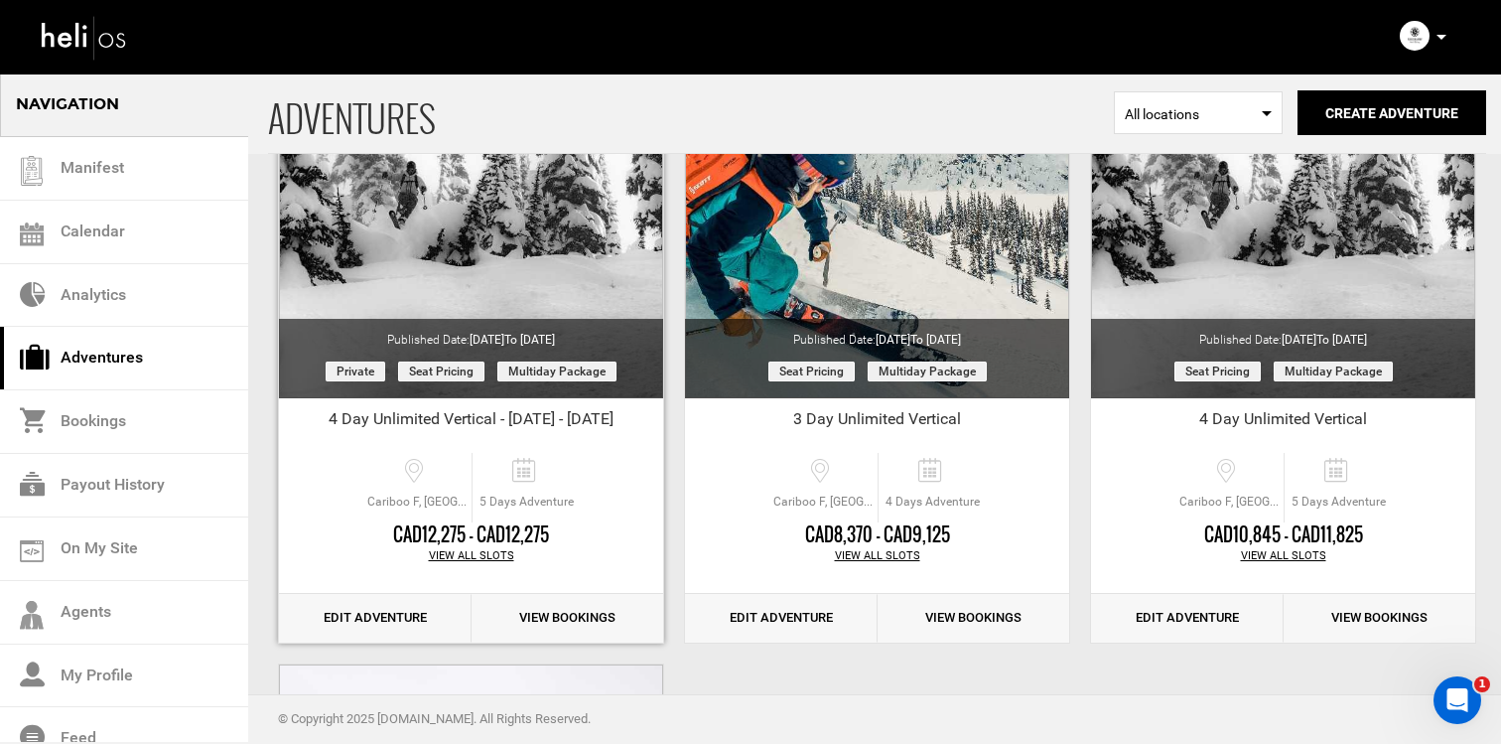
click at [464, 556] on div "View All Slots" at bounding box center [471, 556] width 384 height 16
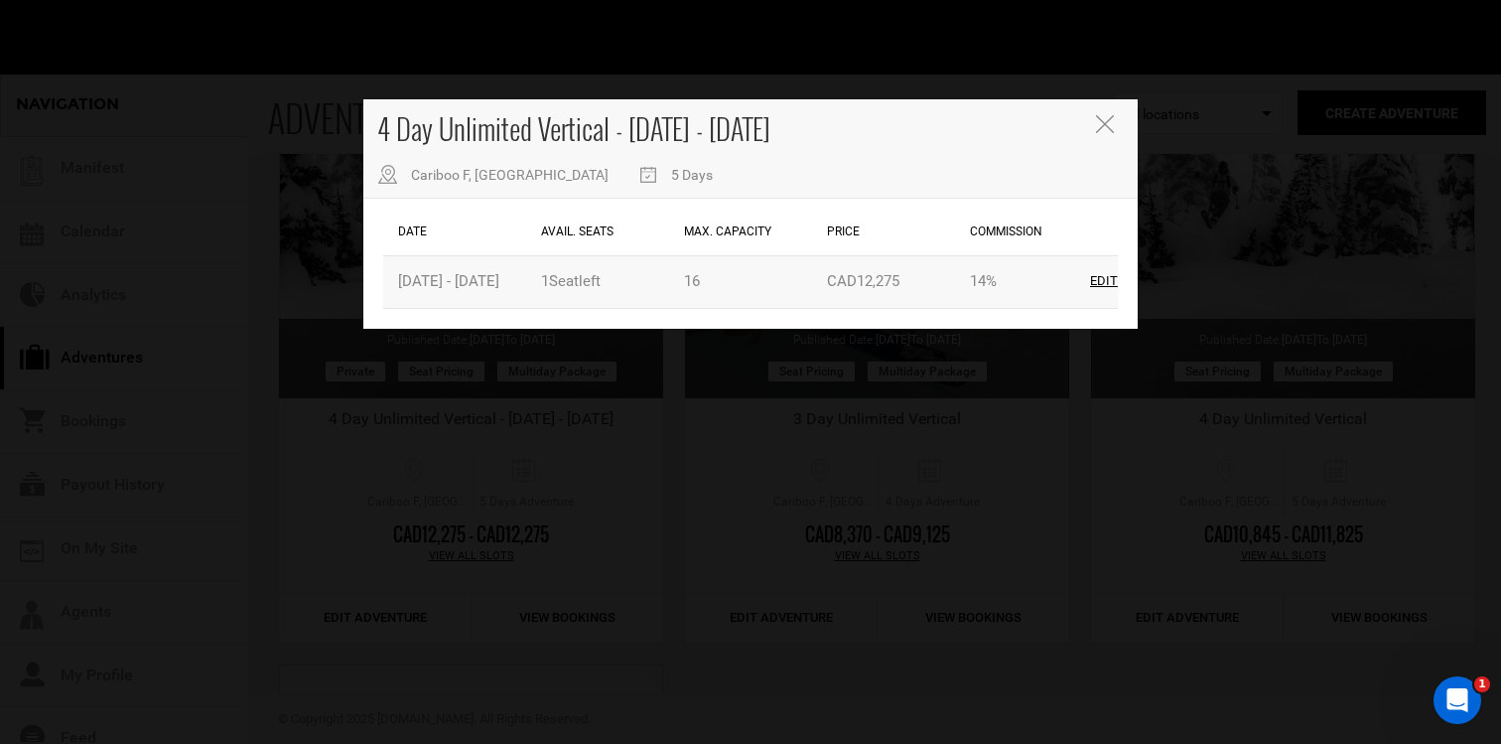
click at [1109, 279] on div "Edit" at bounding box center [1104, 281] width 28 height 19
type input "01/29/2026"
type input "02/02/2026"
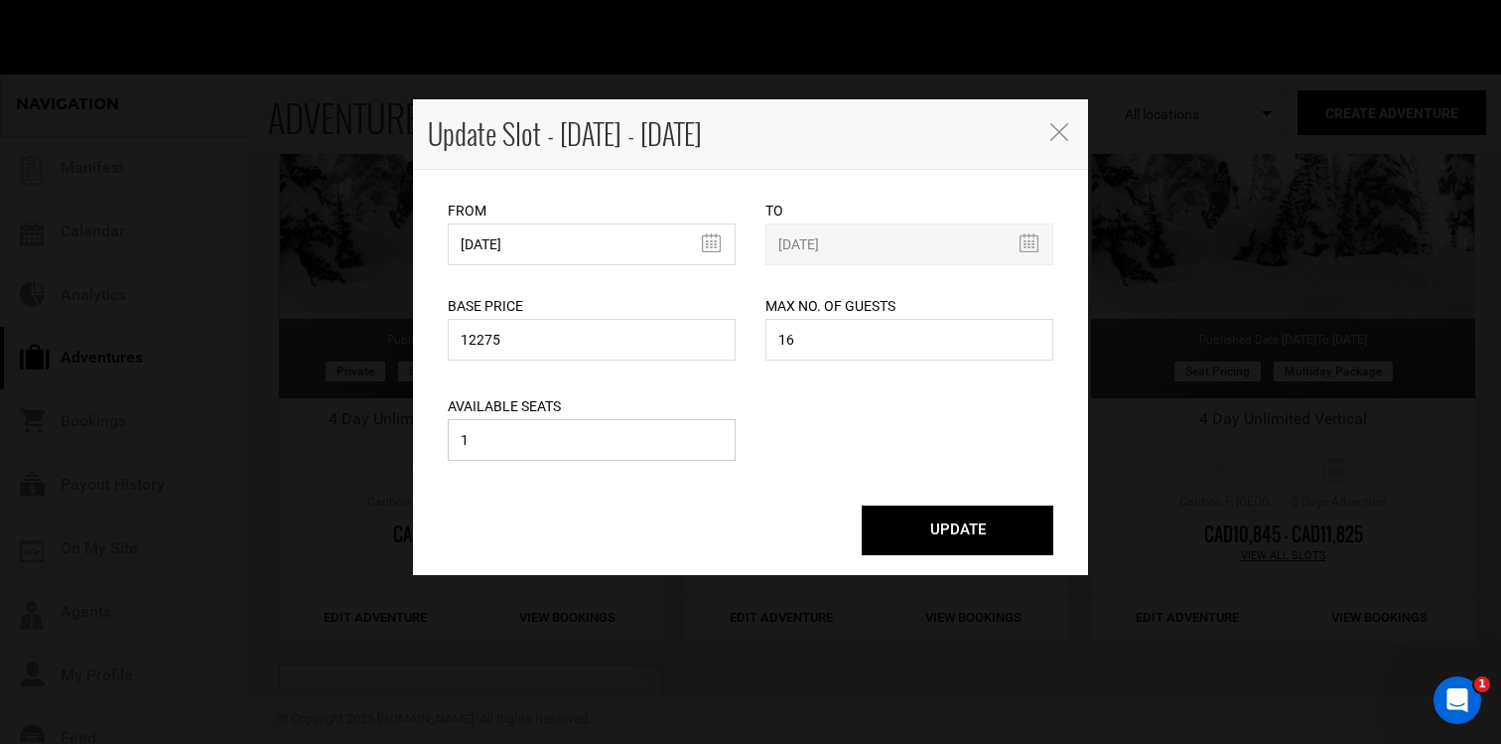
click at [590, 445] on input "1" at bounding box center [592, 440] width 288 height 42
click at [1052, 120] on span "button" at bounding box center [1060, 130] width 25 height 21
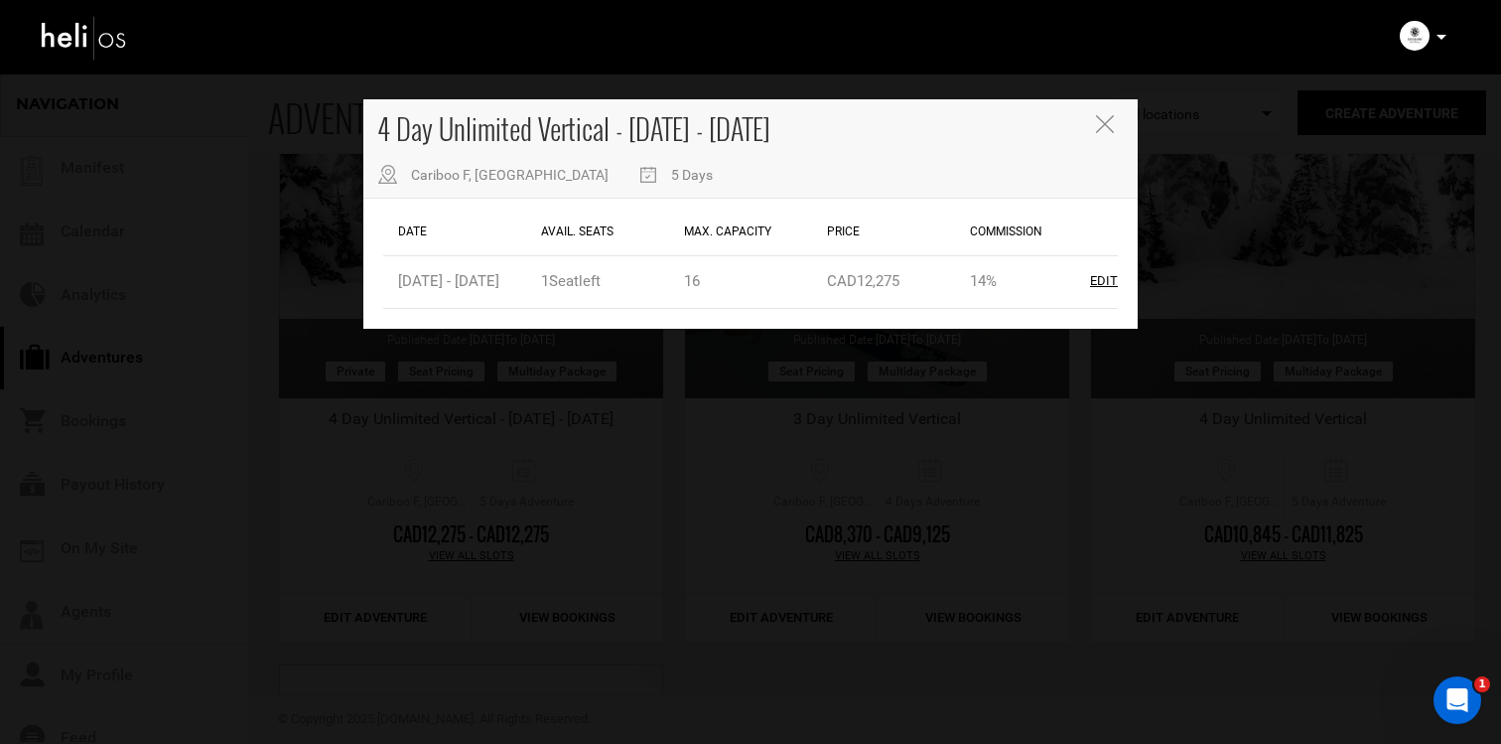
click at [403, 149] on div "4 Day Unlimited Vertical - Jan 29 - Feb 2 Cariboo F, BC 5 Days" at bounding box center [750, 148] width 774 height 99
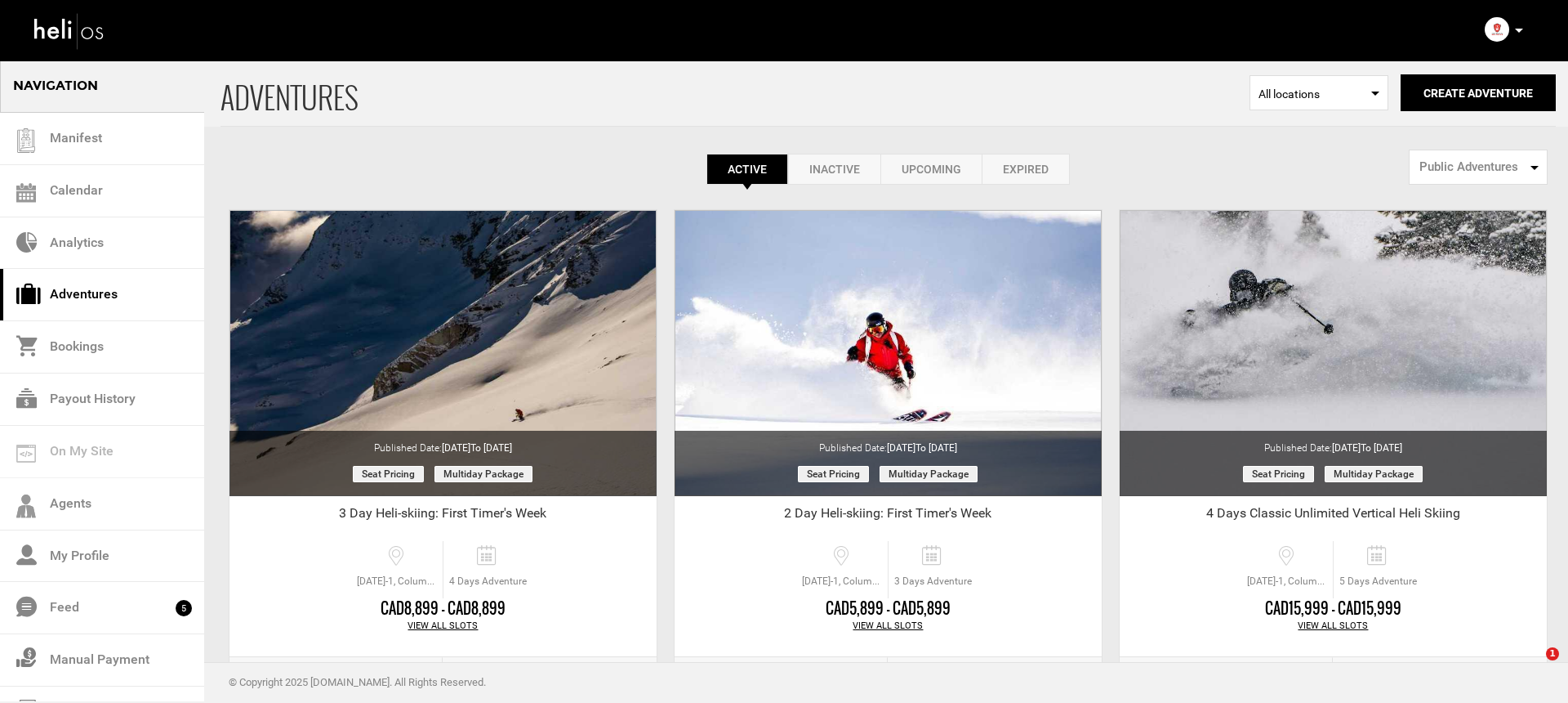
select select "number:1"
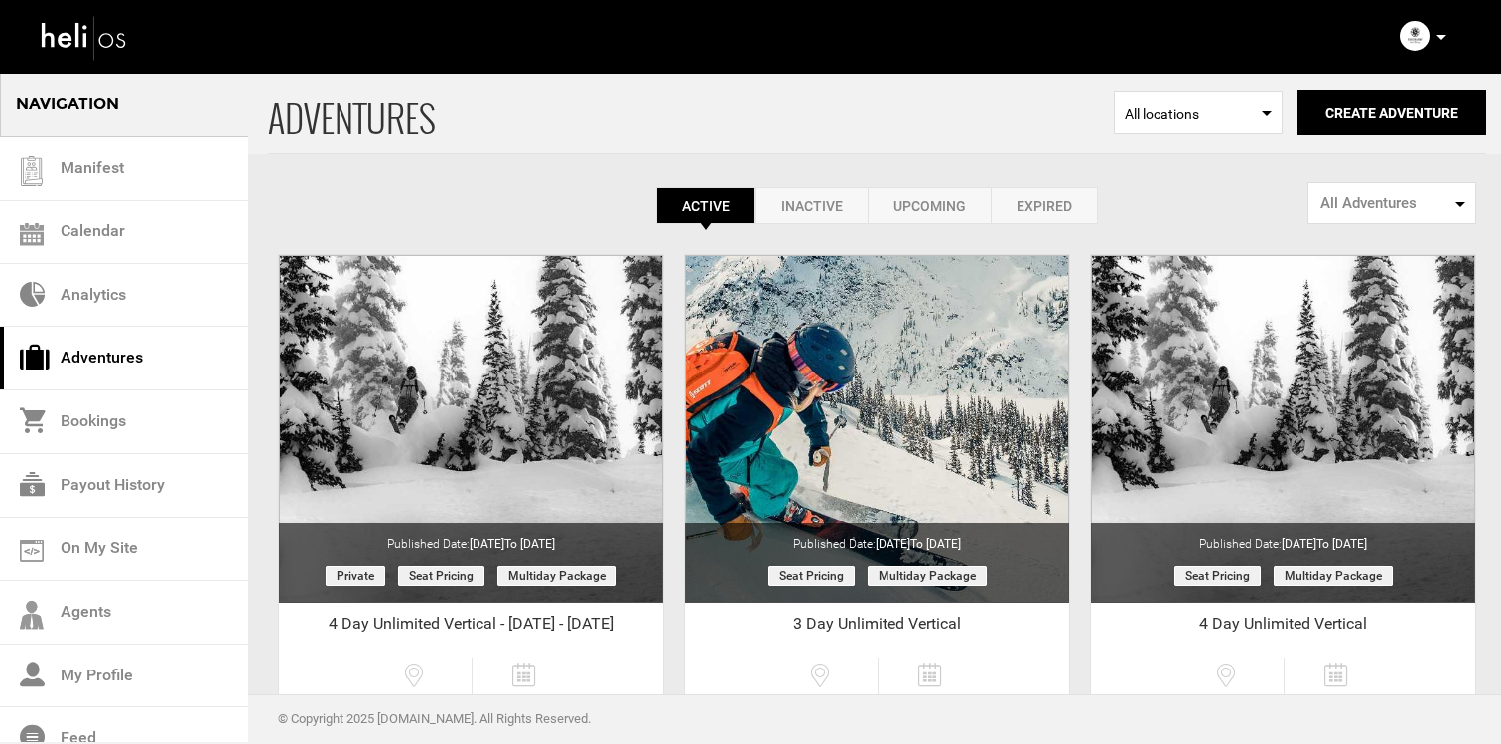
click at [1437, 38] on icon at bounding box center [1442, 37] width 10 height 5
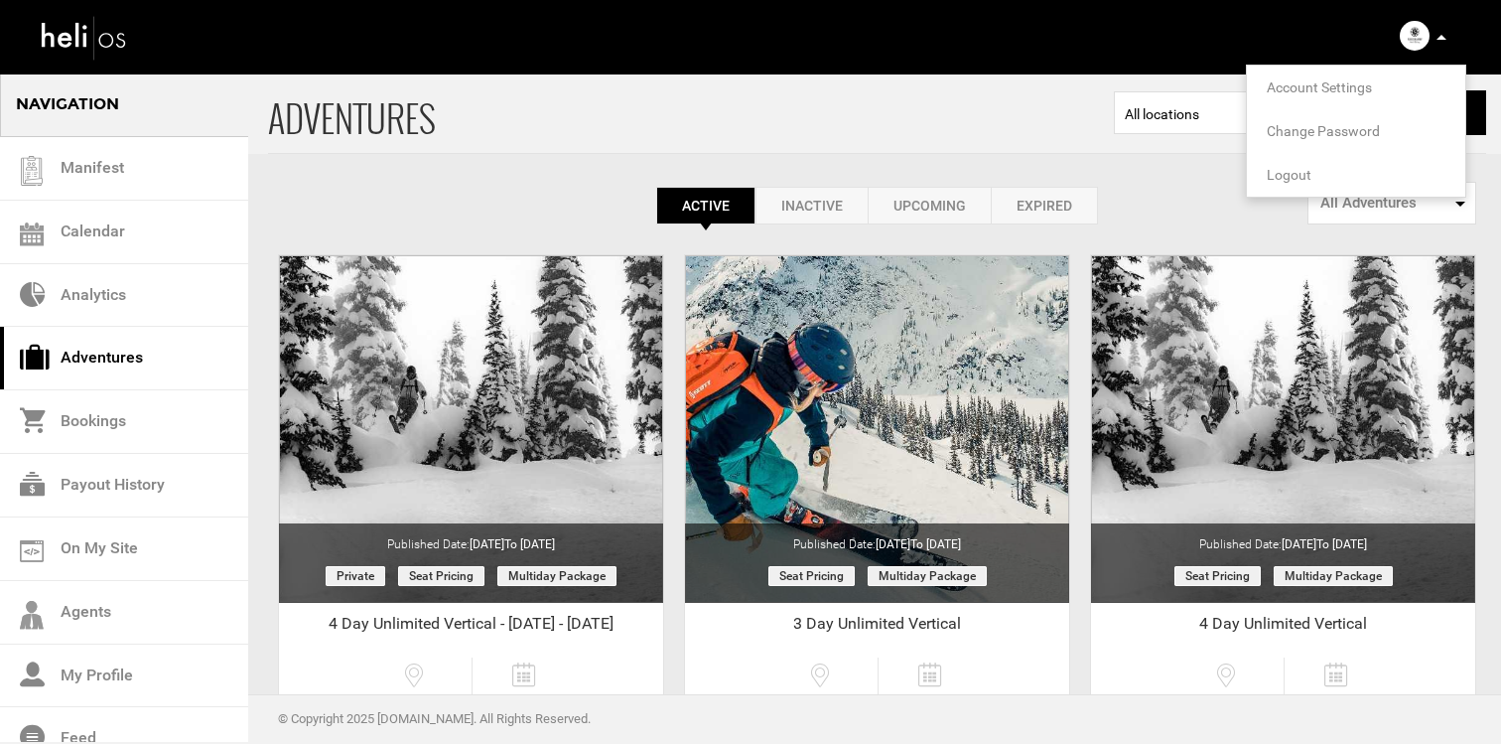
click at [1297, 173] on span "Logout" at bounding box center [1289, 175] width 45 height 16
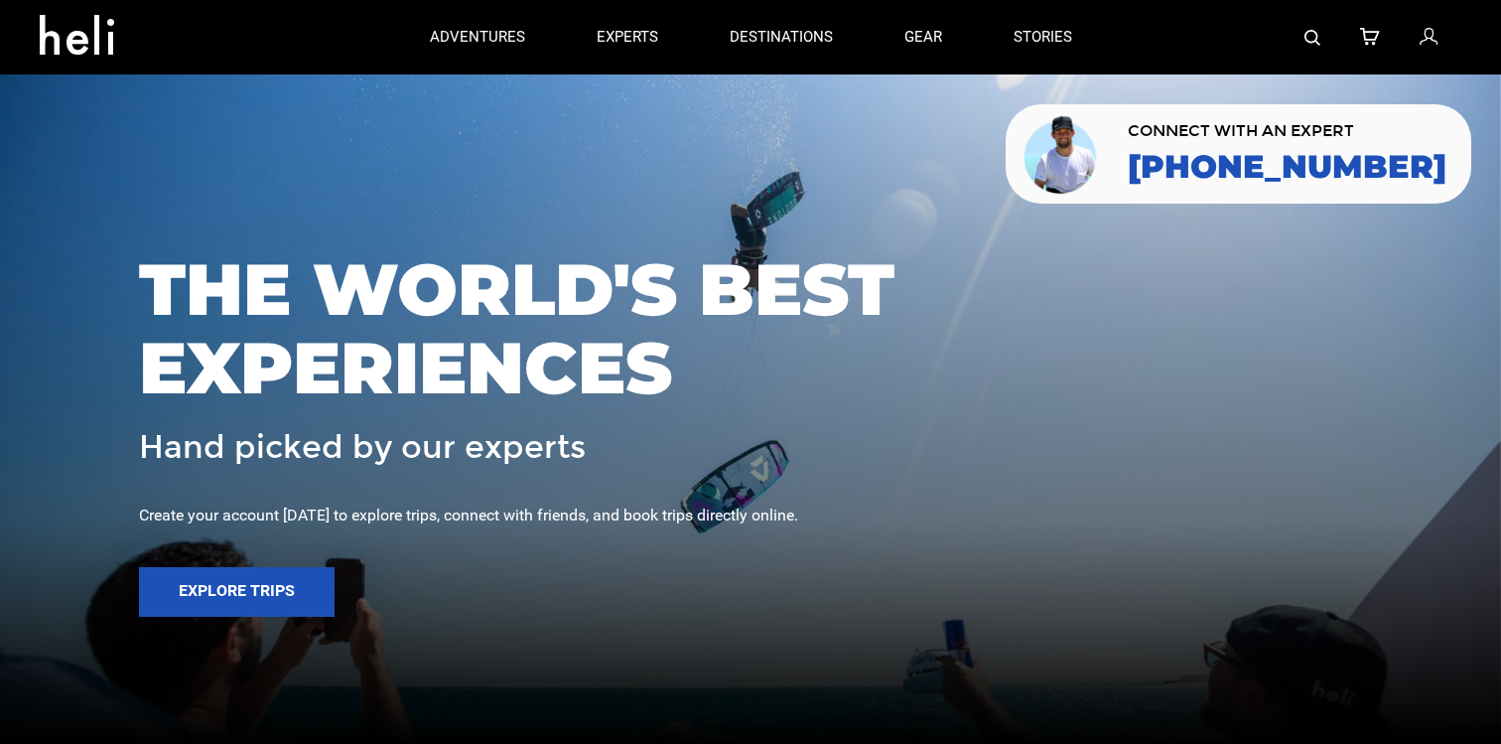
click at [1307, 35] on img at bounding box center [1312, 38] width 16 height 16
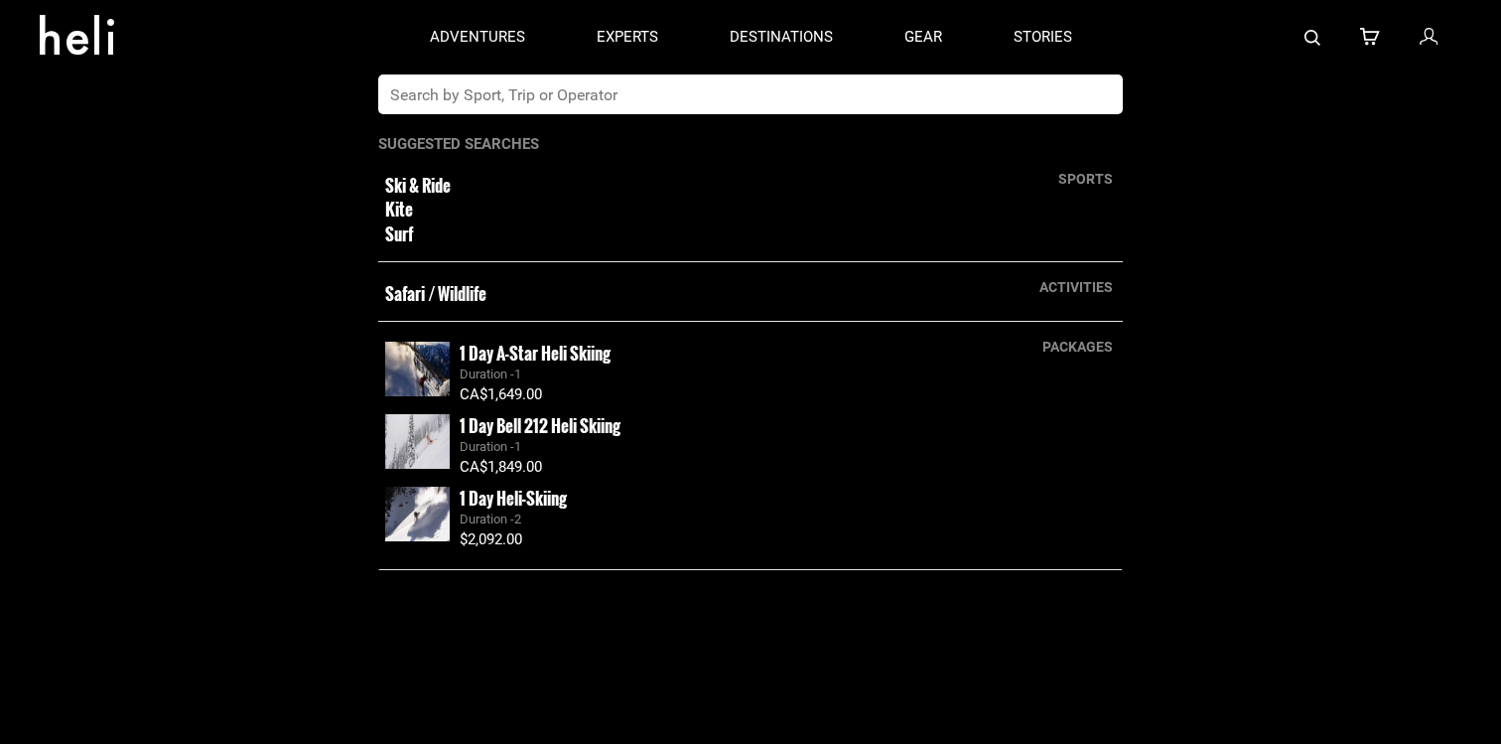
click at [819, 91] on input "text" at bounding box center [730, 94] width 704 height 40
type input "silverton"
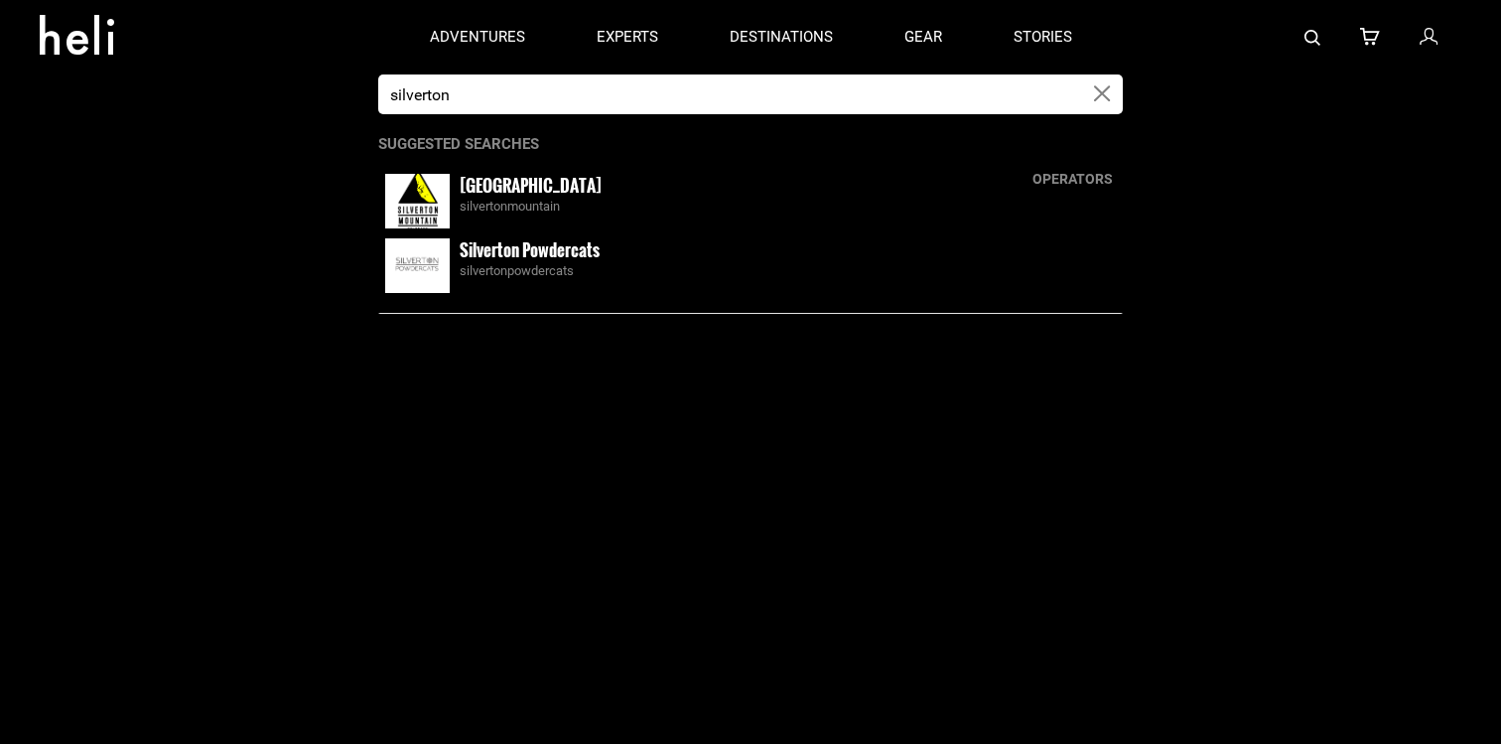
click at [557, 211] on div "silvertonmountain" at bounding box center [788, 207] width 656 height 19
click at [536, 191] on small "Silverton Mountain" at bounding box center [531, 185] width 142 height 25
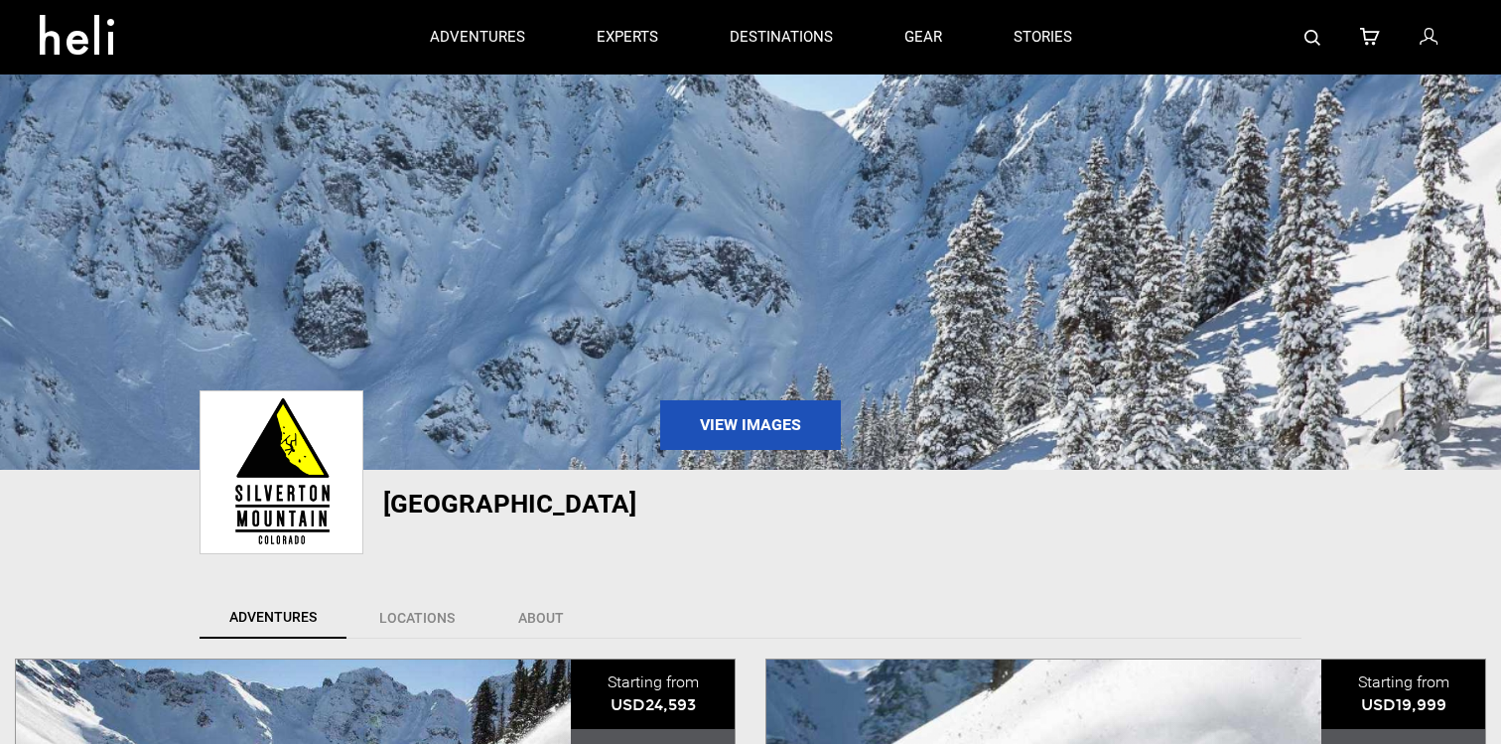
type input "silverton"
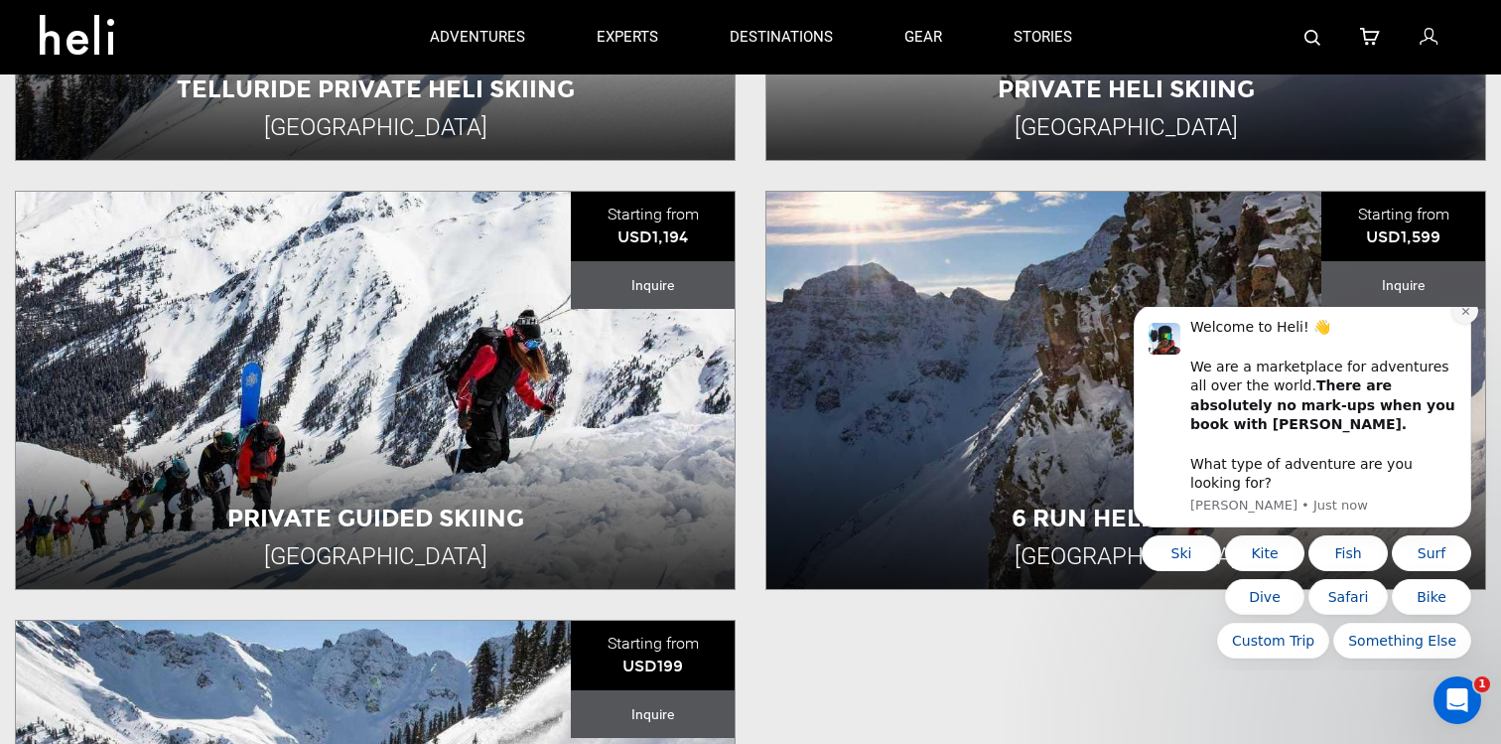
click at [1466, 317] on icon "Dismiss notification" at bounding box center [1465, 311] width 11 height 11
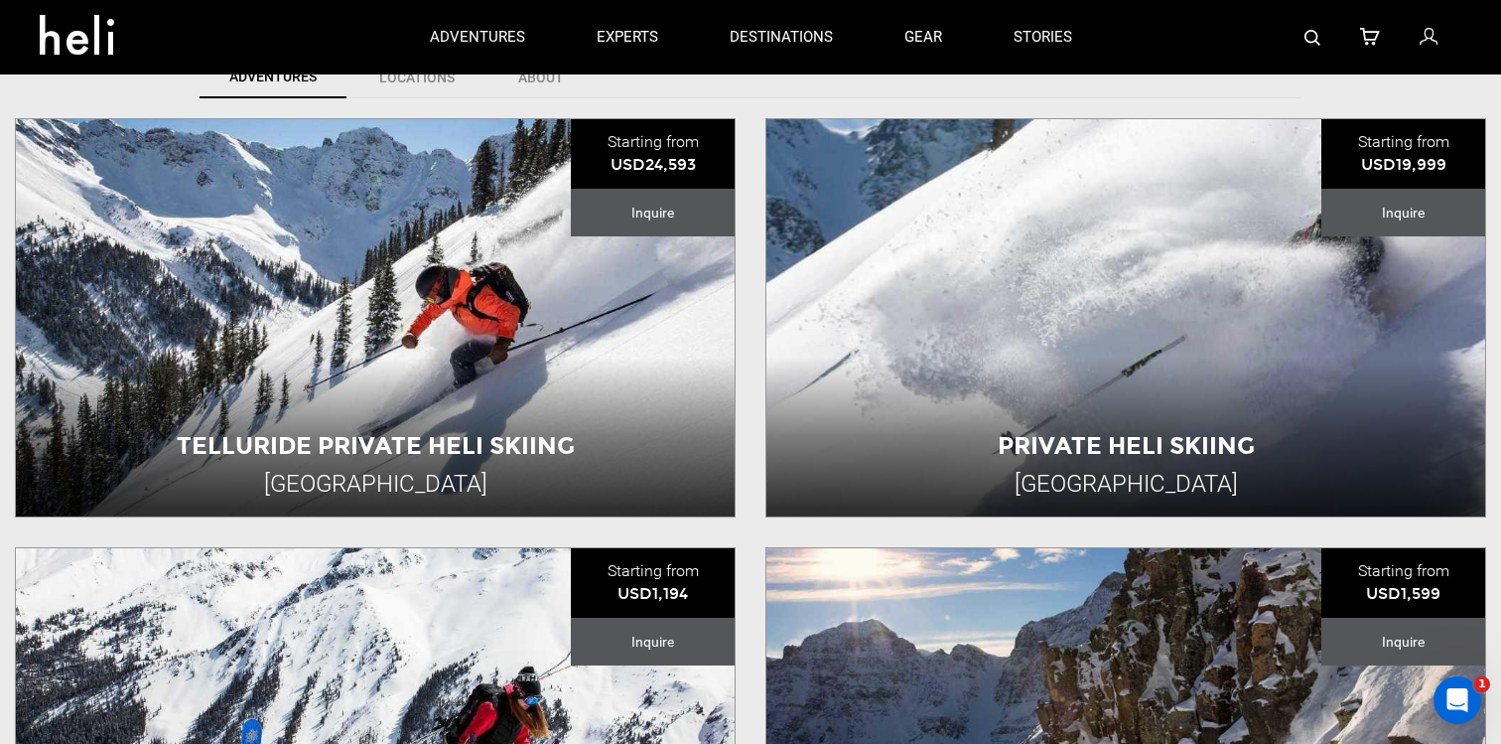
scroll to position [531, 0]
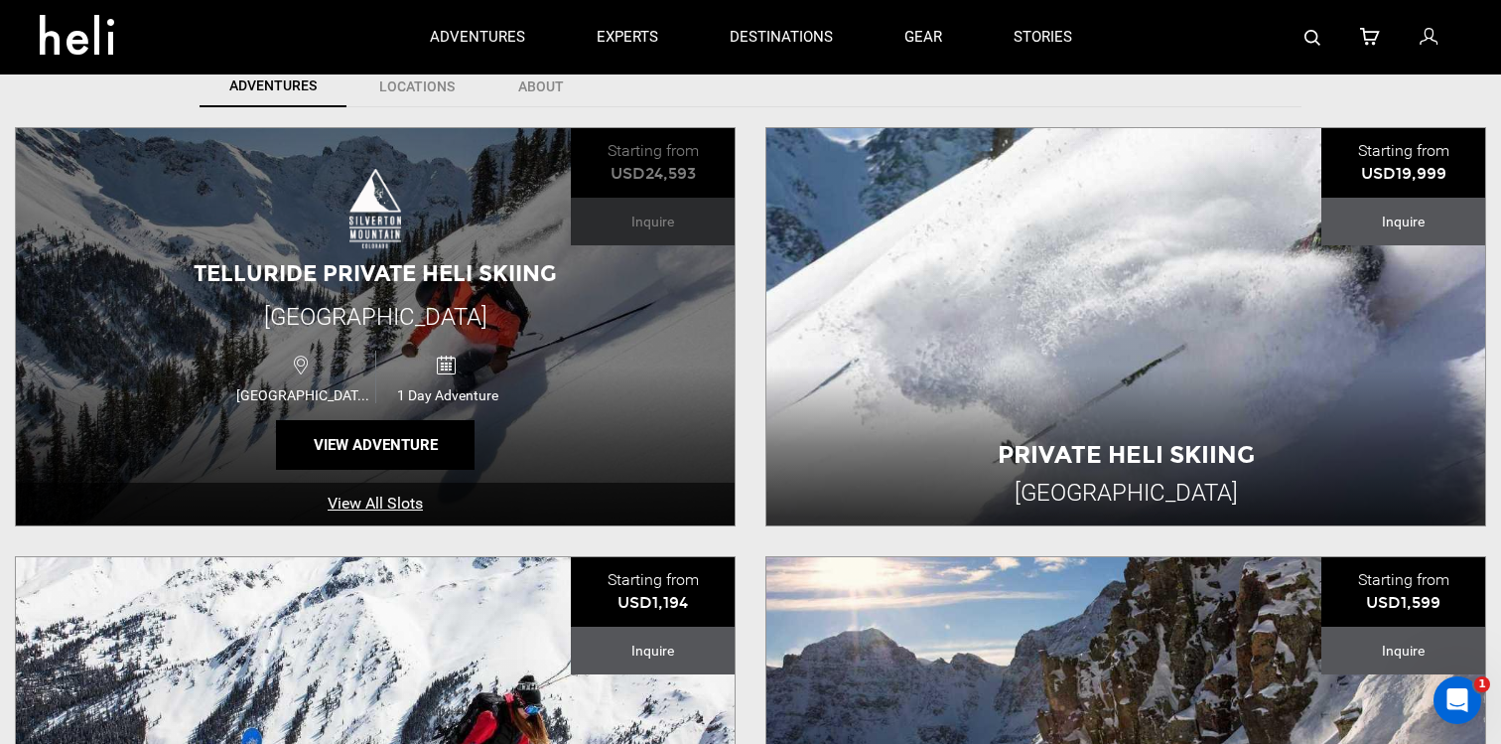
click at [587, 335] on div "Telluride Private Heli Skiing Silverton Mountain USA 1 Day Adventure View Adven…" at bounding box center [375, 326] width 719 height 397
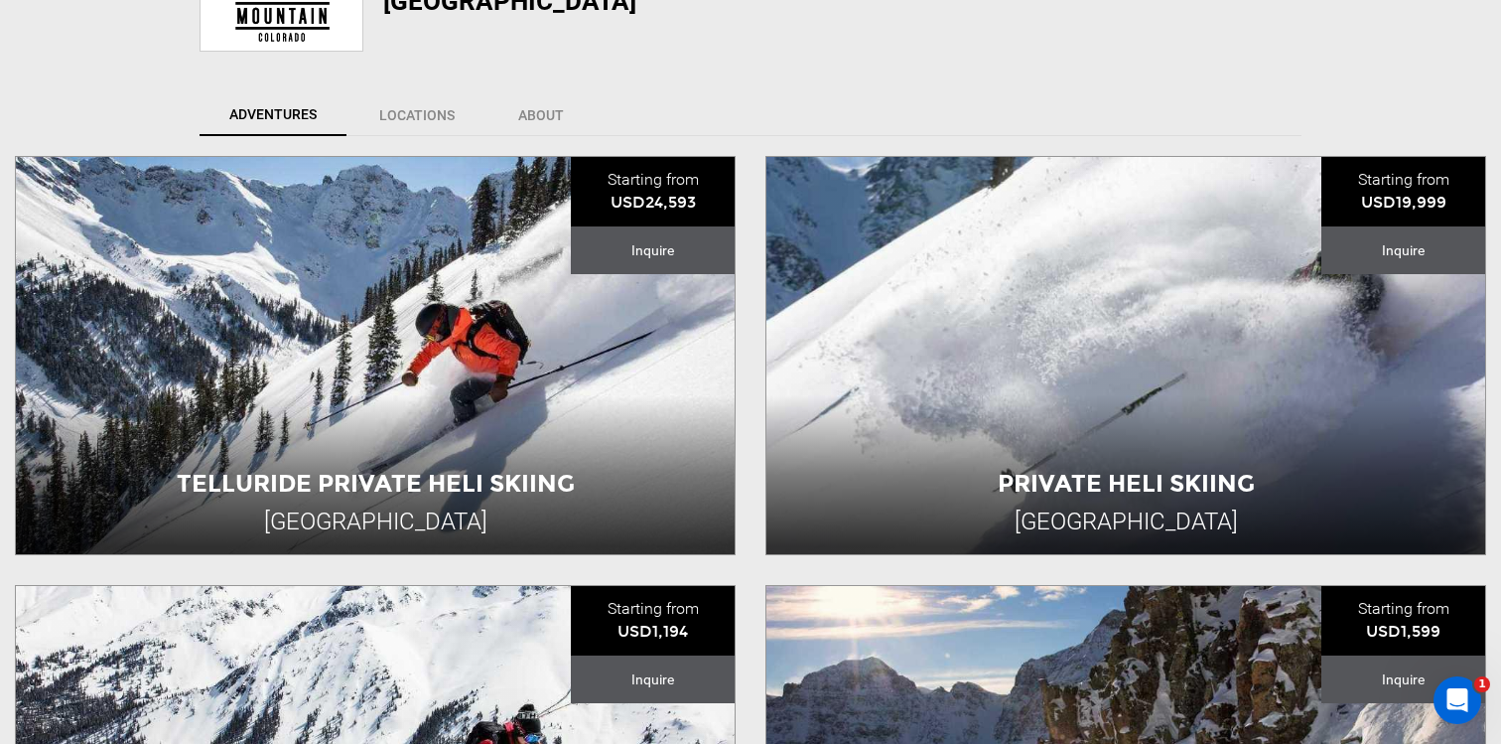
scroll to position [510, 0]
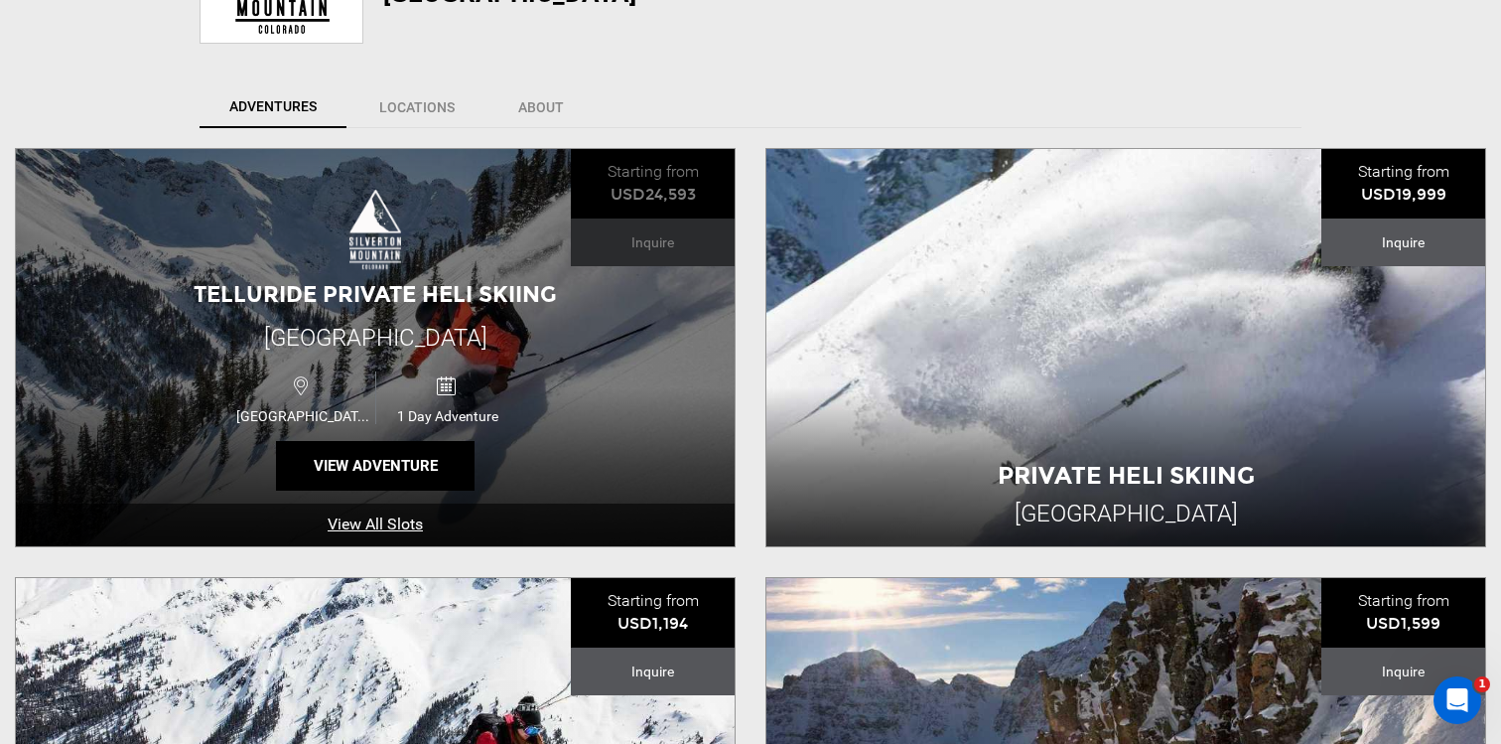
click at [531, 337] on div "Telluride Private Heli Skiing Silverton Mountain USA 1 Day Adventure View Adven…" at bounding box center [375, 347] width 719 height 397
click at [377, 456] on button "View Adventure" at bounding box center [375, 466] width 199 height 50
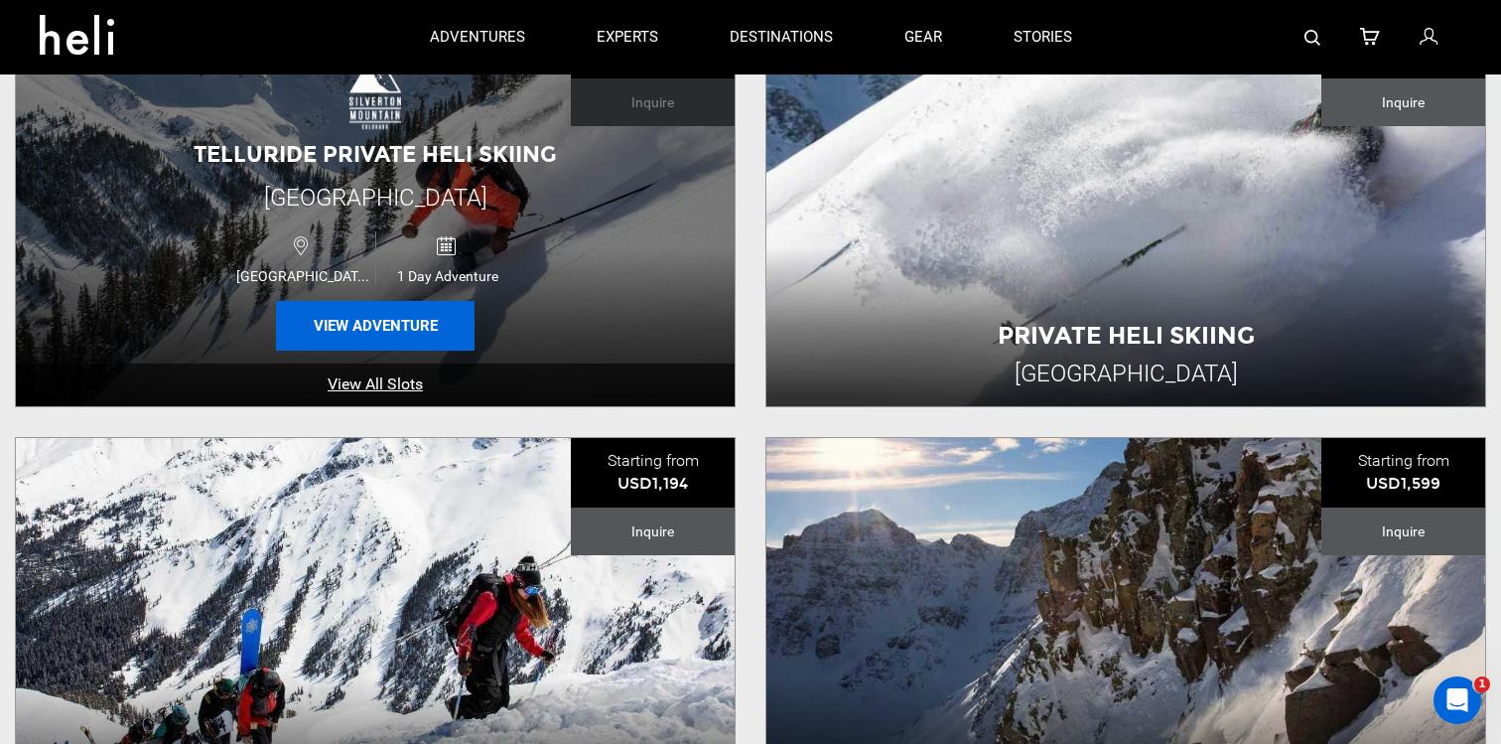
scroll to position [630, 0]
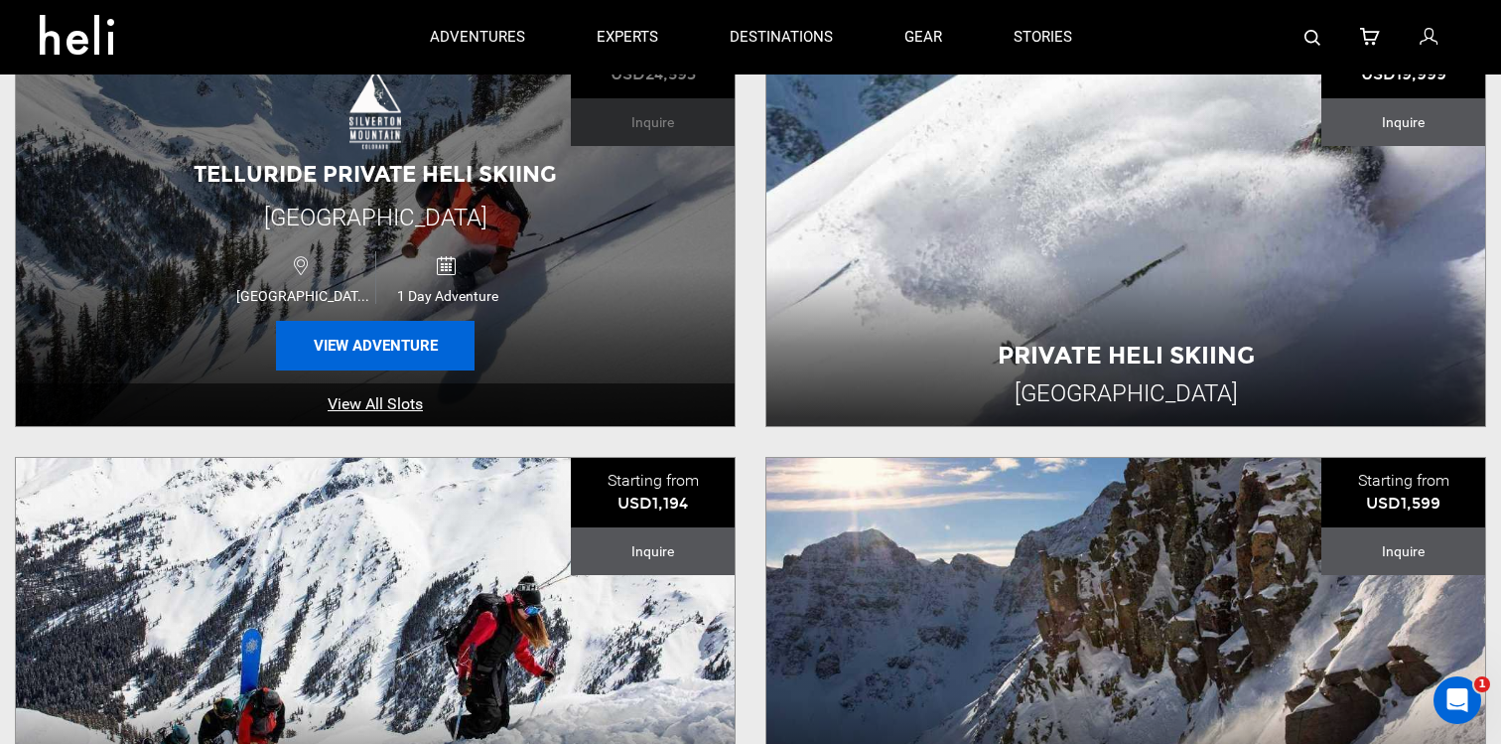
click at [359, 342] on button "View Adventure" at bounding box center [375, 346] width 199 height 50
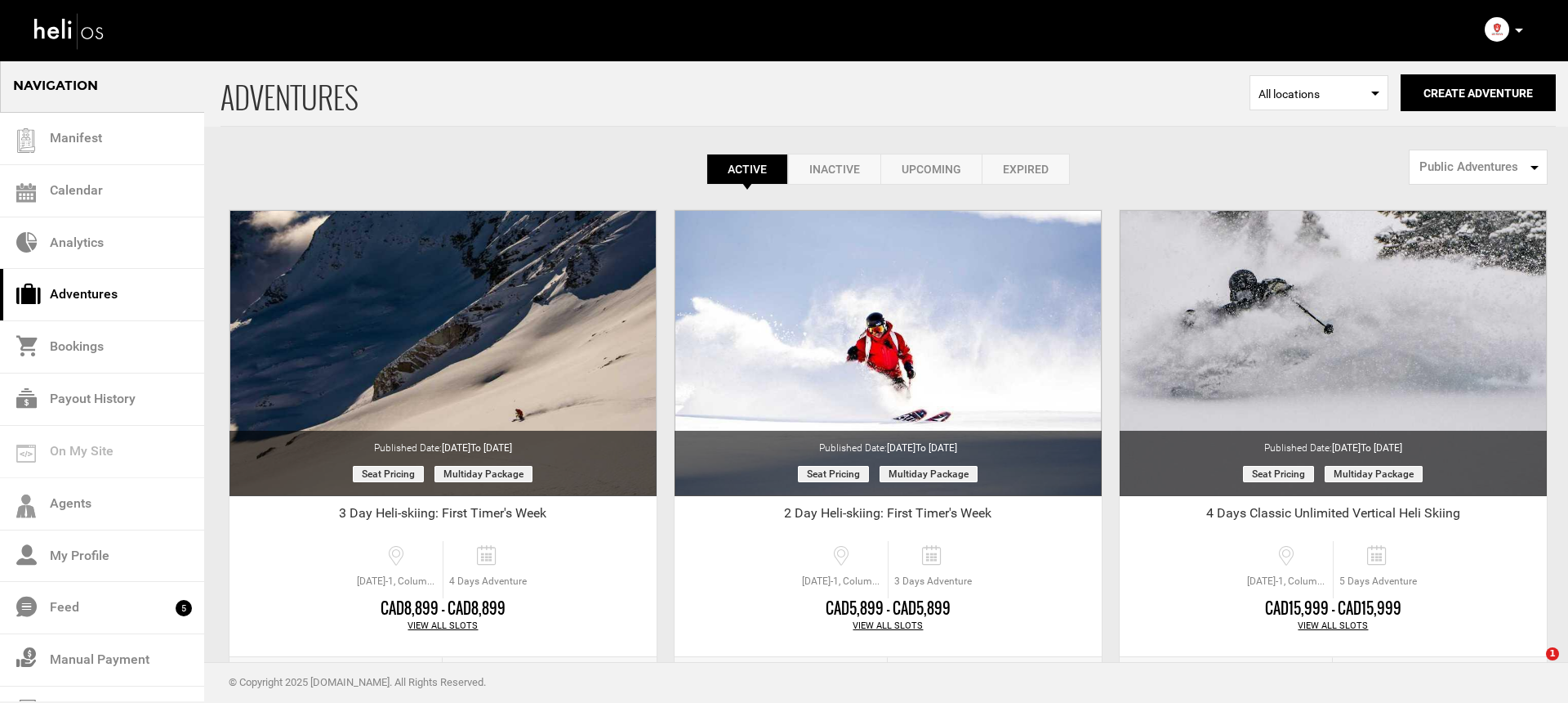
select select "number:1"
